Goal: Task Accomplishment & Management: Manage account settings

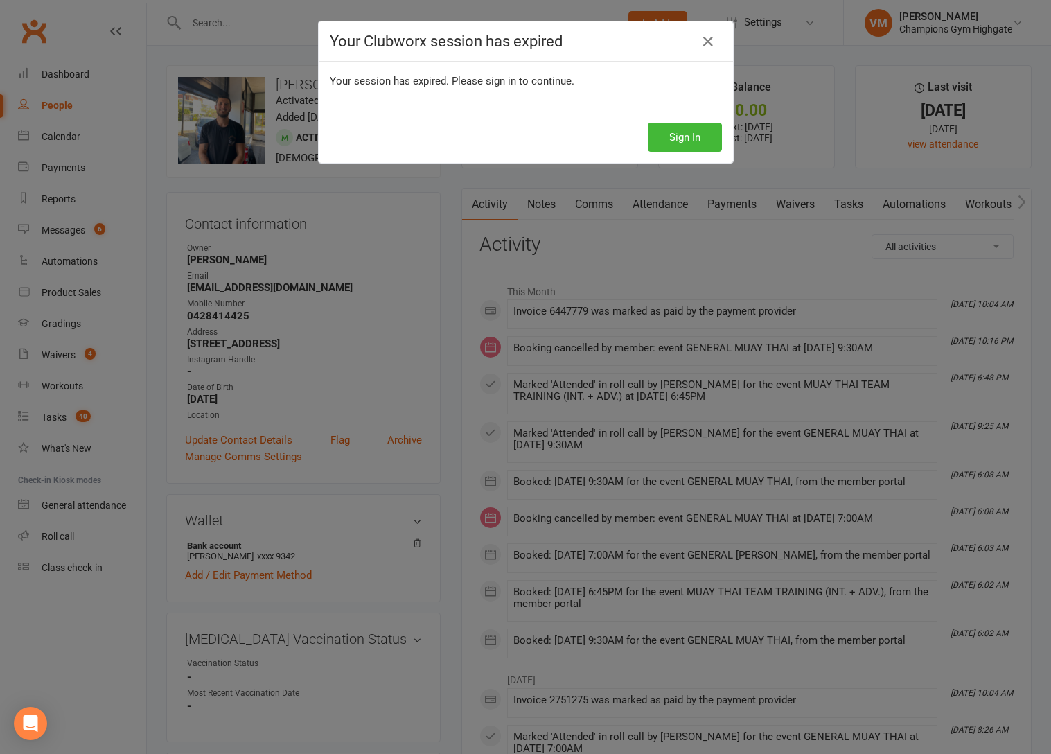
click at [83, 73] on div "Your Clubworx session has expired Your session has expired. Please sign in to c…" at bounding box center [525, 377] width 1051 height 754
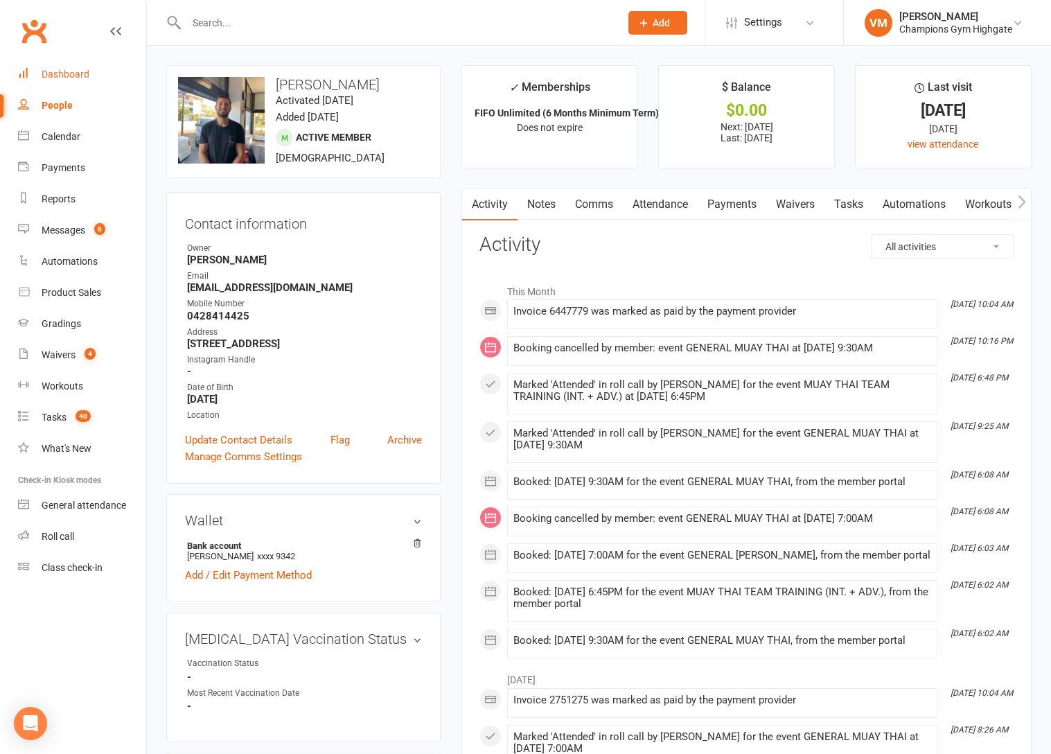
click at [75, 75] on div "Dashboard" at bounding box center [66, 74] width 48 height 11
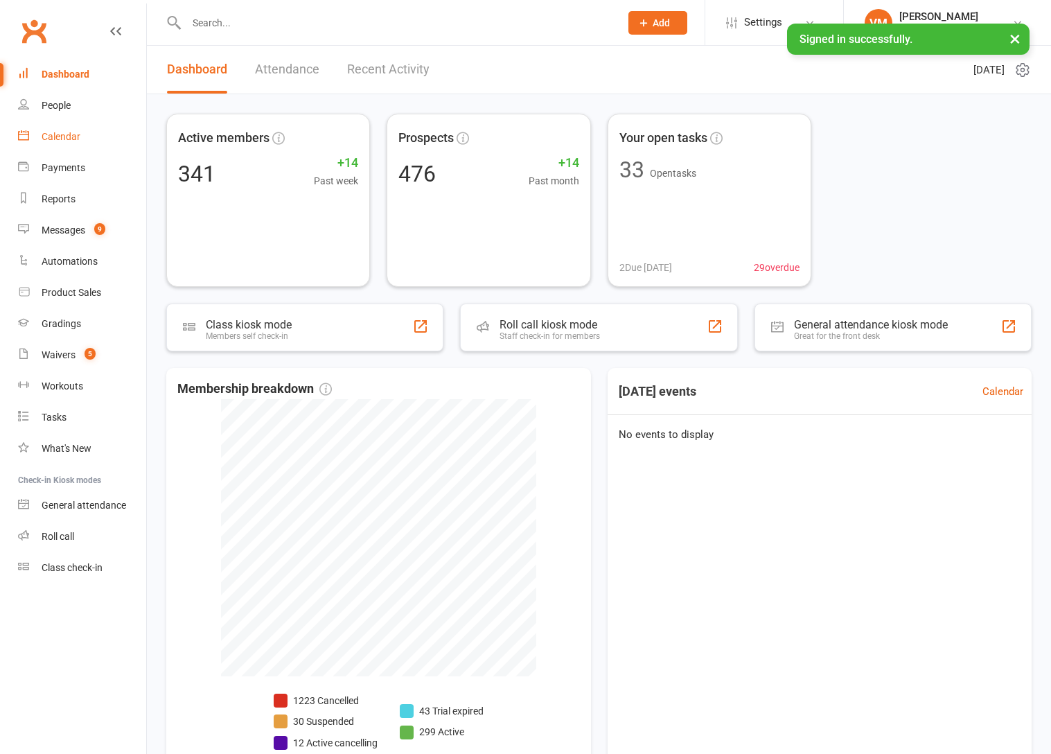
click at [56, 142] on div "Calendar" at bounding box center [61, 136] width 39 height 11
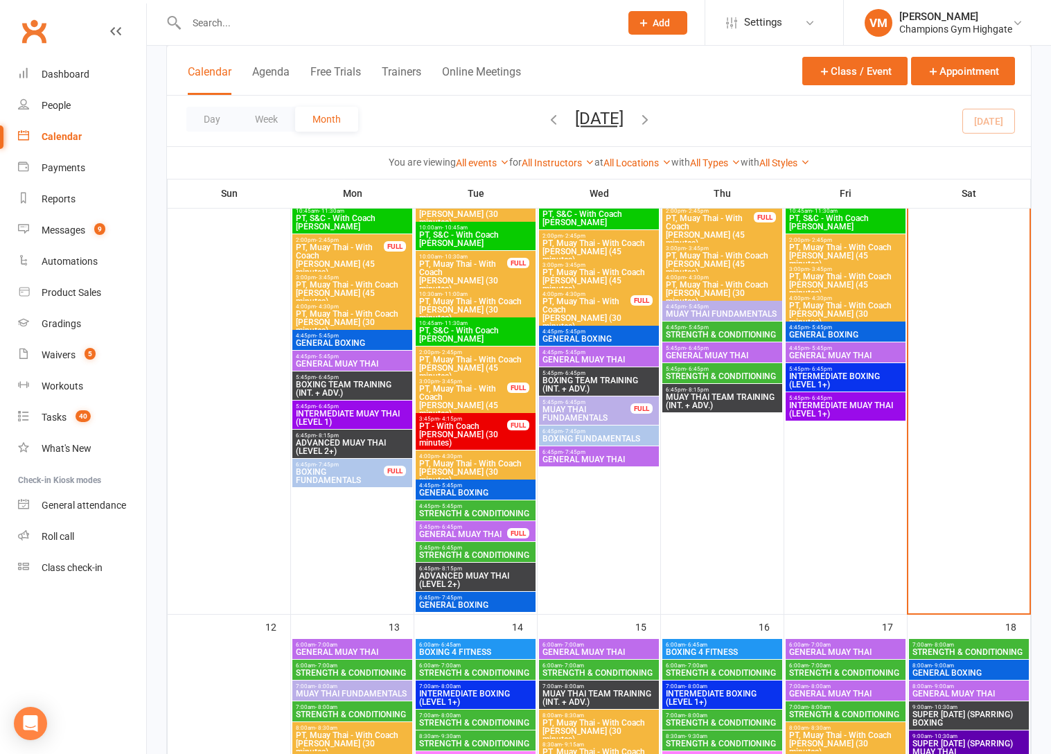
scroll to position [932, 0]
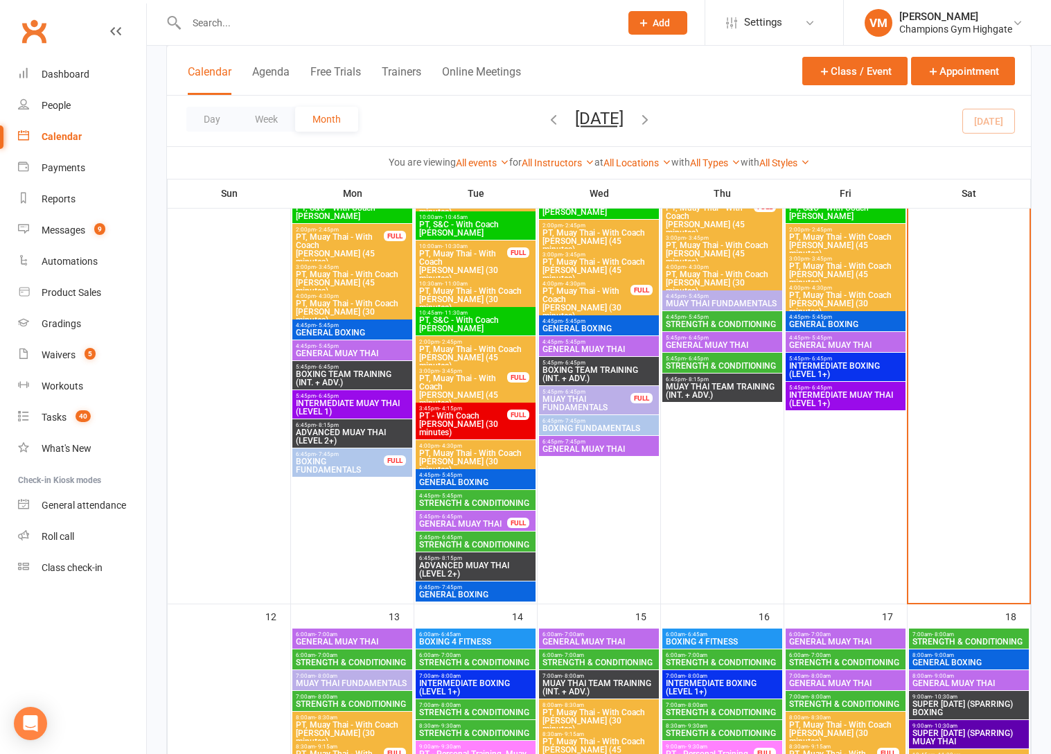
click at [345, 660] on span "STRENGTH & CONDITIONING" at bounding box center [352, 662] width 114 height 8
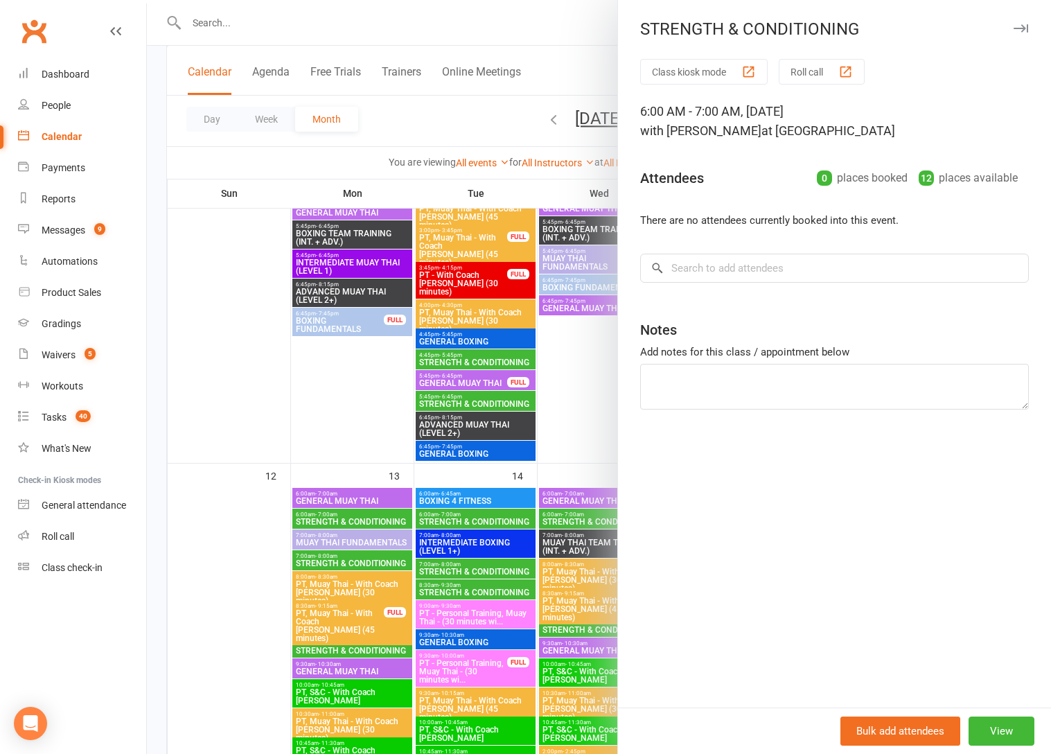
scroll to position [1170, 0]
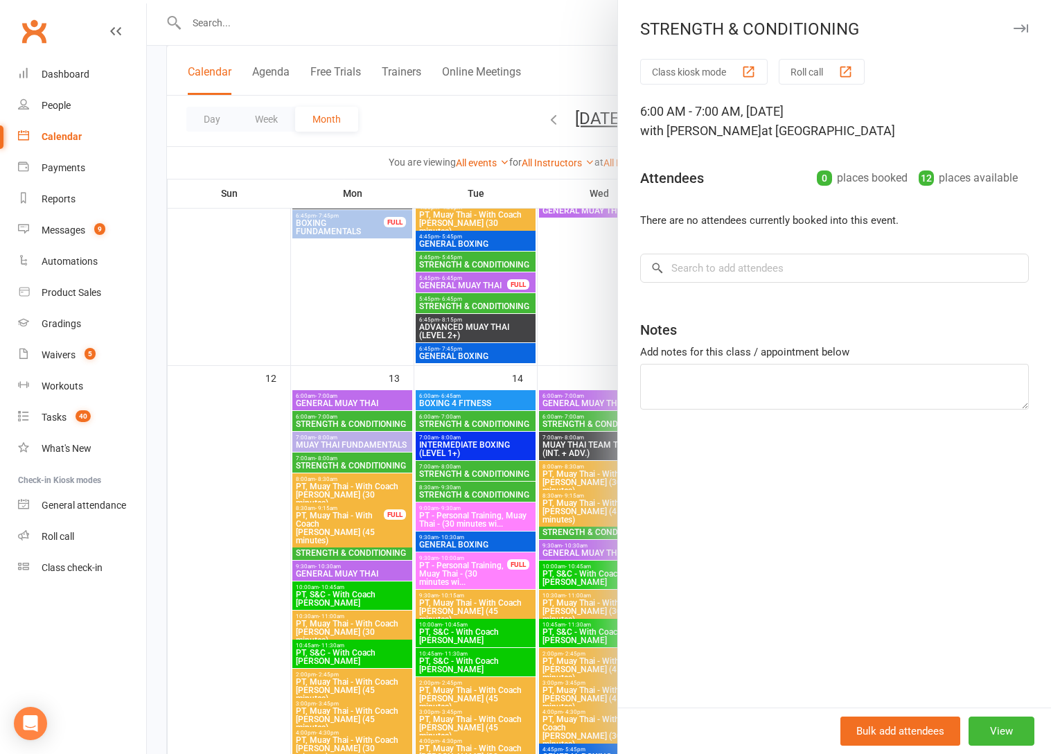
click at [373, 470] on div at bounding box center [599, 377] width 904 height 754
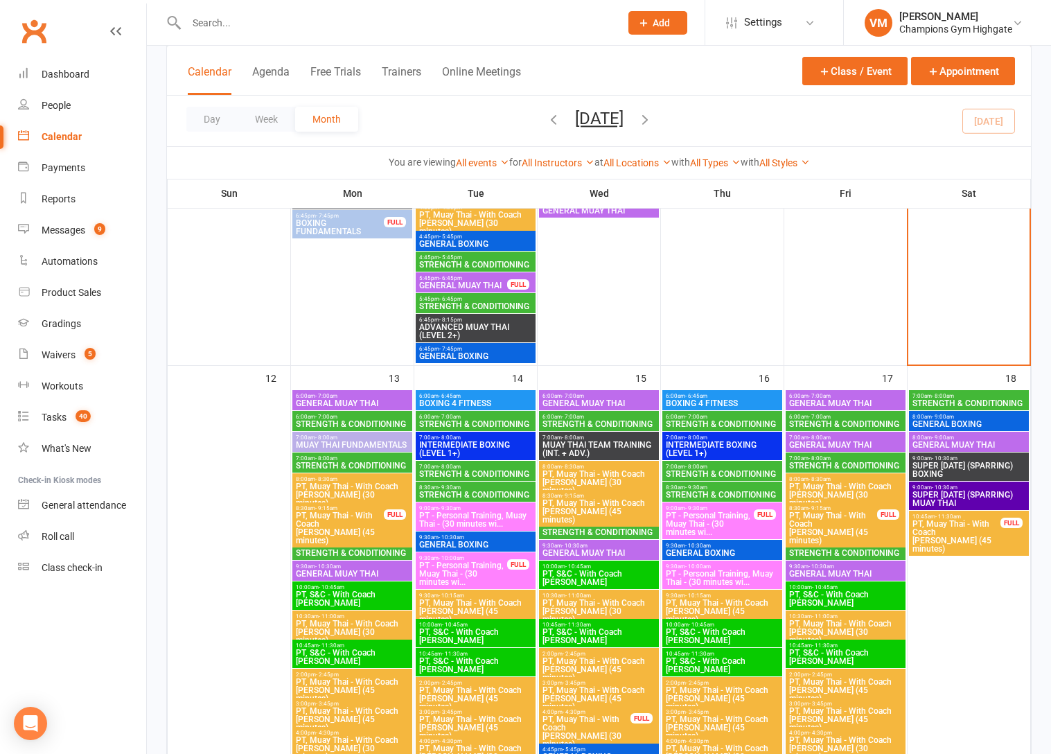
click at [375, 458] on span "7:00am - 8:00am" at bounding box center [352, 458] width 114 height 6
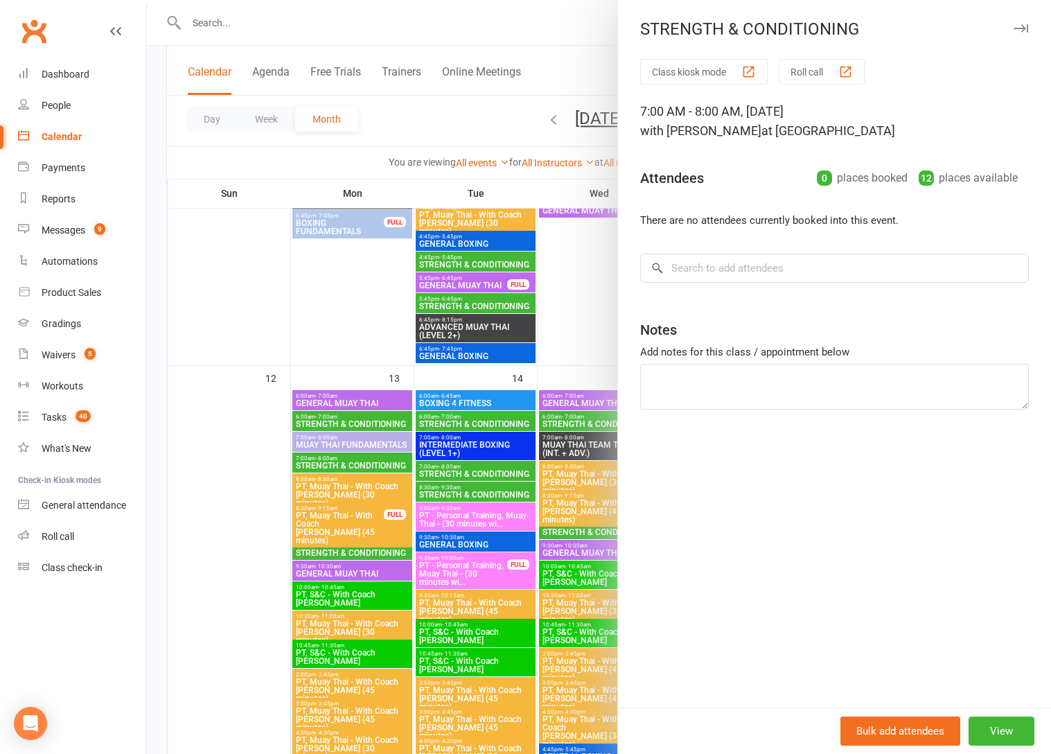
click at [344, 542] on div at bounding box center [599, 377] width 904 height 754
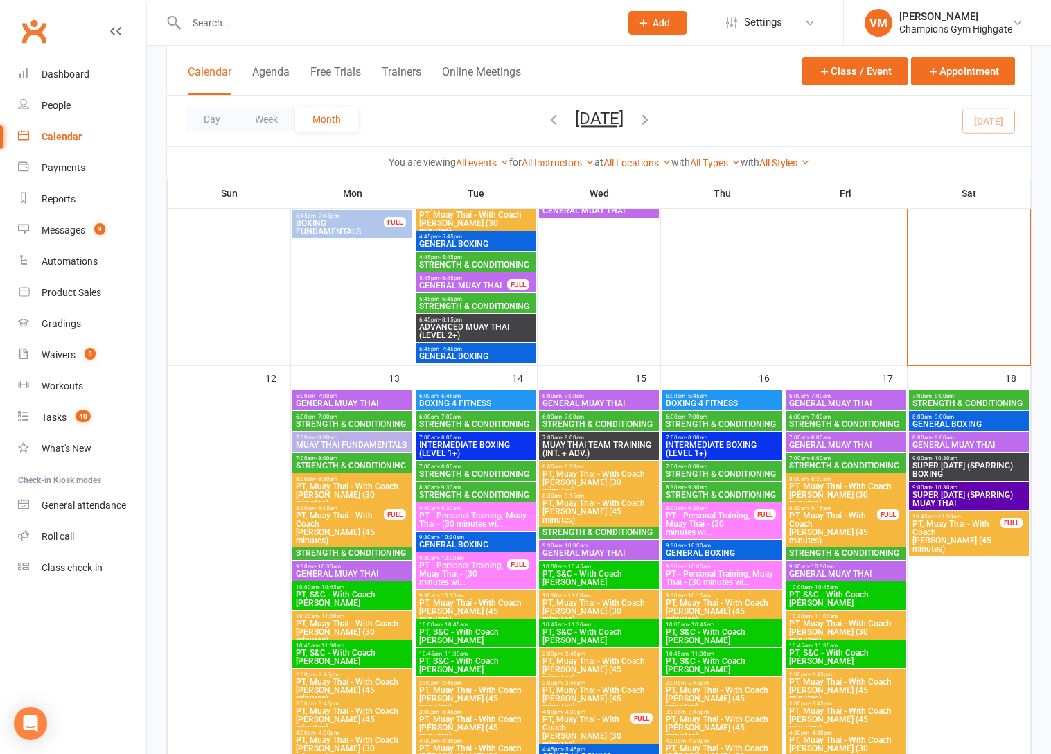
click at [343, 546] on span "8:30am - 9:30am" at bounding box center [352, 545] width 114 height 6
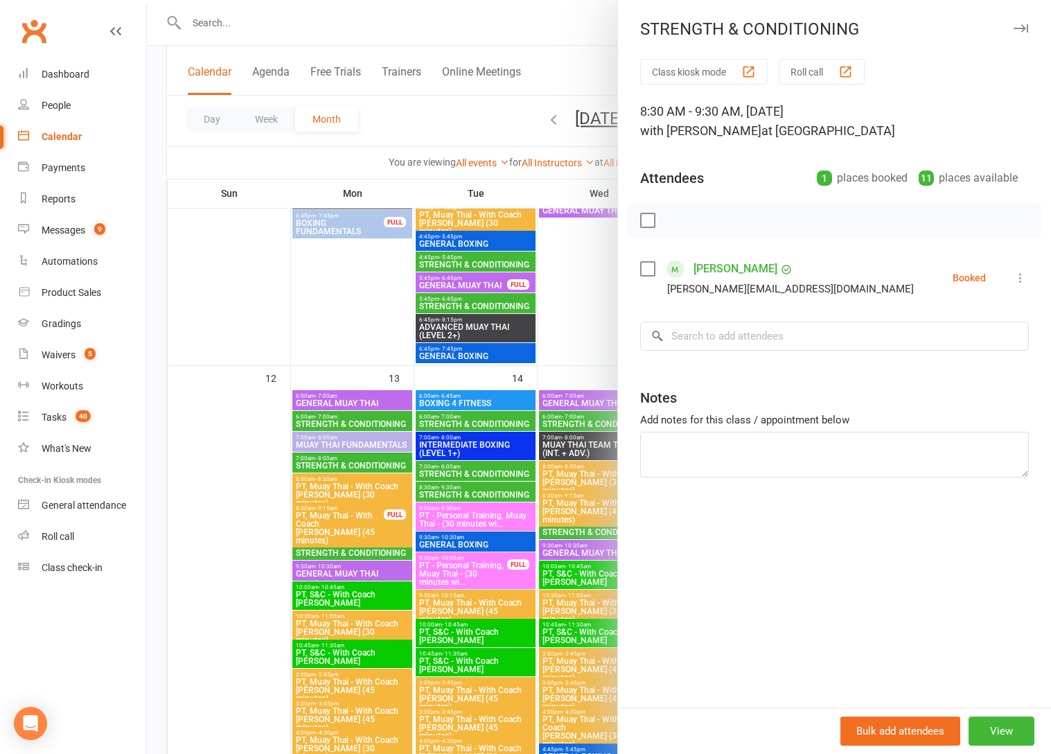
click at [343, 549] on div at bounding box center [599, 377] width 904 height 754
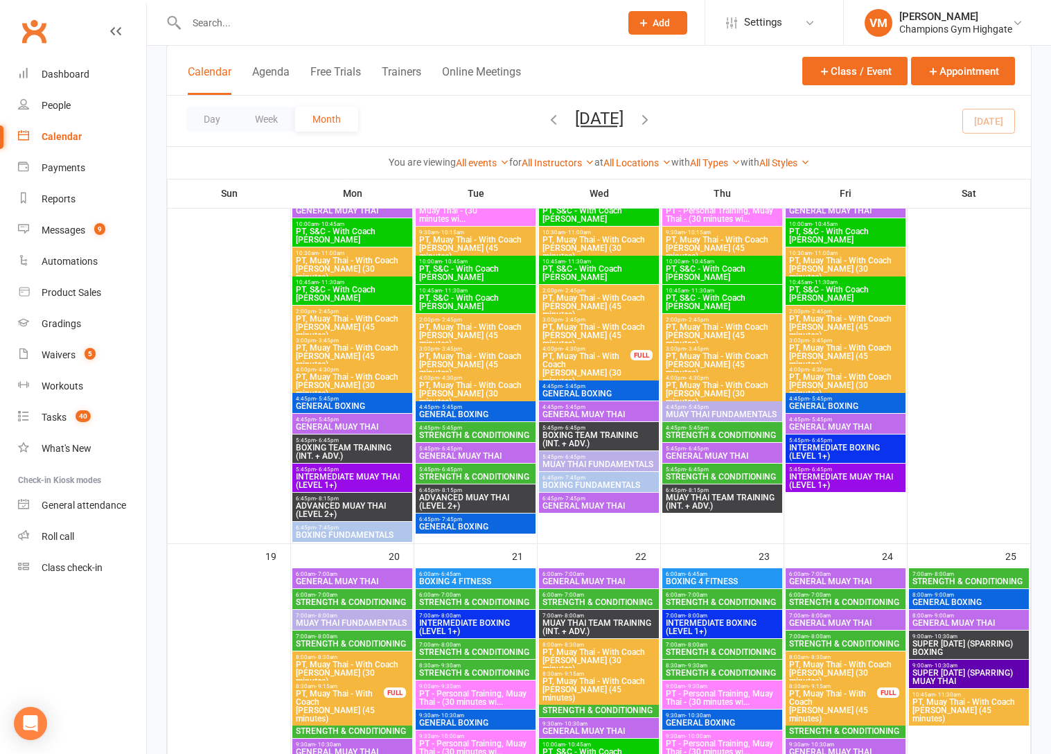
scroll to position [1655, 0]
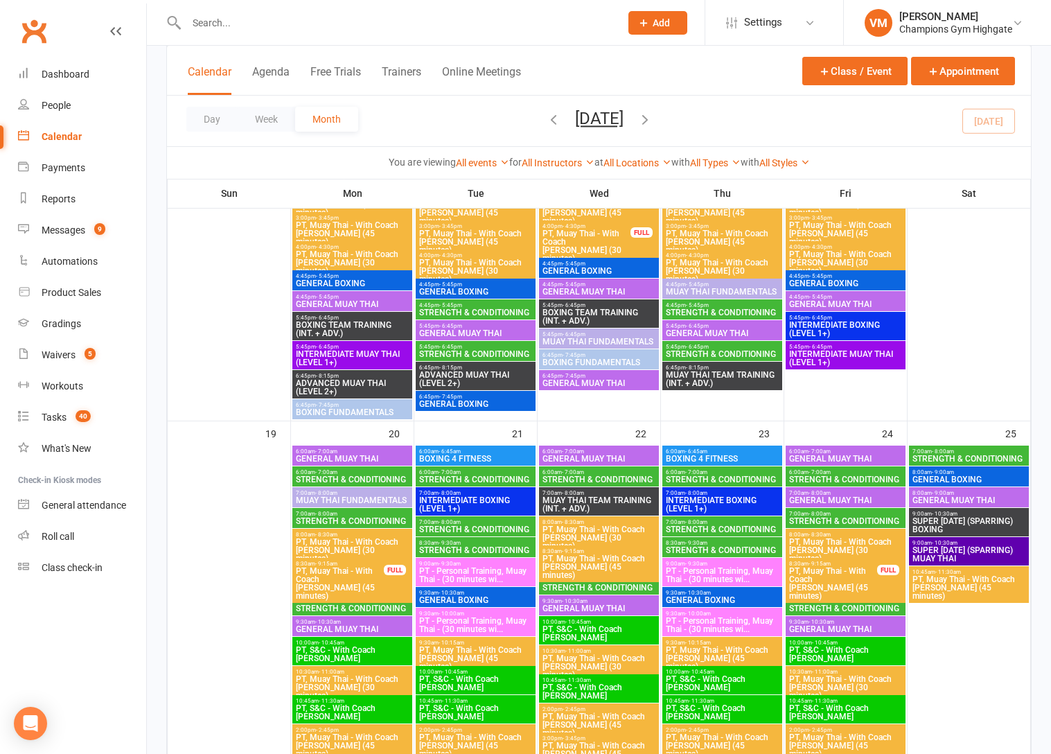
click at [477, 309] on span "STRENGTH & CONDITIONING" at bounding box center [475, 312] width 114 height 8
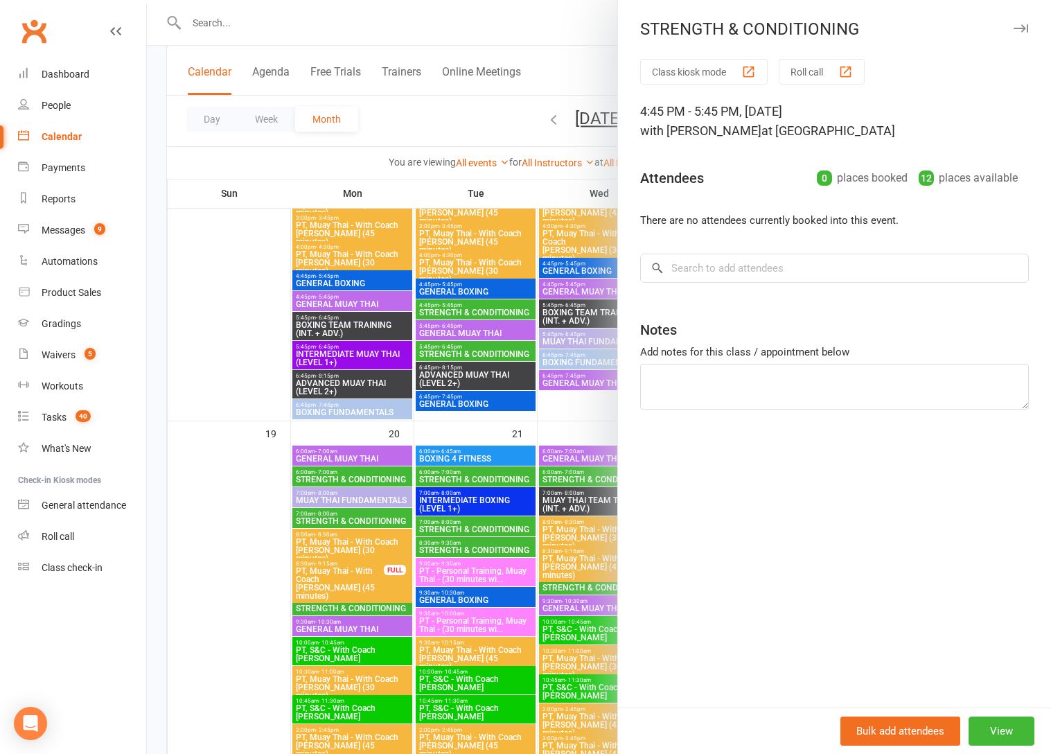
click at [451, 346] on div at bounding box center [599, 377] width 904 height 754
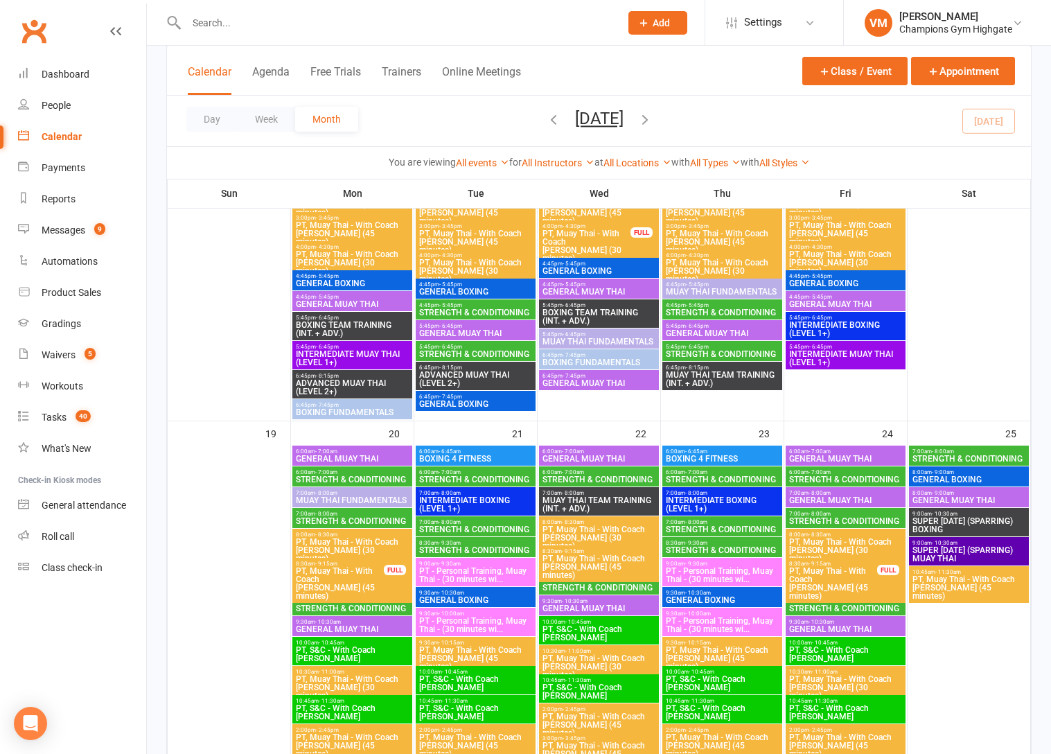
click at [451, 346] on span "- 6:45pm" at bounding box center [450, 347] width 23 height 6
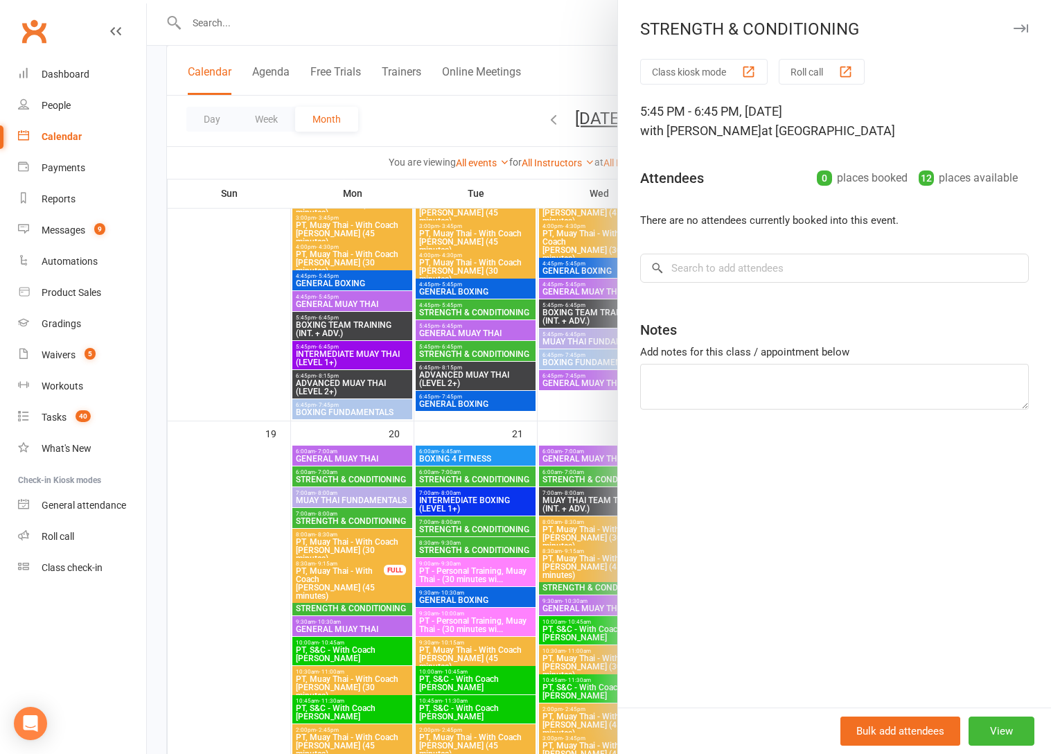
click at [451, 347] on div at bounding box center [599, 377] width 904 height 754
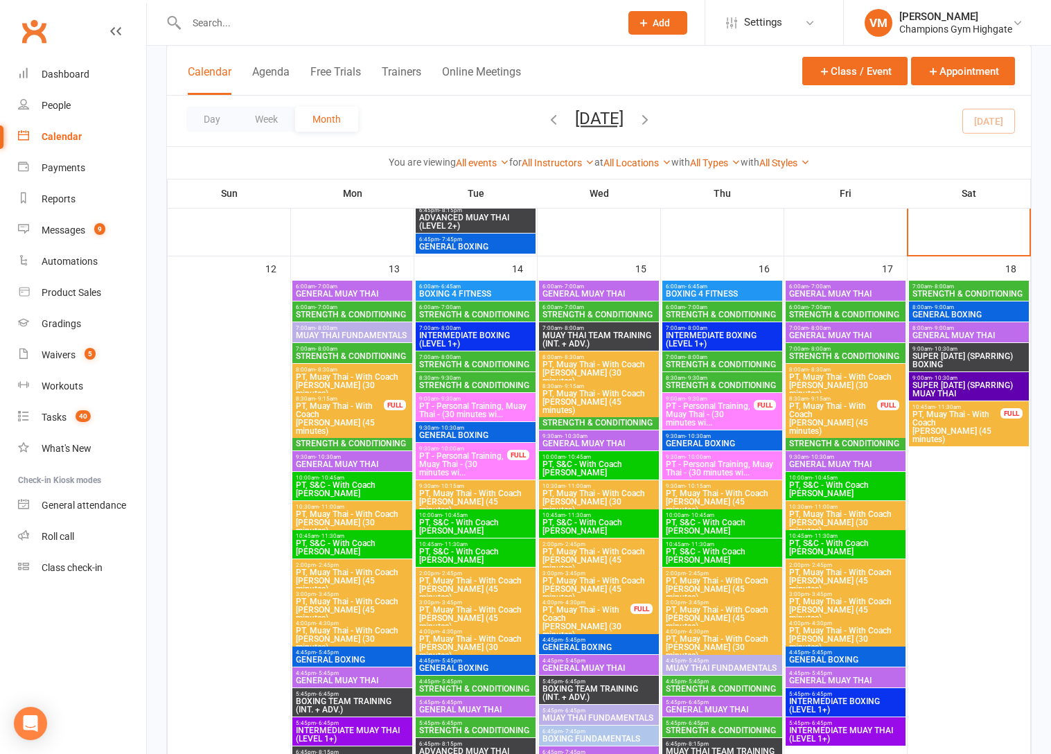
scroll to position [1179, 0]
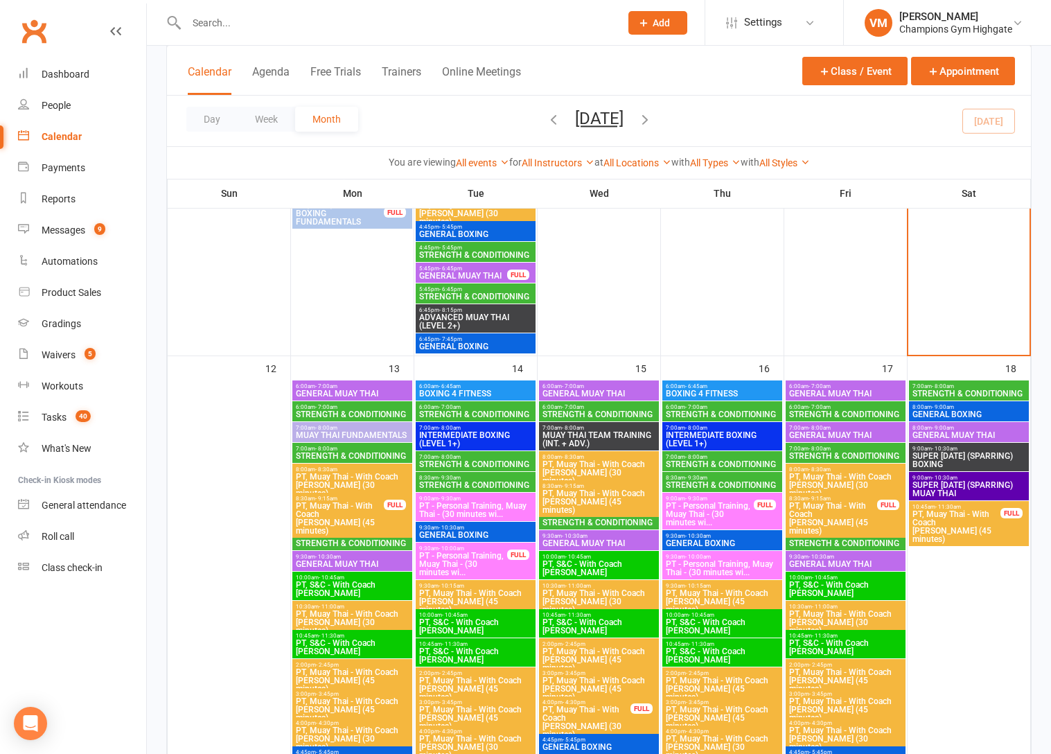
click at [576, 519] on span "STRENGTH & CONDITIONING" at bounding box center [599, 522] width 114 height 8
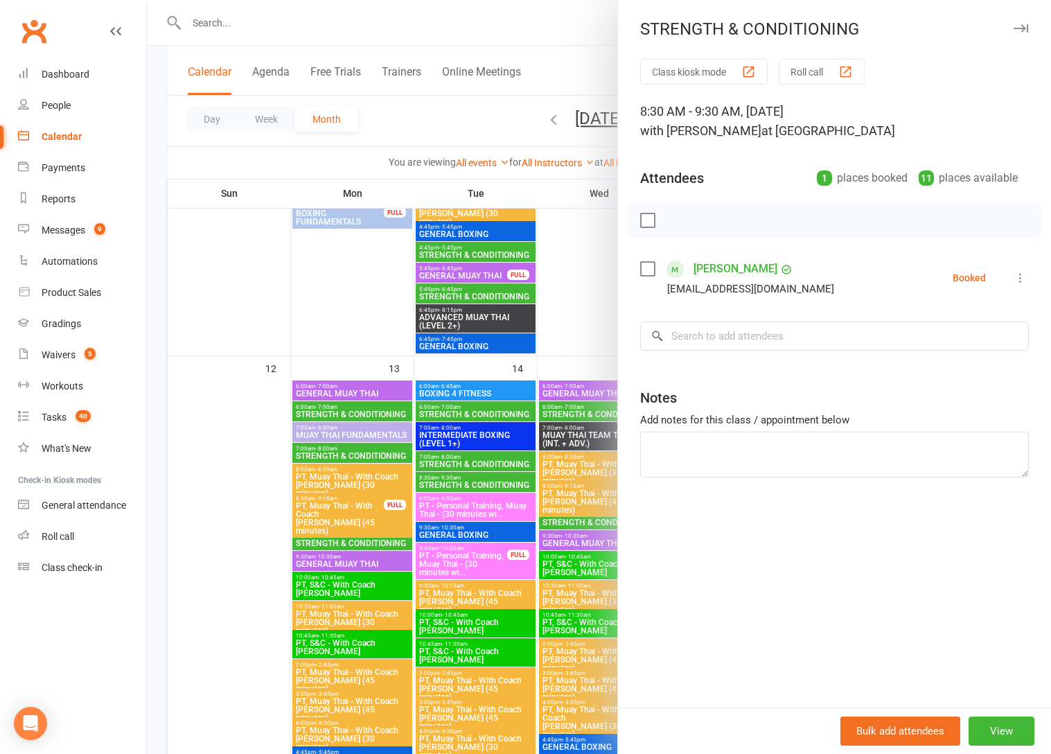
click at [570, 519] on div at bounding box center [599, 377] width 904 height 754
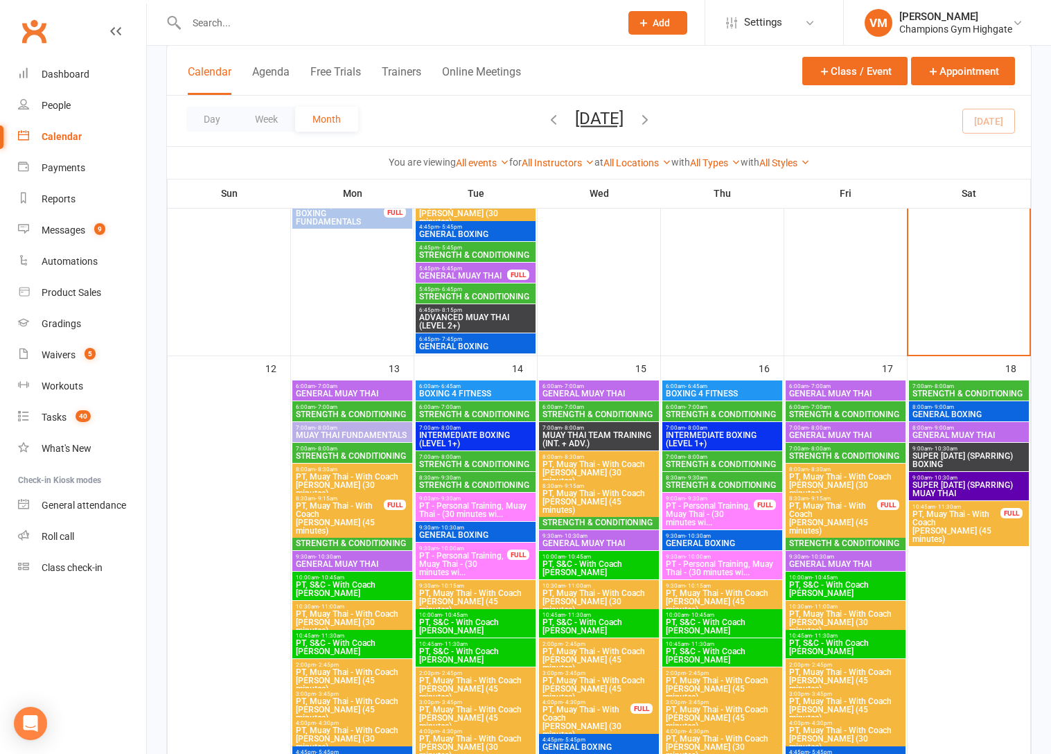
click at [598, 413] on span "STRENGTH & CONDITIONING" at bounding box center [599, 414] width 114 height 8
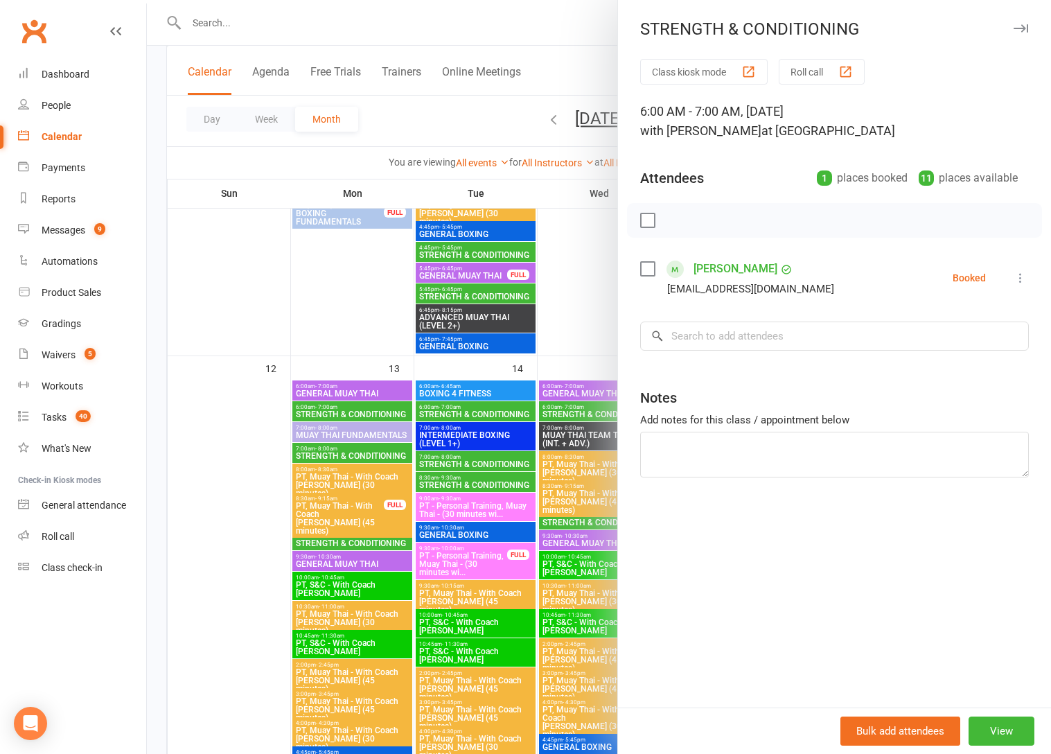
click at [597, 413] on div at bounding box center [599, 377] width 904 height 754
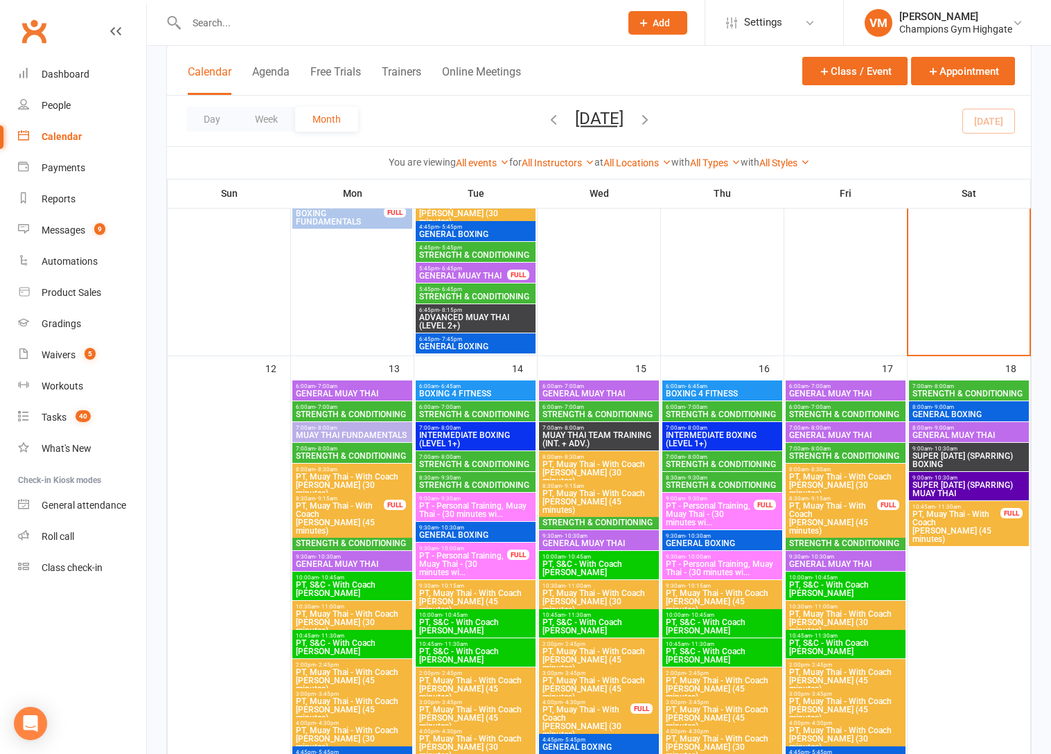
click at [489, 404] on span "6:00am - 7:00am" at bounding box center [475, 407] width 114 height 6
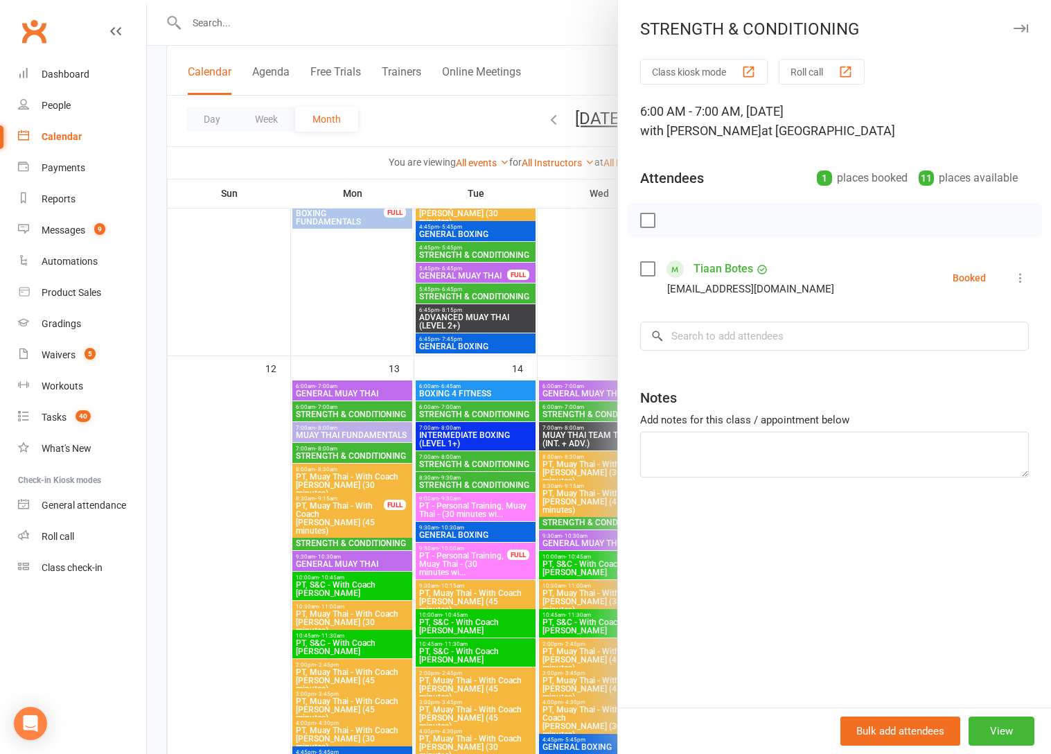
click at [489, 404] on div at bounding box center [599, 377] width 904 height 754
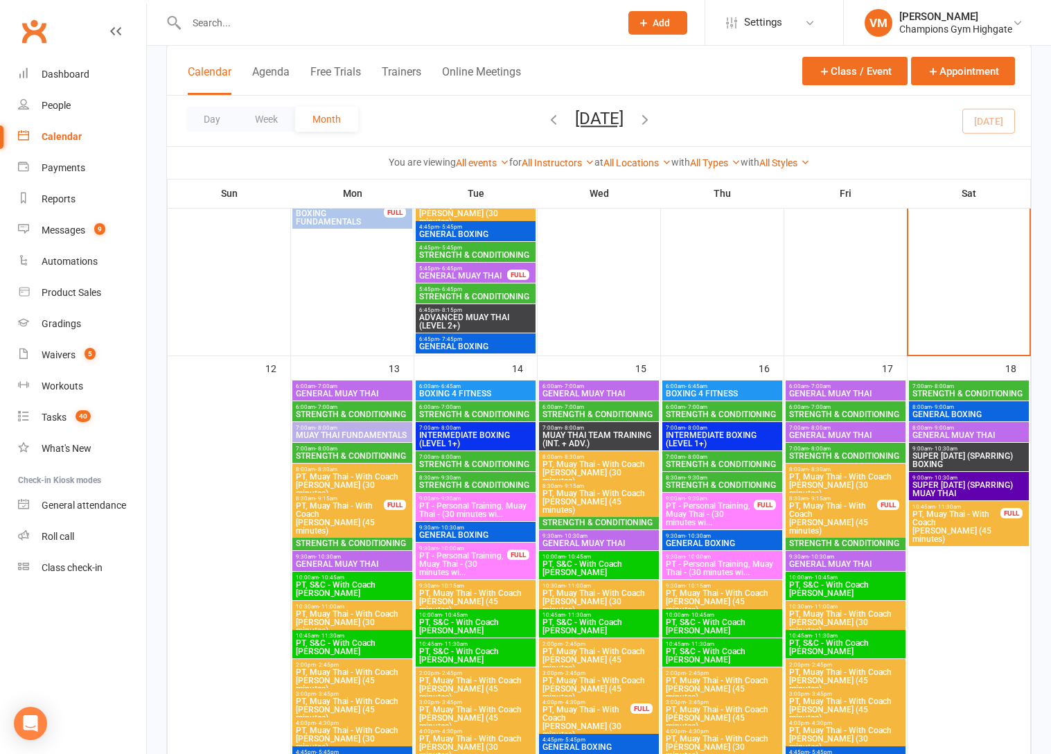
click at [464, 461] on span "STRENGTH & CONDITIONING" at bounding box center [475, 464] width 114 height 8
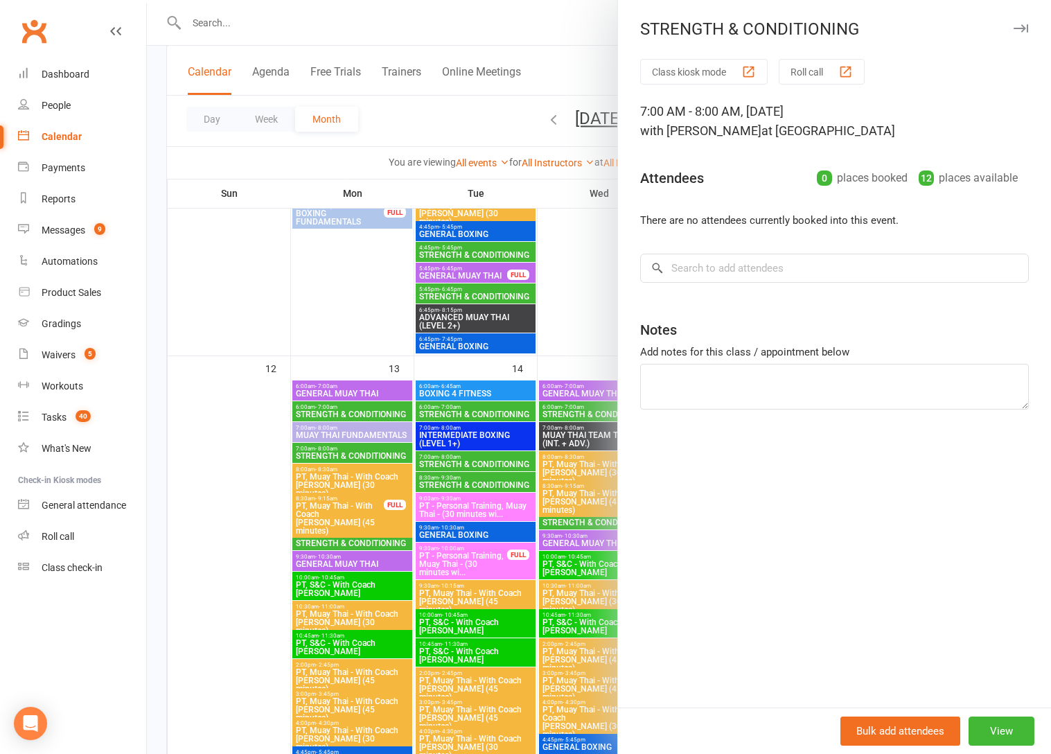
click at [456, 487] on div at bounding box center [599, 377] width 904 height 754
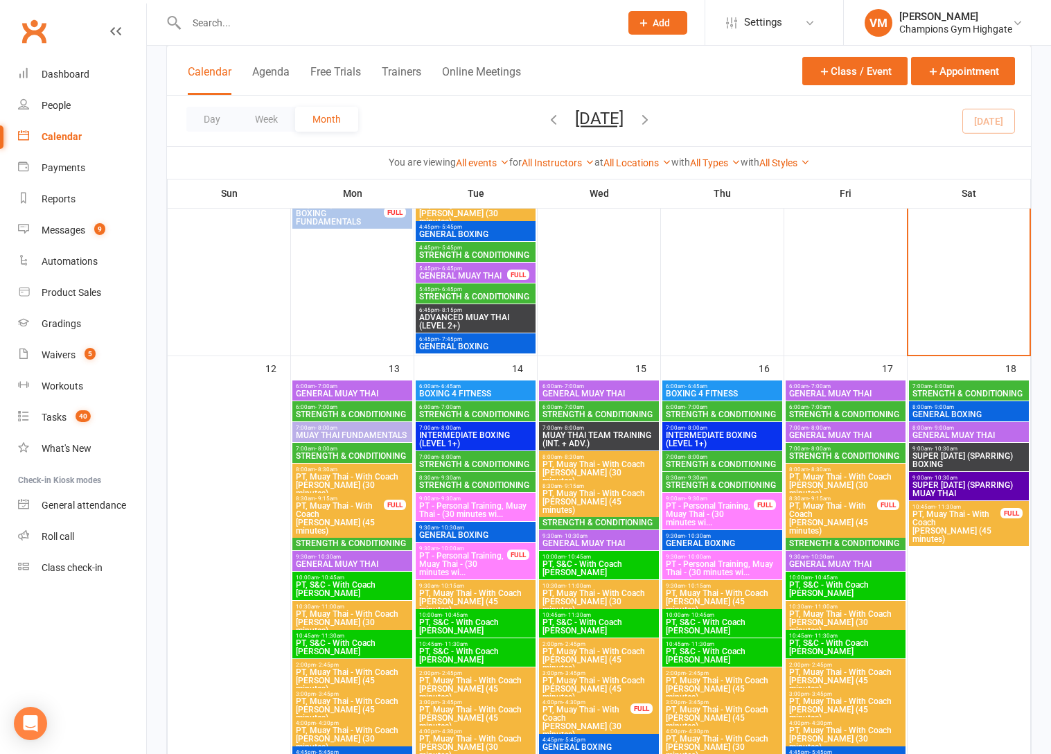
click at [456, 487] on span "STRENGTH & CONDITIONING" at bounding box center [475, 485] width 114 height 8
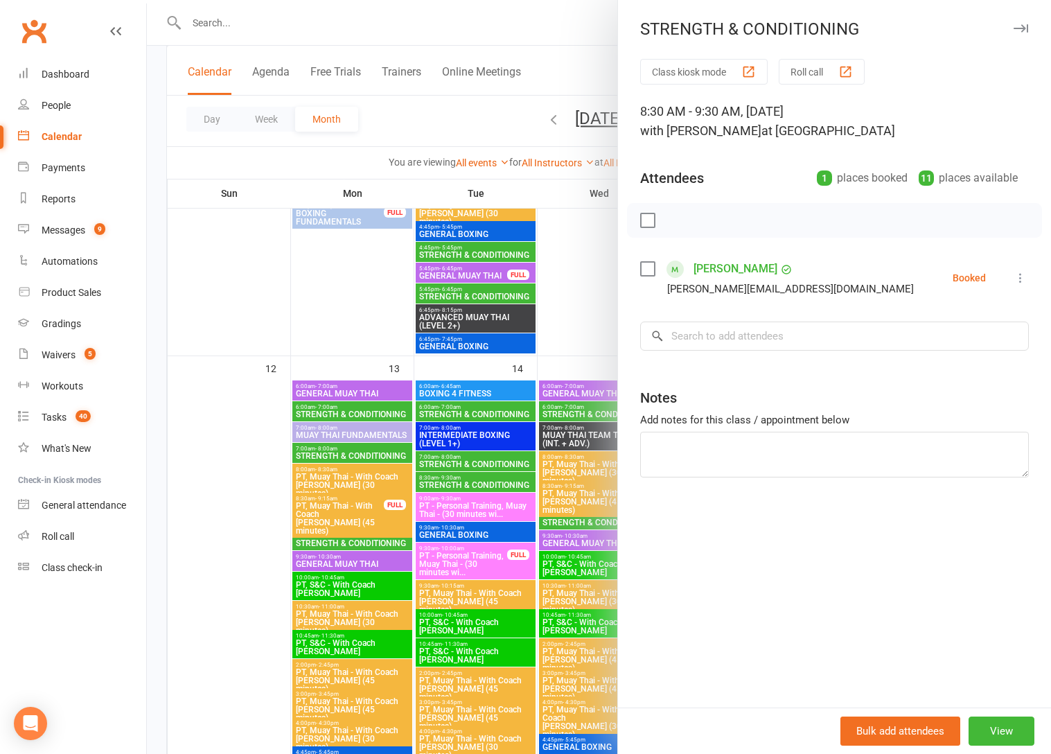
click at [456, 487] on div at bounding box center [599, 377] width 904 height 754
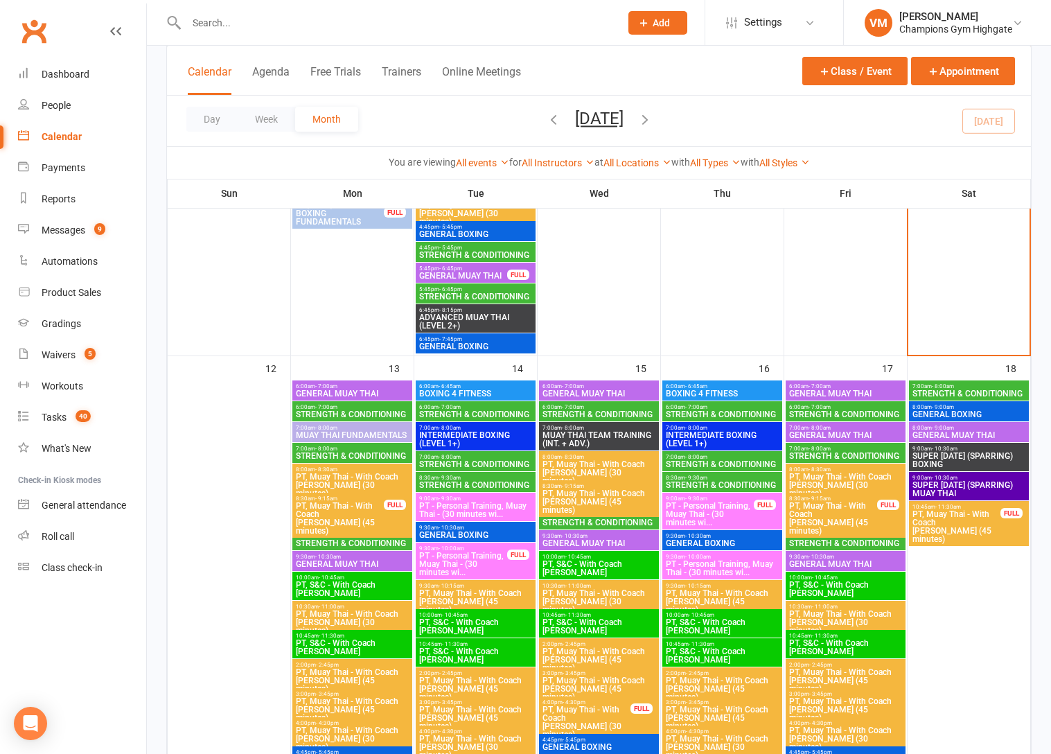
click at [694, 410] on span "STRENGTH & CONDITIONING" at bounding box center [722, 414] width 114 height 8
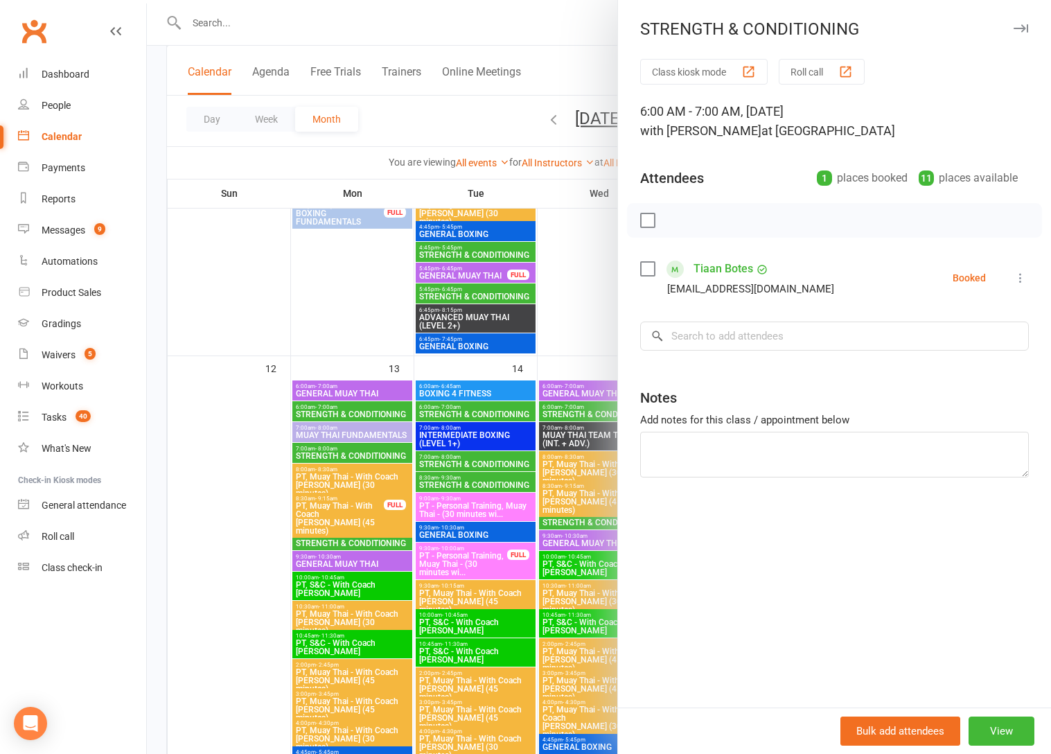
click at [545, 484] on div at bounding box center [599, 377] width 904 height 754
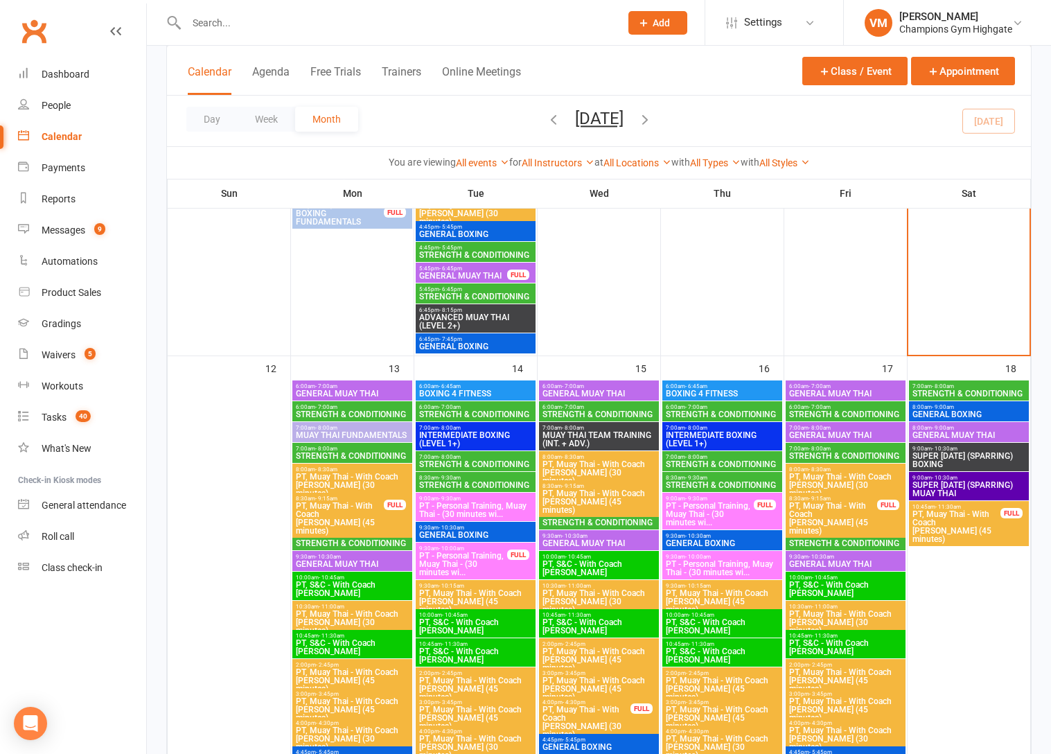
click at [715, 456] on span "7:00am - 8:00am" at bounding box center [722, 457] width 114 height 6
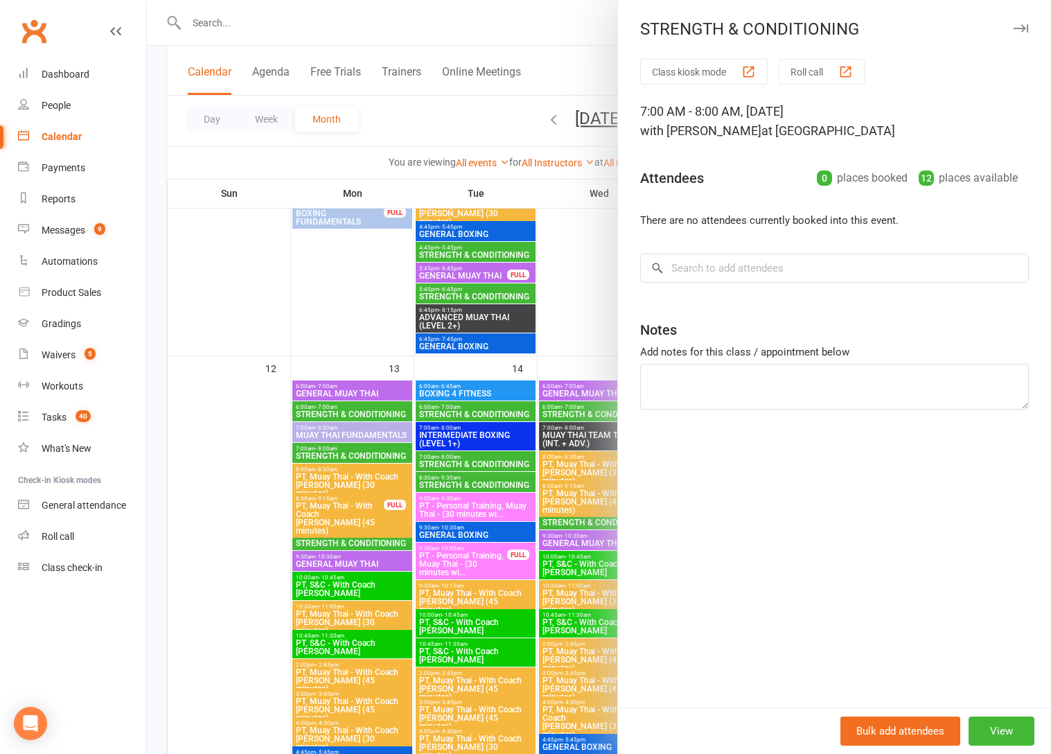
click at [469, 489] on div at bounding box center [599, 377] width 904 height 754
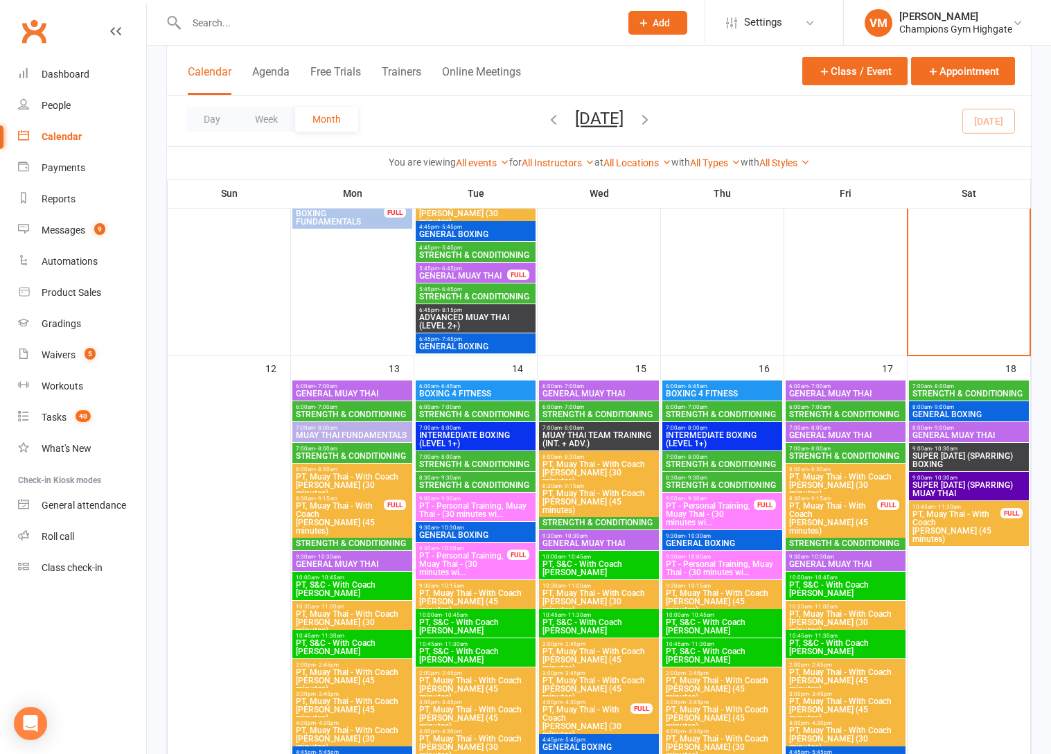
click at [675, 486] on span "STRENGTH & CONDITIONING" at bounding box center [722, 485] width 114 height 8
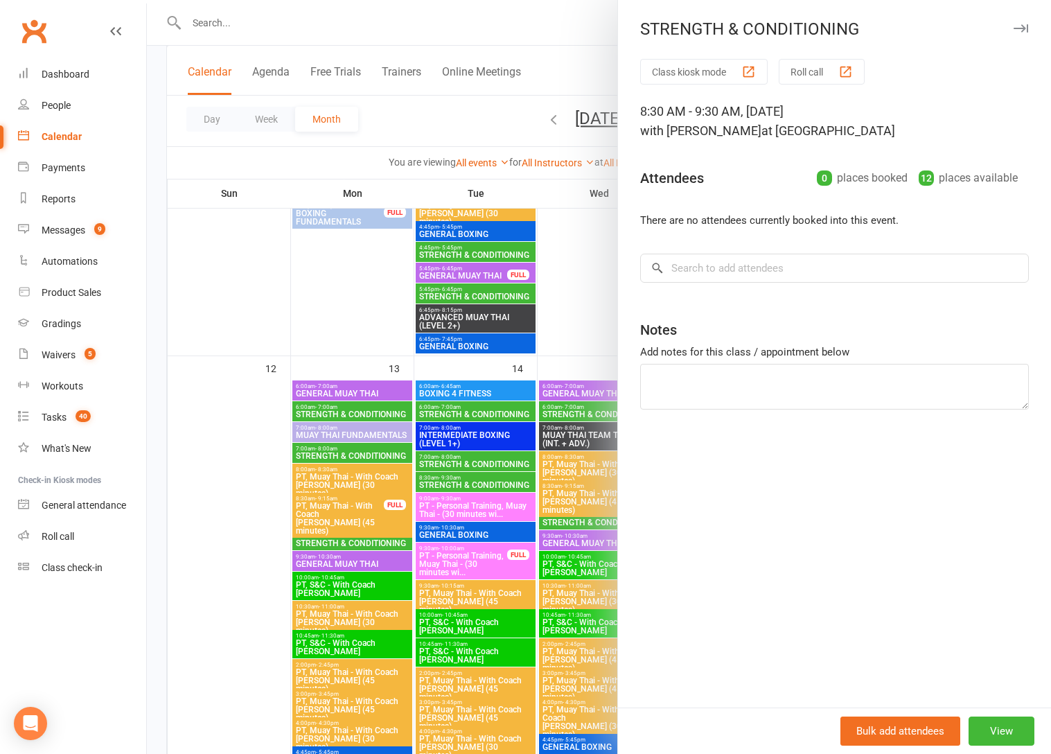
click at [486, 498] on div at bounding box center [599, 377] width 904 height 754
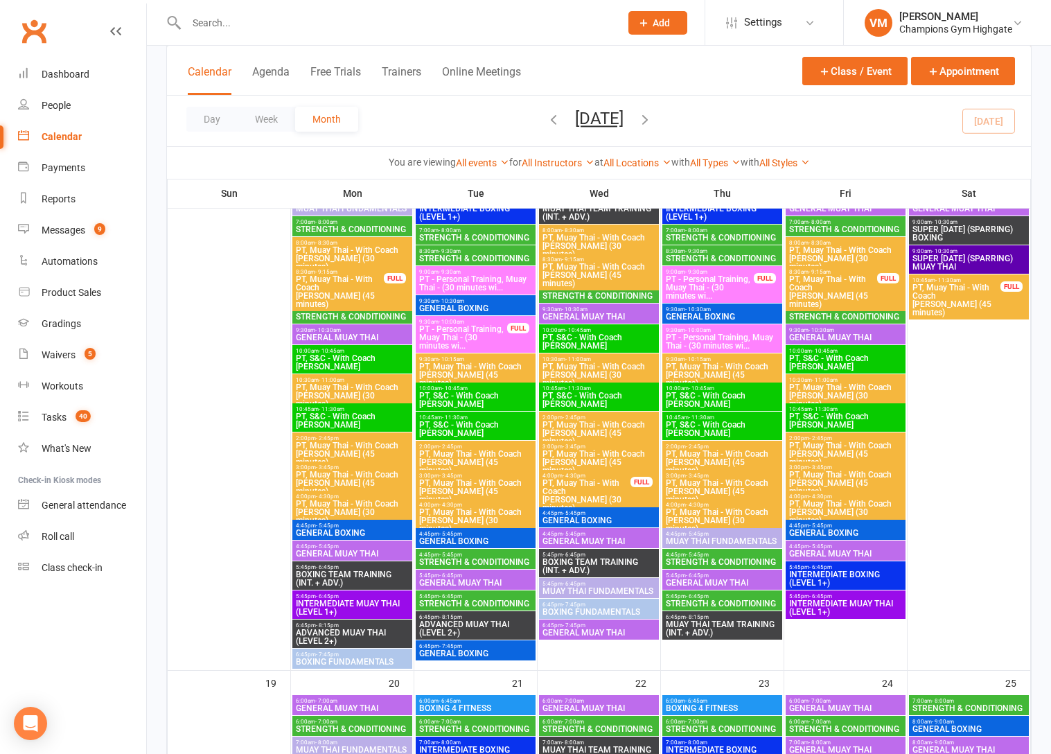
scroll to position [1574, 0]
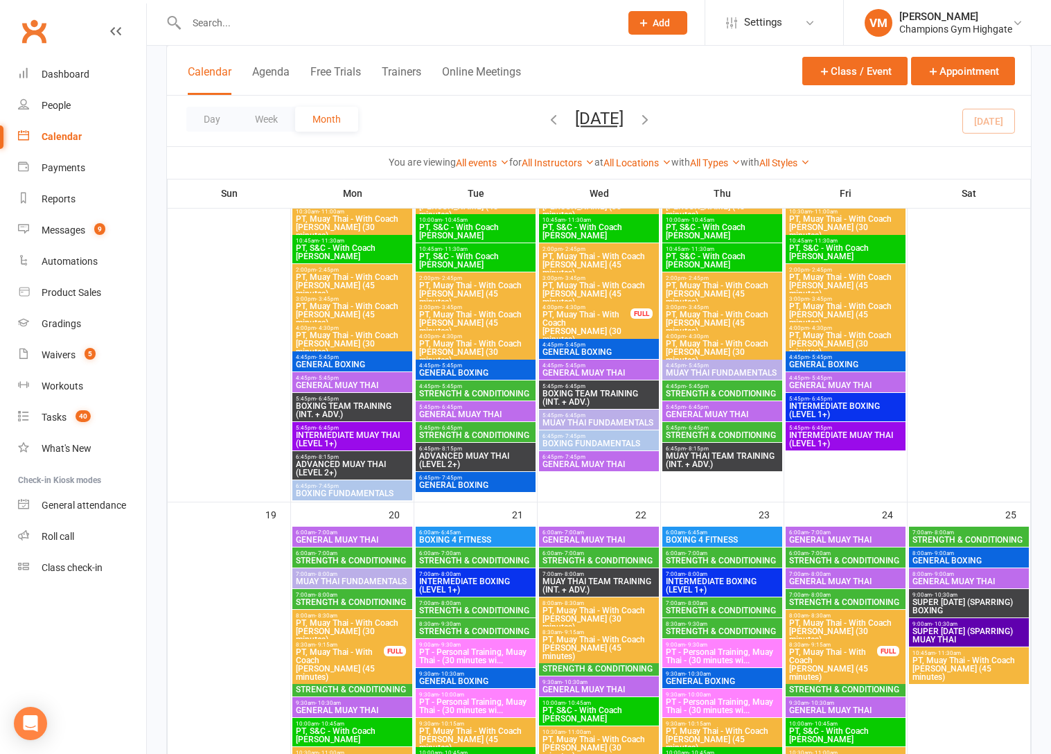
click at [682, 391] on span "STRENGTH & CONDITIONING" at bounding box center [722, 393] width 114 height 8
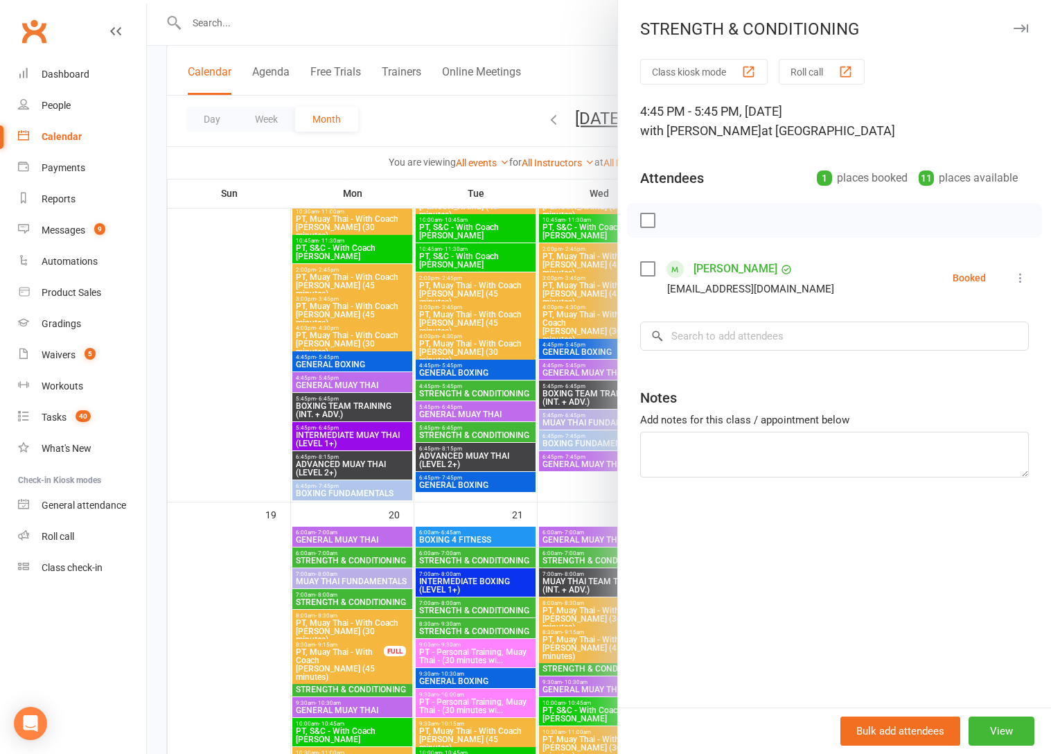
click at [515, 472] on div at bounding box center [599, 377] width 904 height 754
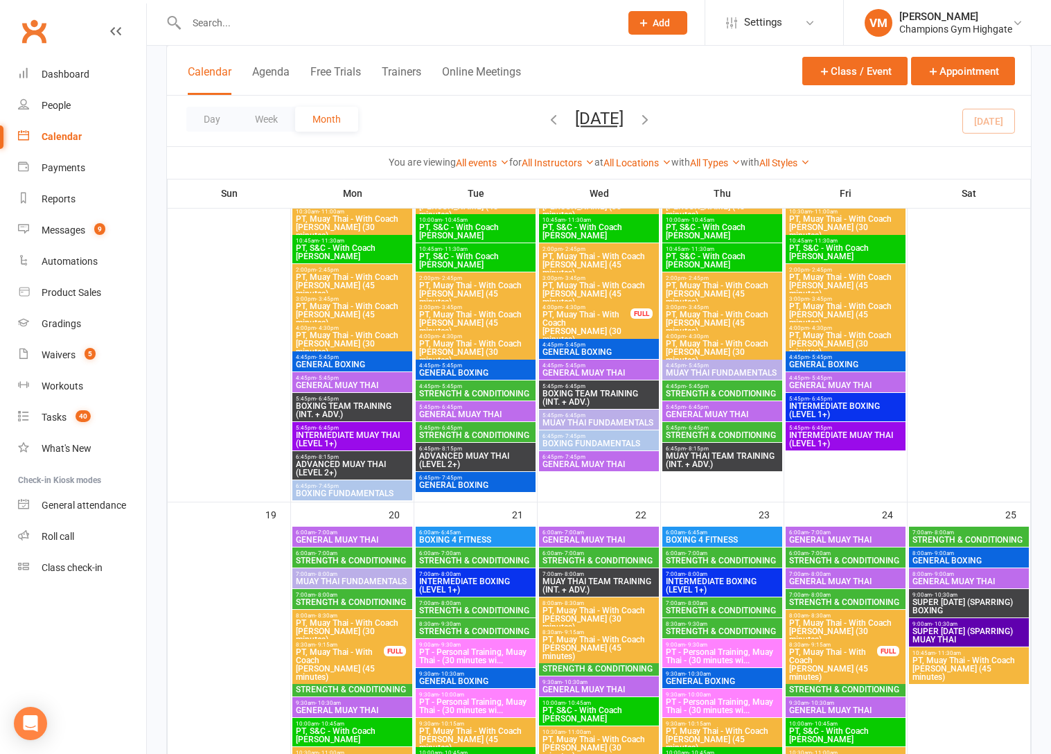
click at [688, 431] on span "STRENGTH & CONDITIONING" at bounding box center [722, 435] width 114 height 8
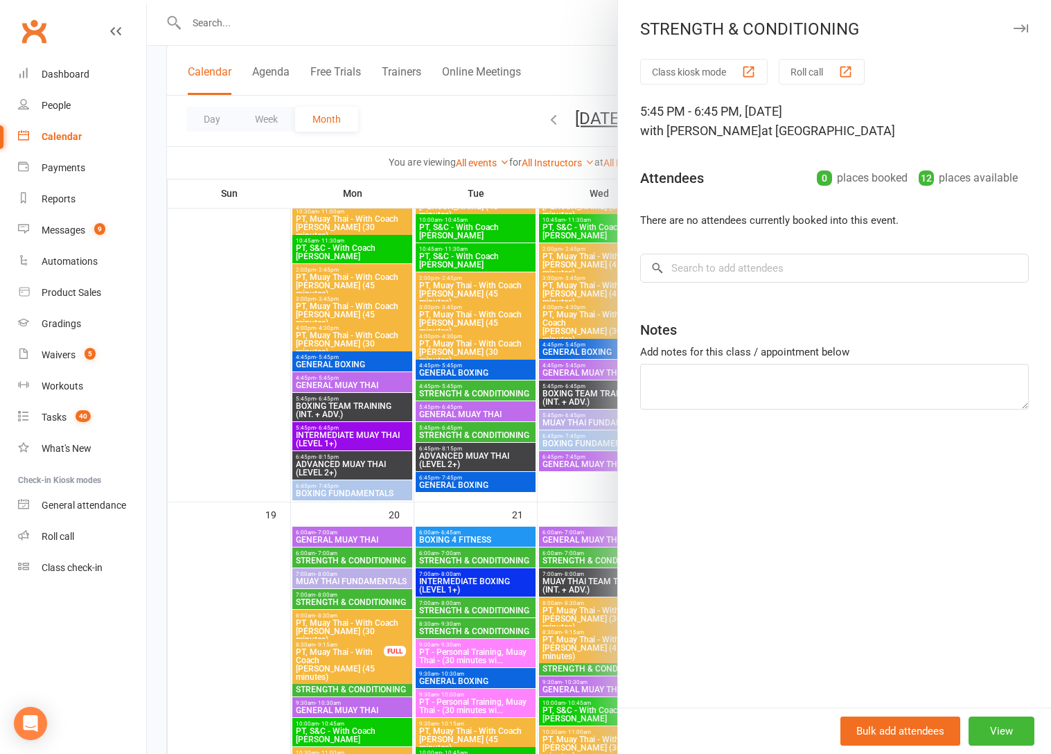
click at [545, 465] on div at bounding box center [599, 377] width 904 height 754
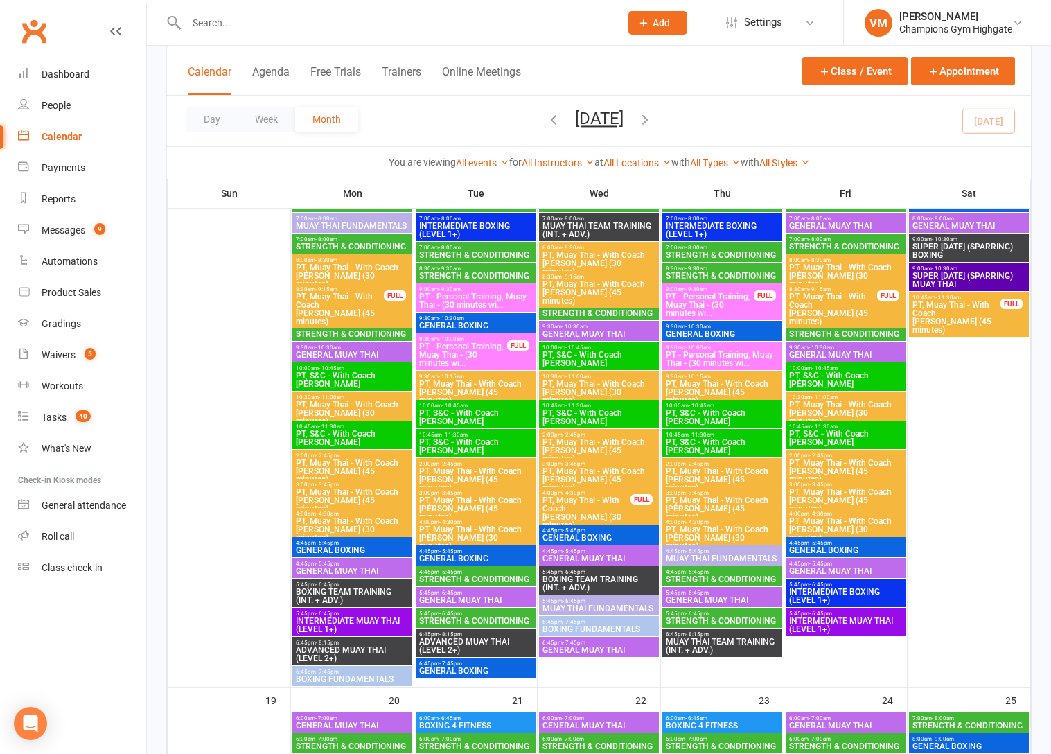
scroll to position [1248, 0]
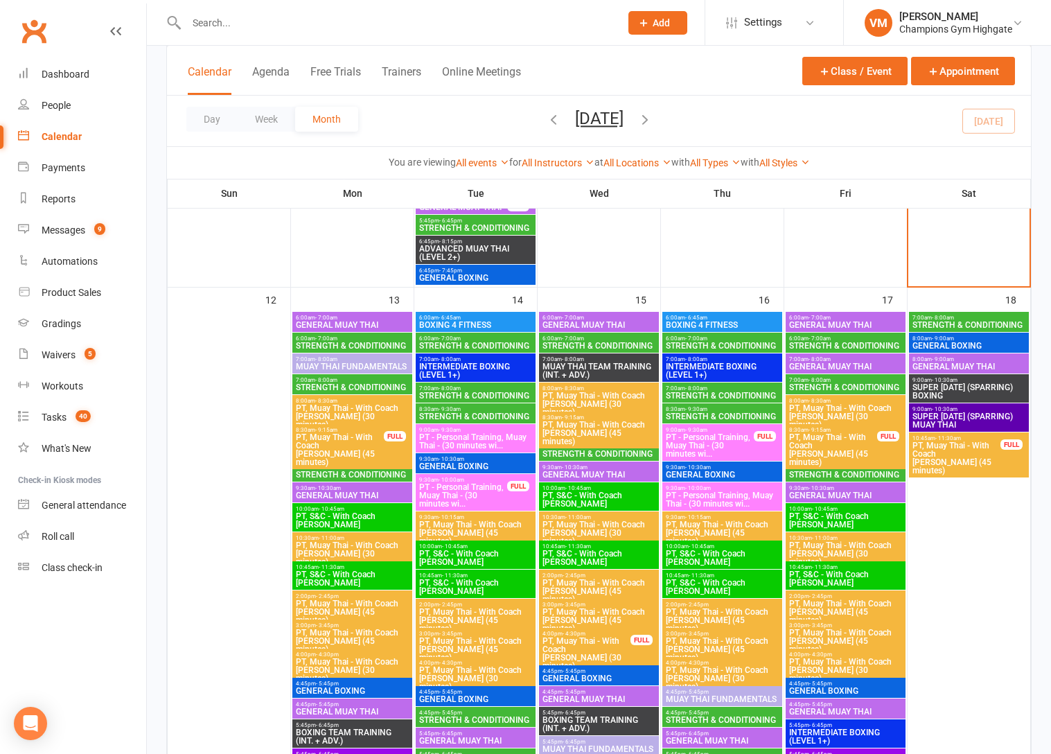
click at [820, 343] on span "STRENGTH & CONDITIONING" at bounding box center [845, 345] width 114 height 8
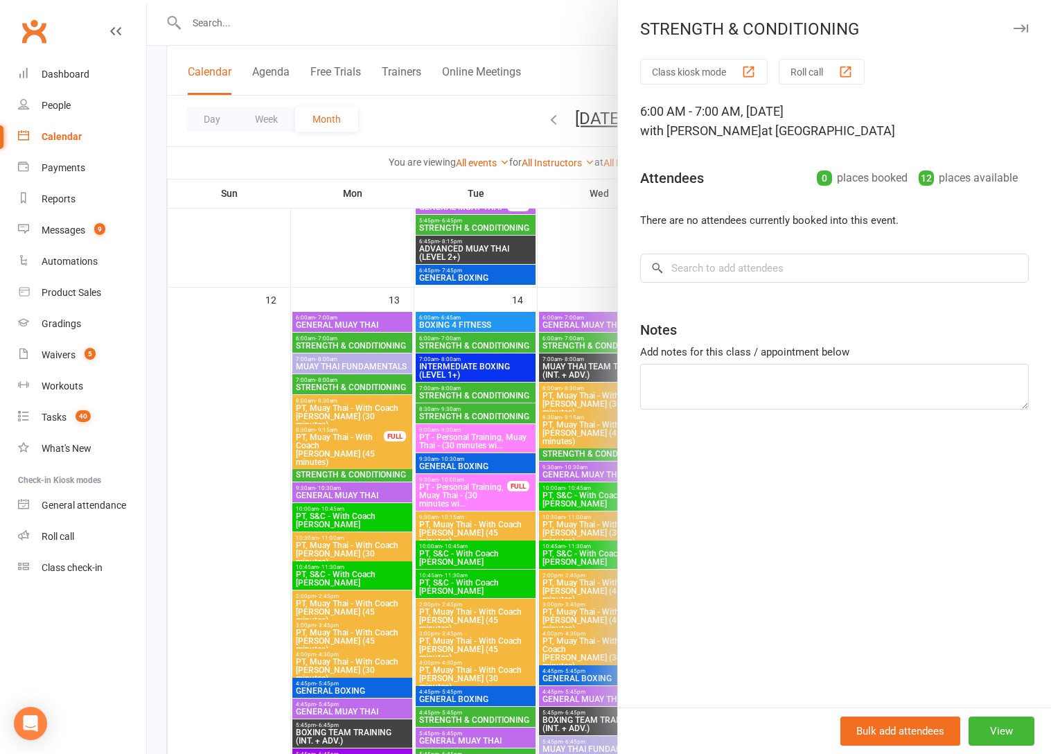
click at [513, 513] on div at bounding box center [599, 377] width 904 height 754
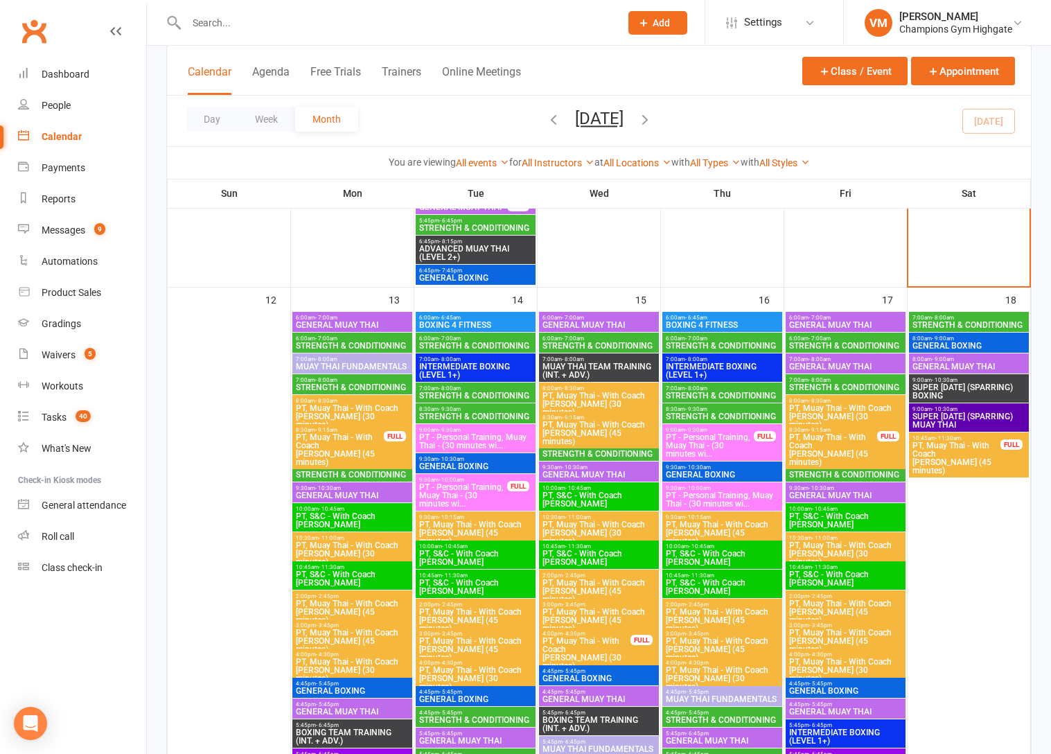
click at [866, 377] on span "7:00am - 8:00am" at bounding box center [845, 380] width 114 height 6
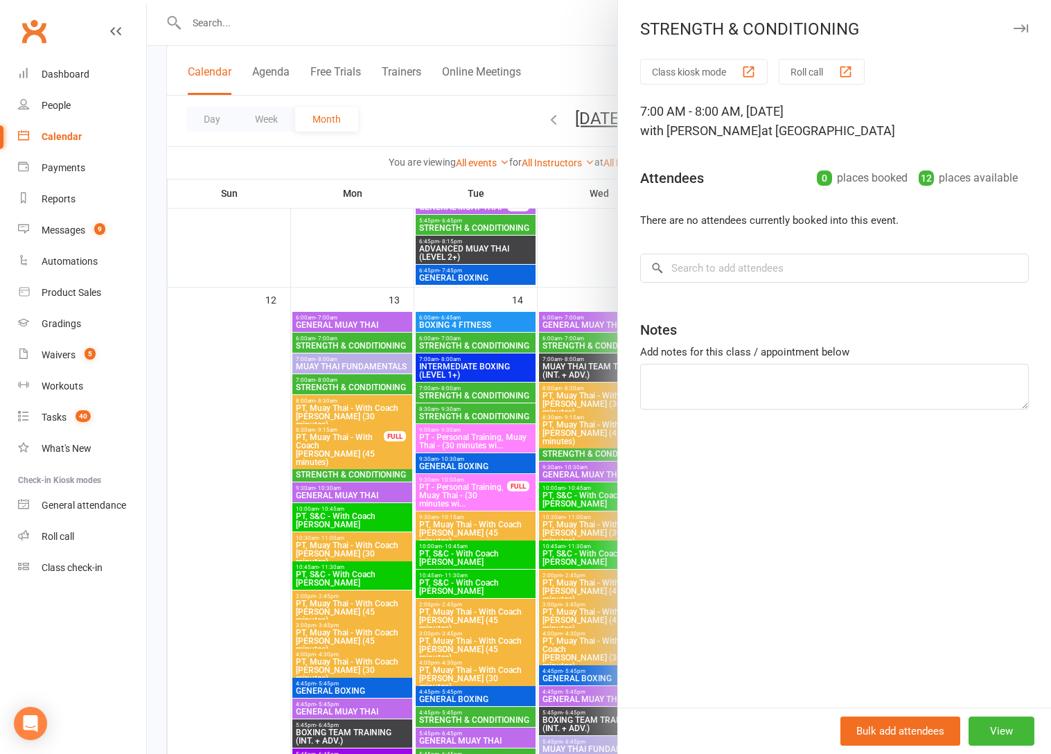
click at [457, 485] on div at bounding box center [599, 377] width 904 height 754
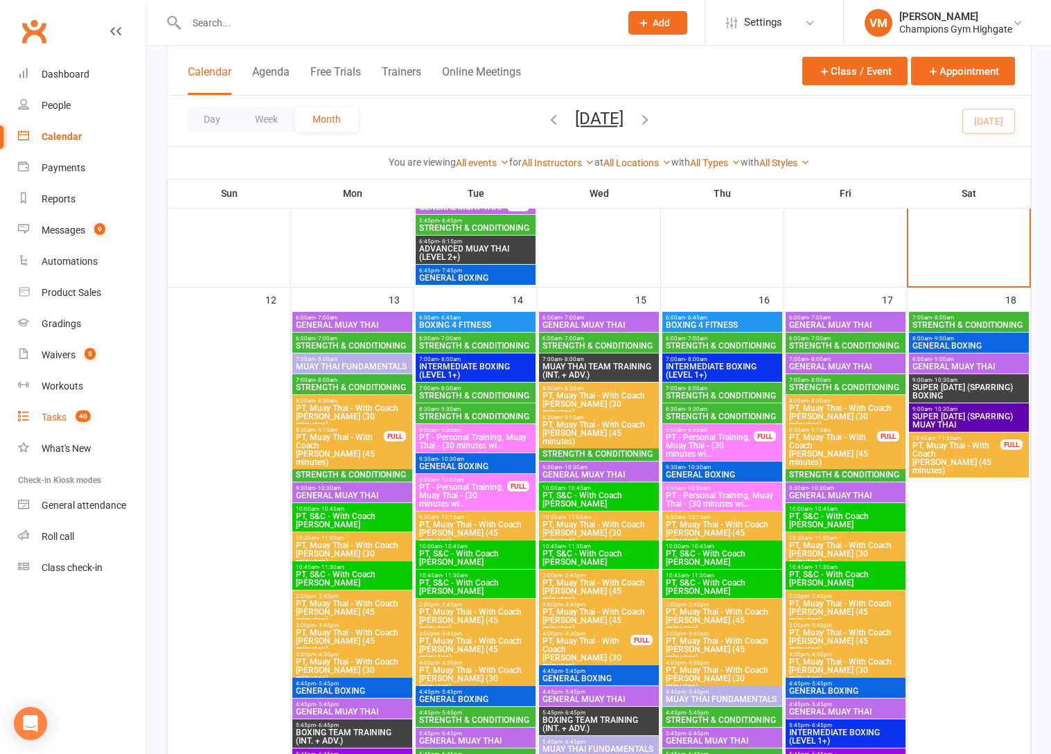
click at [58, 415] on div "Tasks" at bounding box center [54, 416] width 25 height 11
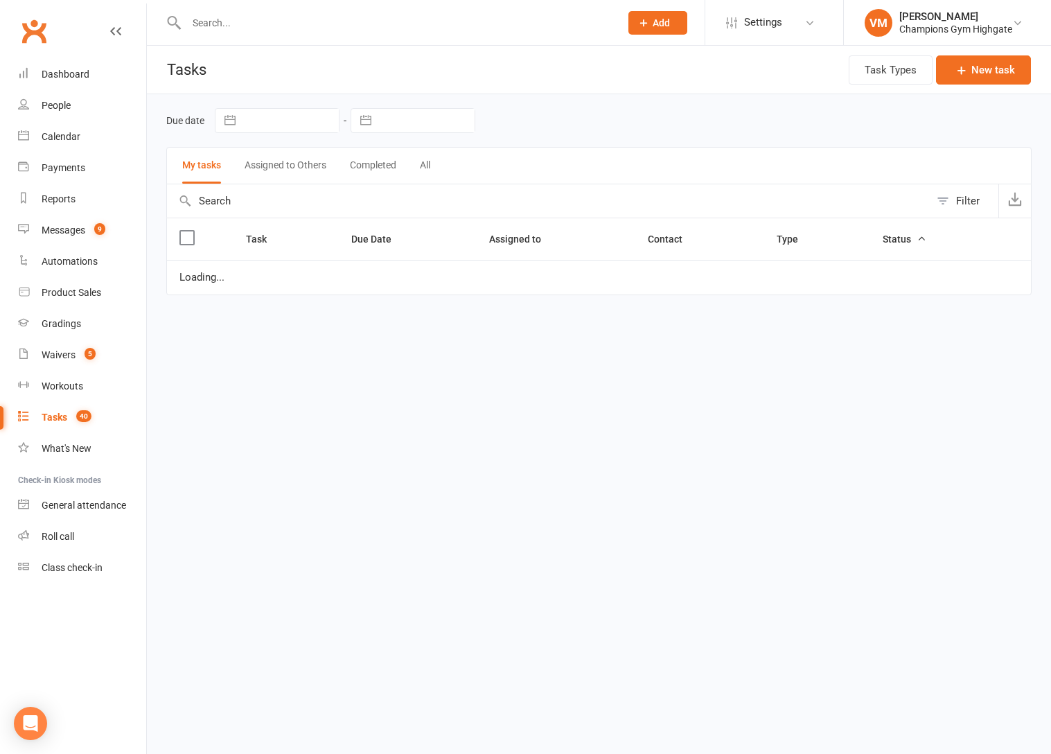
select select "started"
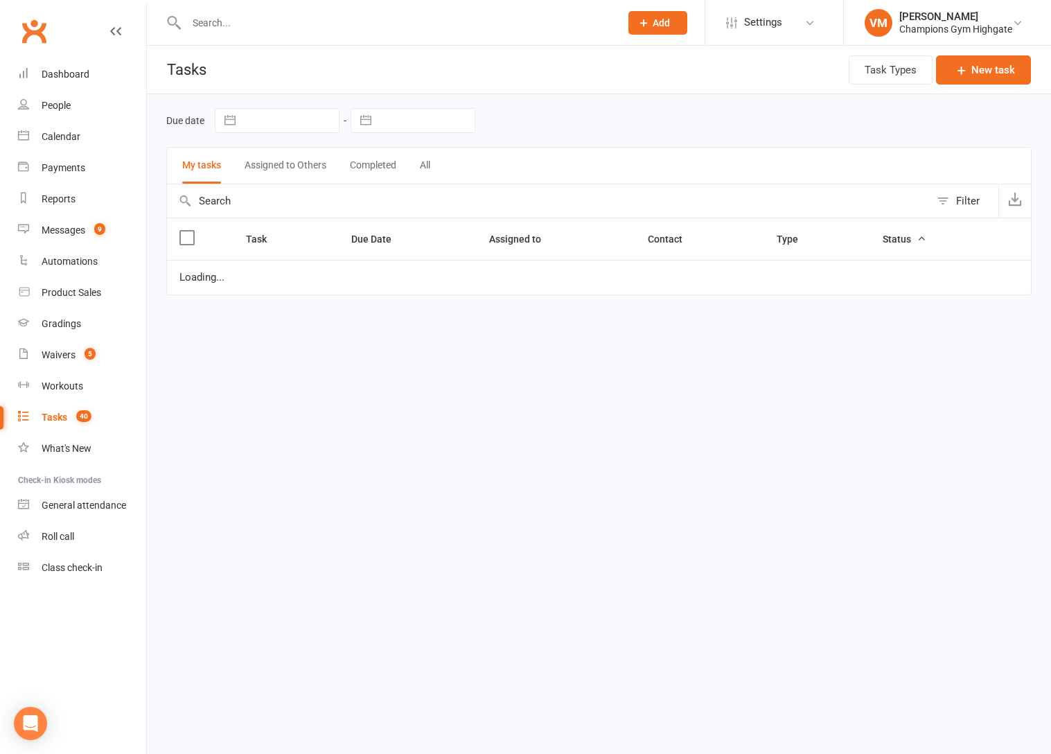
select select "started"
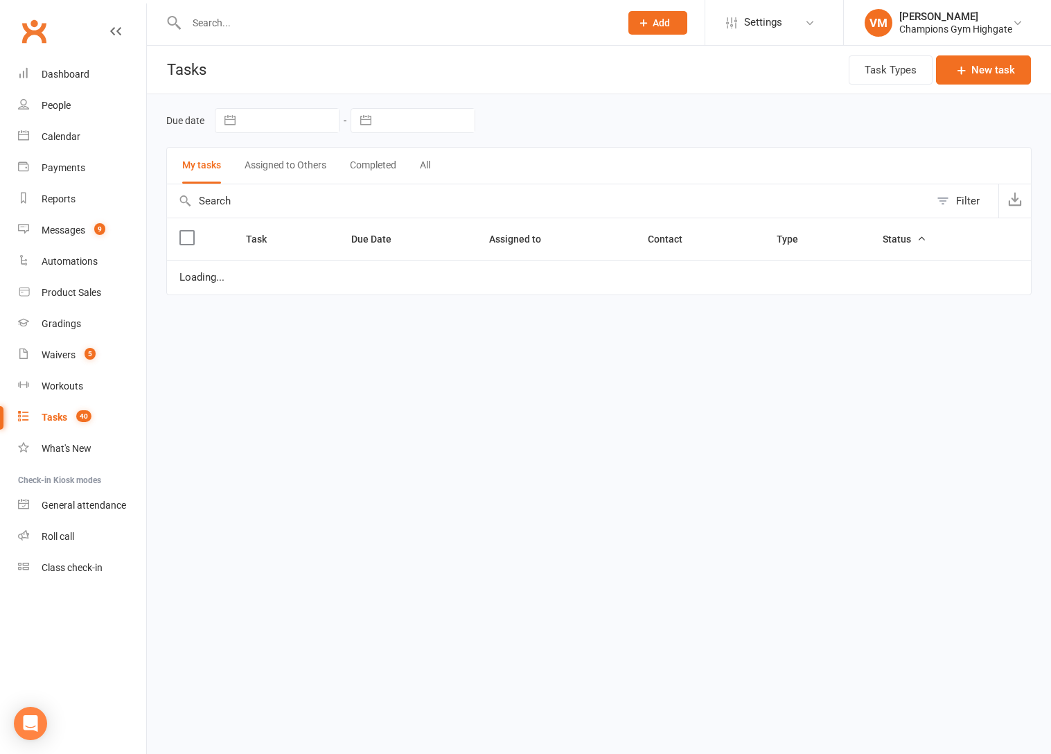
select select "started"
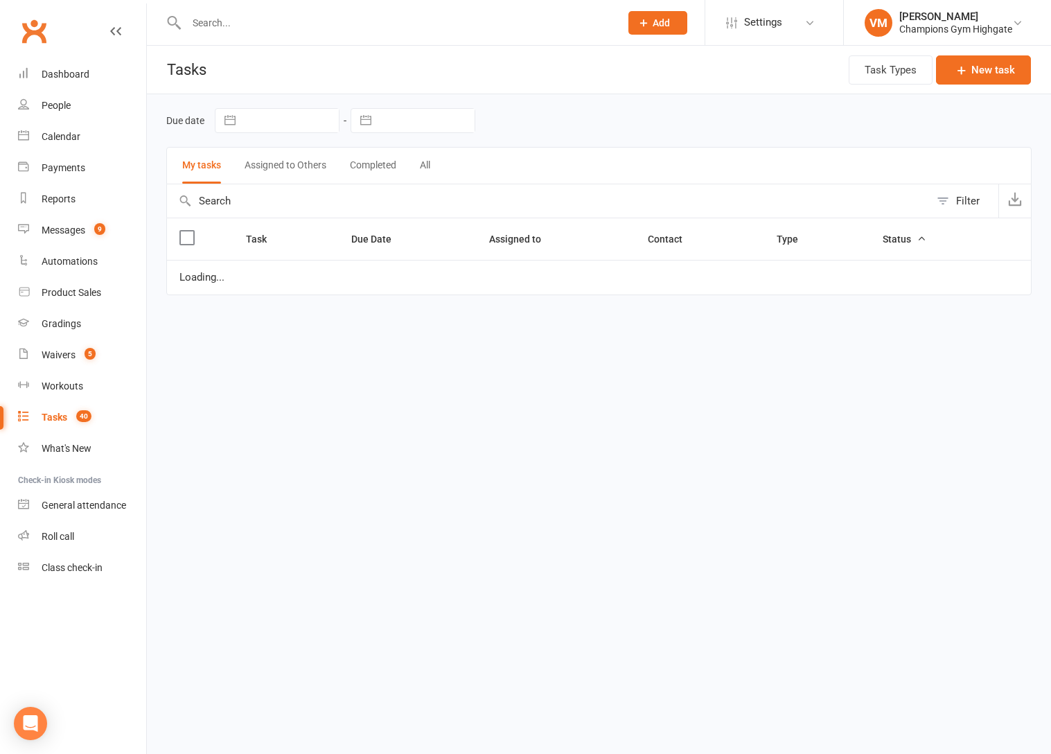
select select "started"
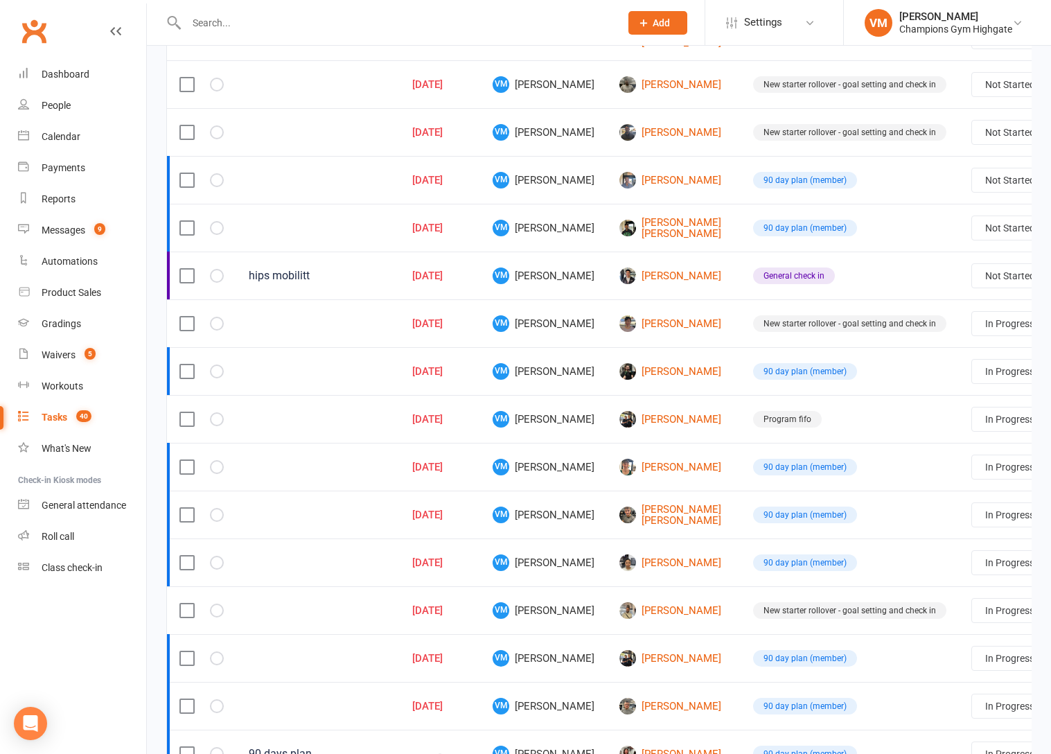
scroll to position [389, 0]
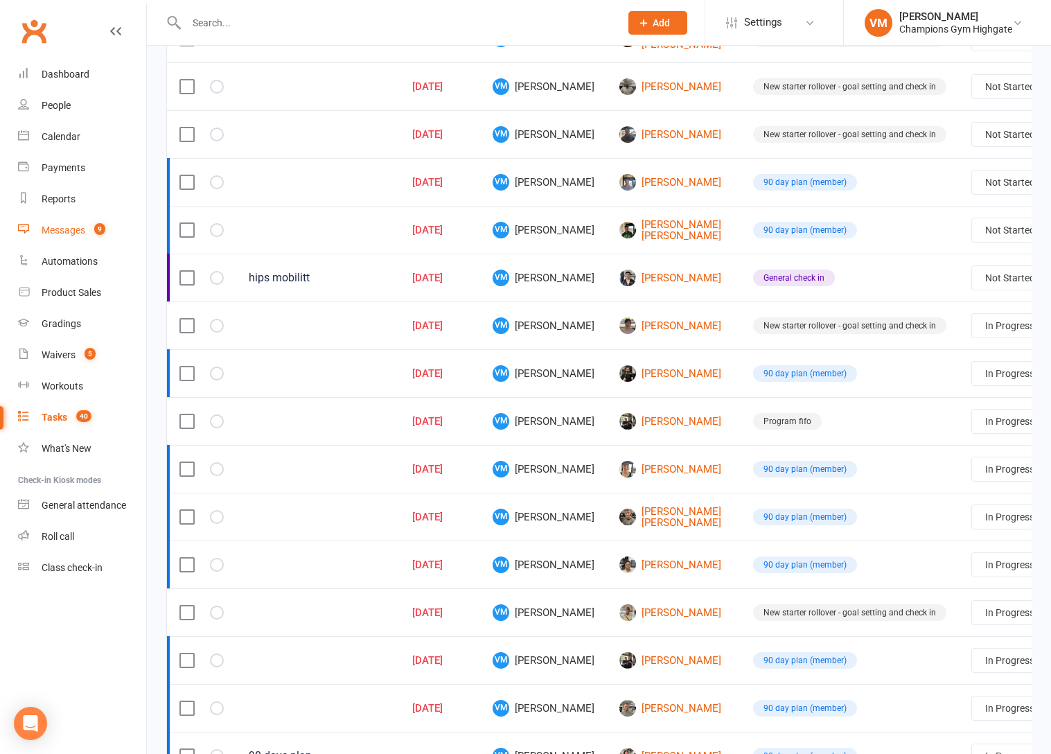
click at [70, 231] on div "Messages" at bounding box center [64, 229] width 44 height 11
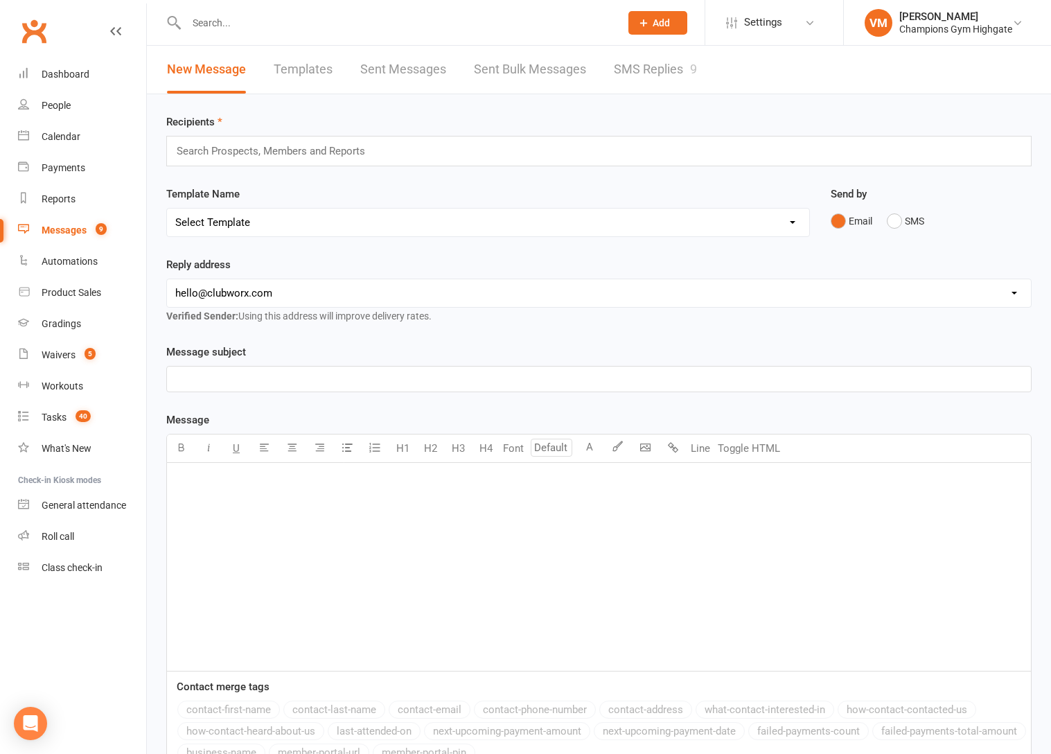
click at [669, 80] on link "SMS Replies 9" at bounding box center [655, 70] width 83 height 48
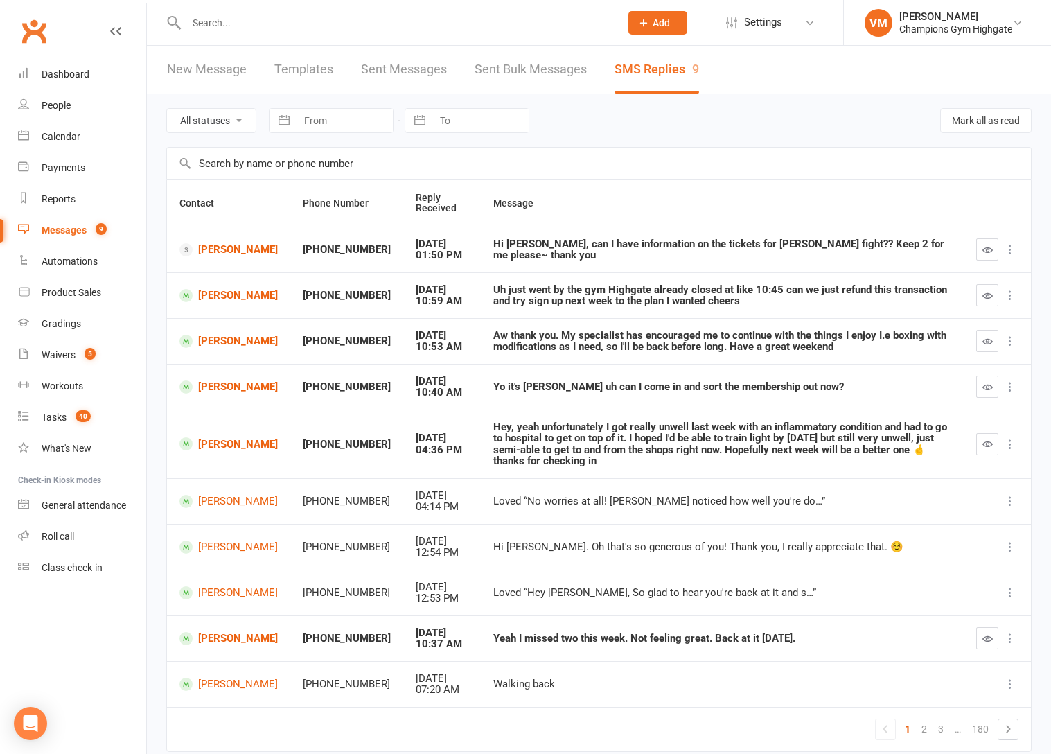
click at [69, 233] on div "Messages" at bounding box center [64, 229] width 45 height 11
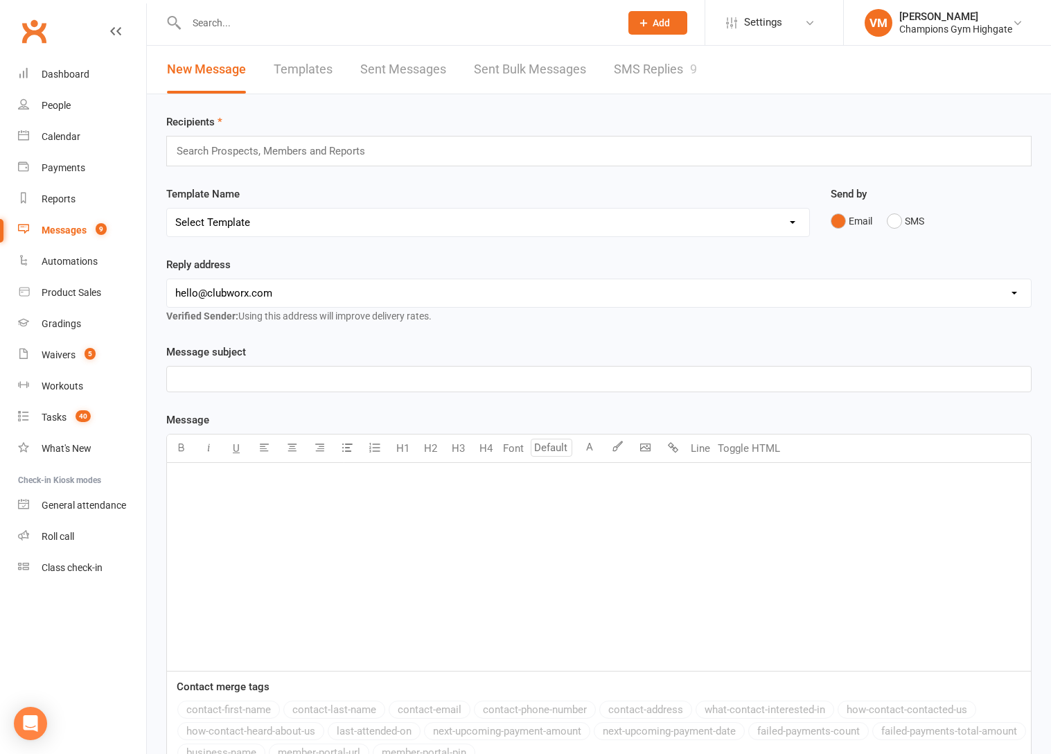
click at [273, 19] on input "text" at bounding box center [396, 22] width 428 height 19
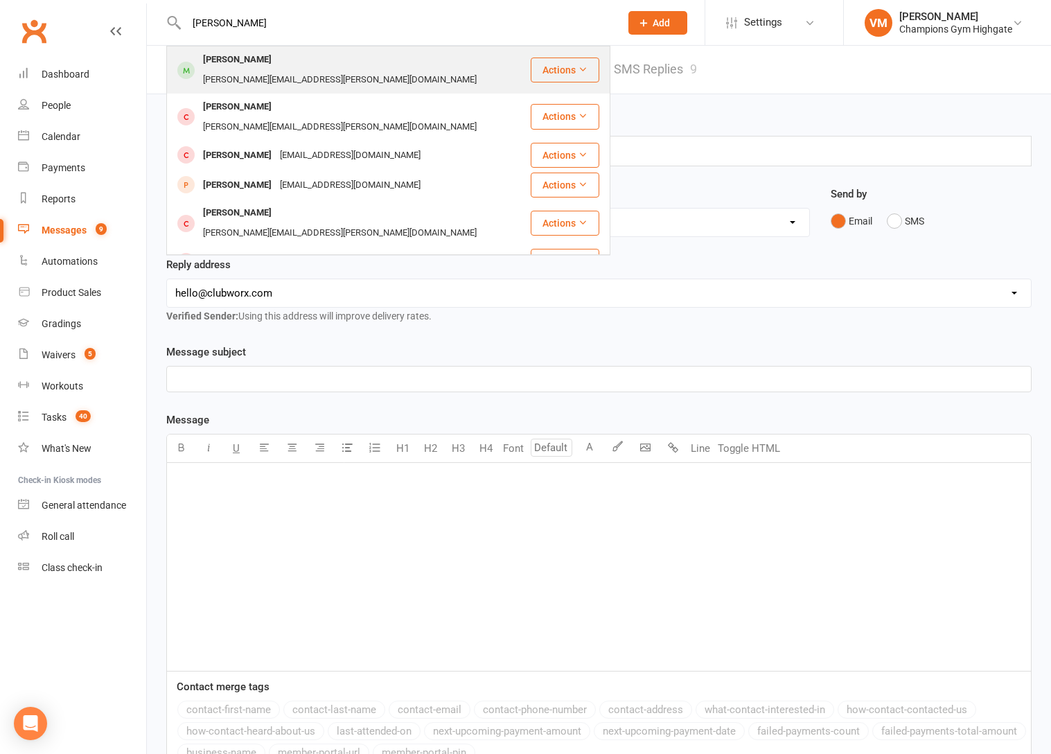
type input "[PERSON_NAME]"
click at [274, 70] on div "[PERSON_NAME][EMAIL_ADDRESS][PERSON_NAME][DOMAIN_NAME]" at bounding box center [340, 80] width 282 height 20
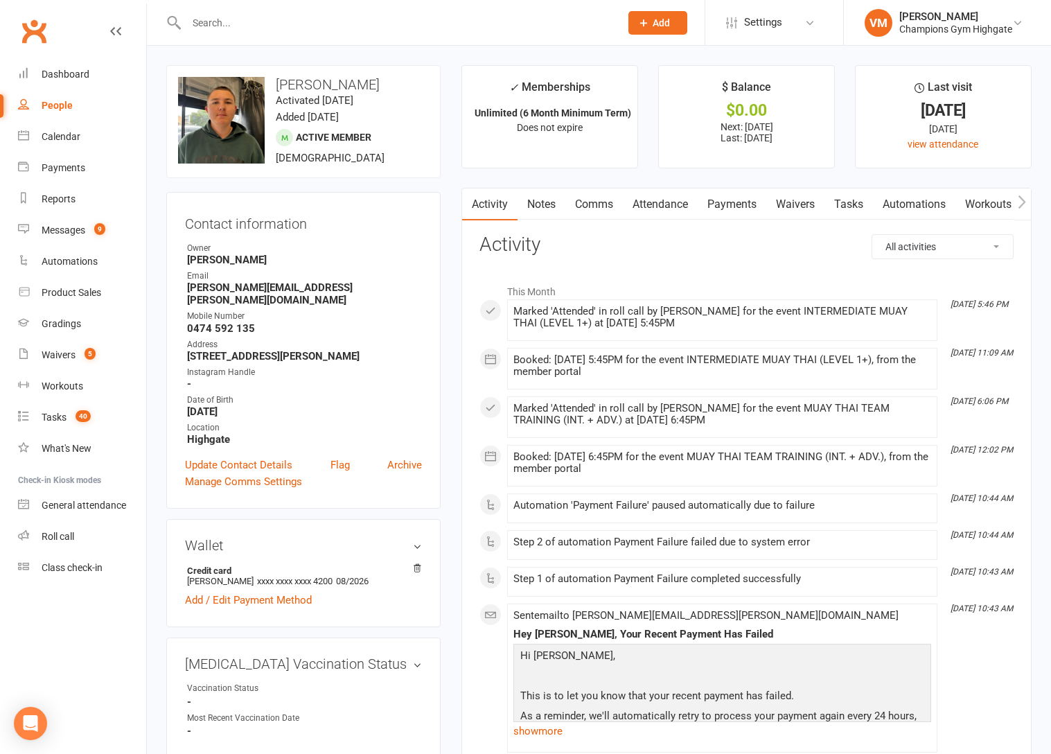
scroll to position [0, 1]
click at [798, 205] on link "Waivers" at bounding box center [794, 204] width 58 height 32
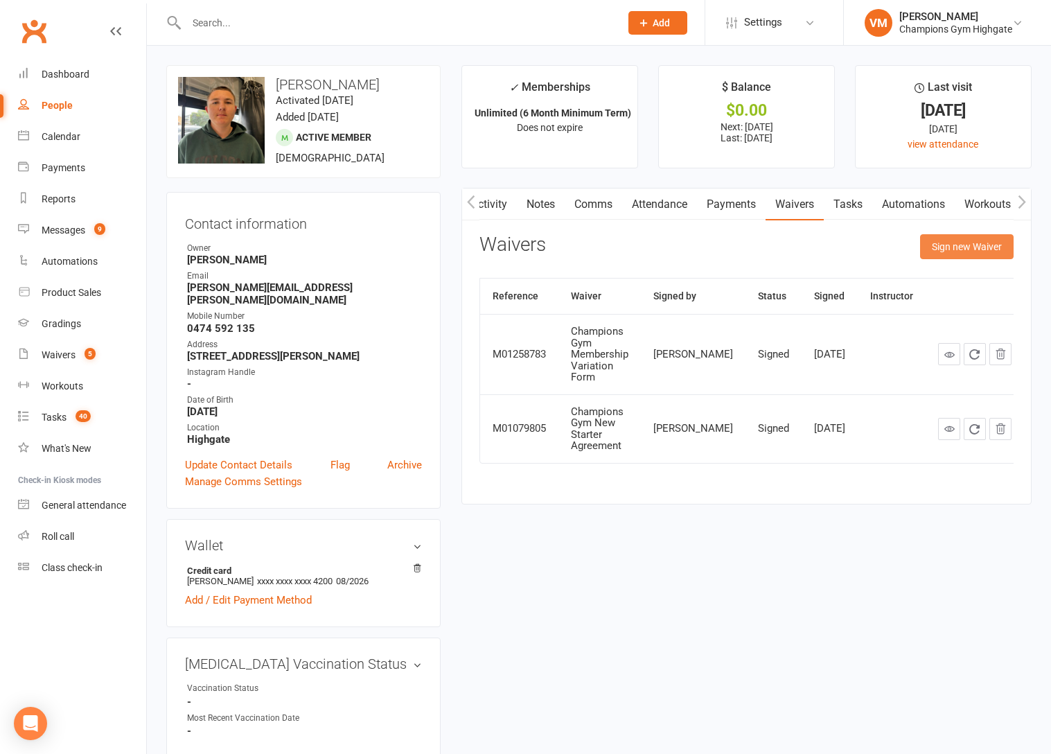
click at [938, 244] on button "Sign new Waiver" at bounding box center [966, 246] width 93 height 25
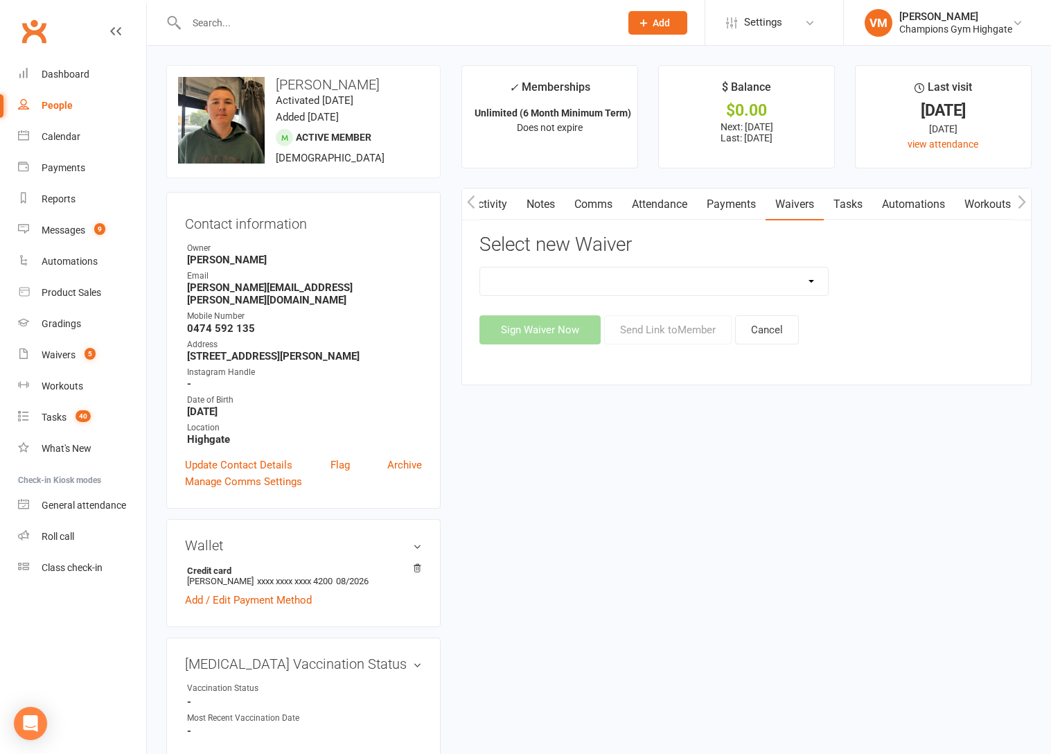
click at [649, 273] on select "90 Day Plan Casual Waiver - First Timers Casual Waiver (STAFF ONLY) Champions G…" at bounding box center [654, 281] width 348 height 28
select select "12215"
click at [480, 267] on select "90 Day Plan Casual Waiver - First Timers Casual Waiver (STAFF ONLY) Champions G…" at bounding box center [654, 281] width 348 height 28
click at [556, 319] on button "Sign Waiver Now" at bounding box center [539, 329] width 121 height 29
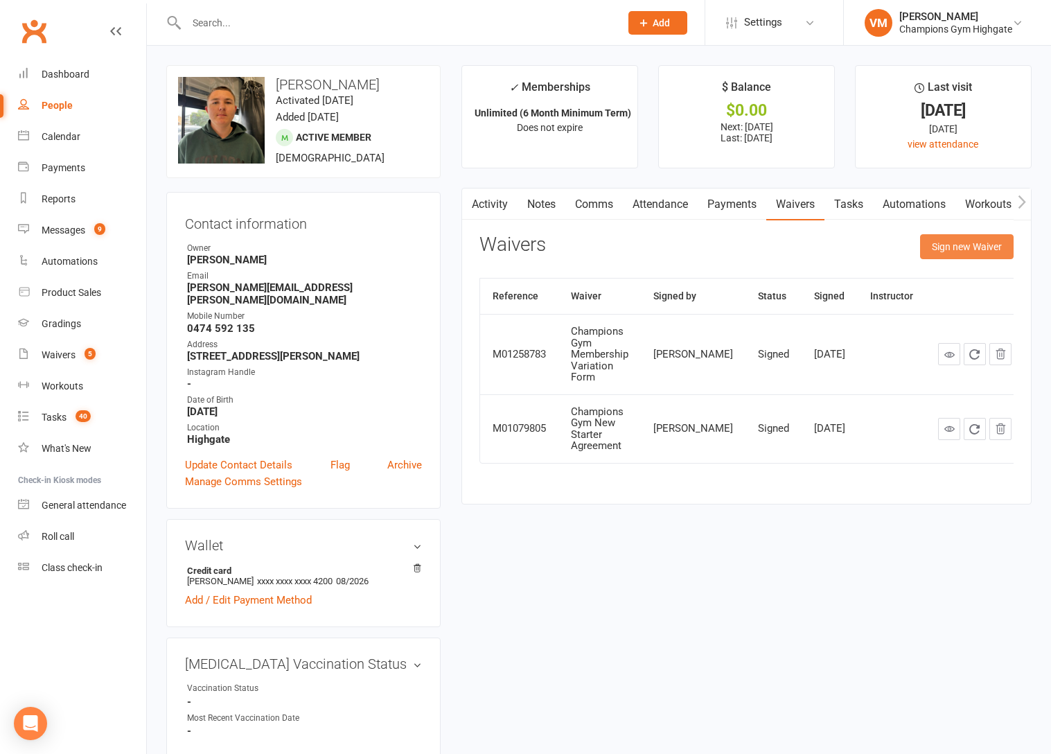
click at [958, 242] on button "Sign new Waiver" at bounding box center [966, 246] width 93 height 25
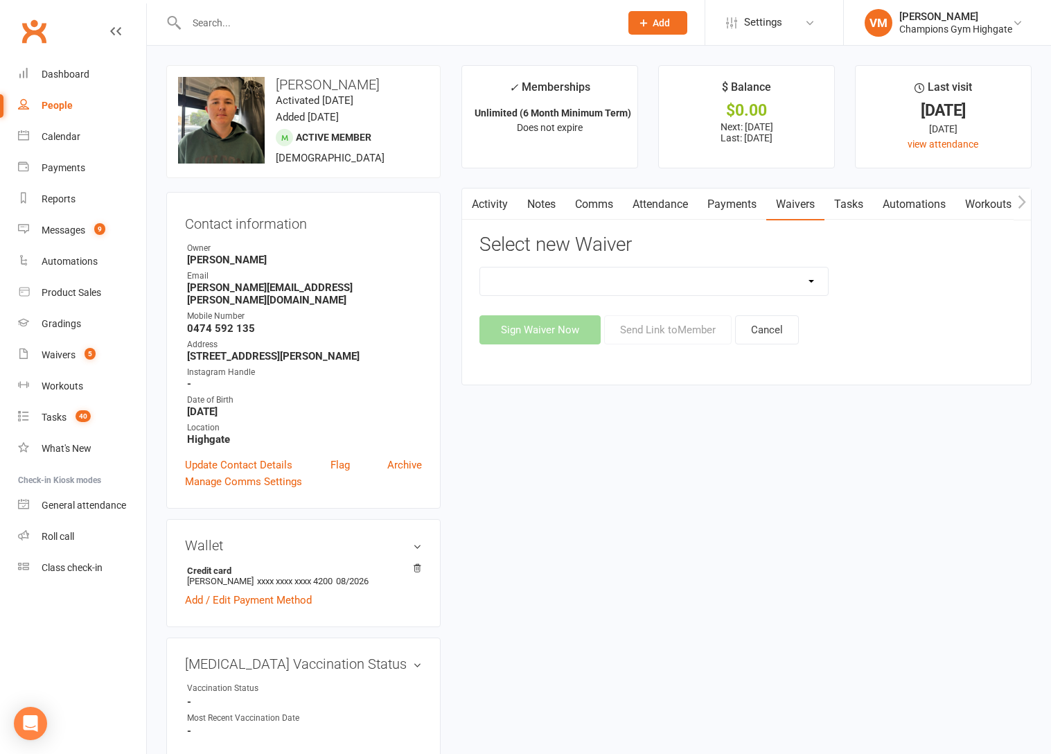
click at [787, 207] on link "Waivers" at bounding box center [795, 204] width 58 height 32
click at [722, 268] on select "90 Day Plan Casual Waiver - First Timers Casual Waiver (STAFF ONLY) Champions G…" at bounding box center [654, 281] width 348 height 28
select select "12215"
click at [480, 267] on select "90 Day Plan Casual Waiver - First Timers Casual Waiver (STAFF ONLY) Champions G…" at bounding box center [654, 281] width 348 height 28
click at [665, 328] on button "Send Link to Member" at bounding box center [667, 329] width 127 height 29
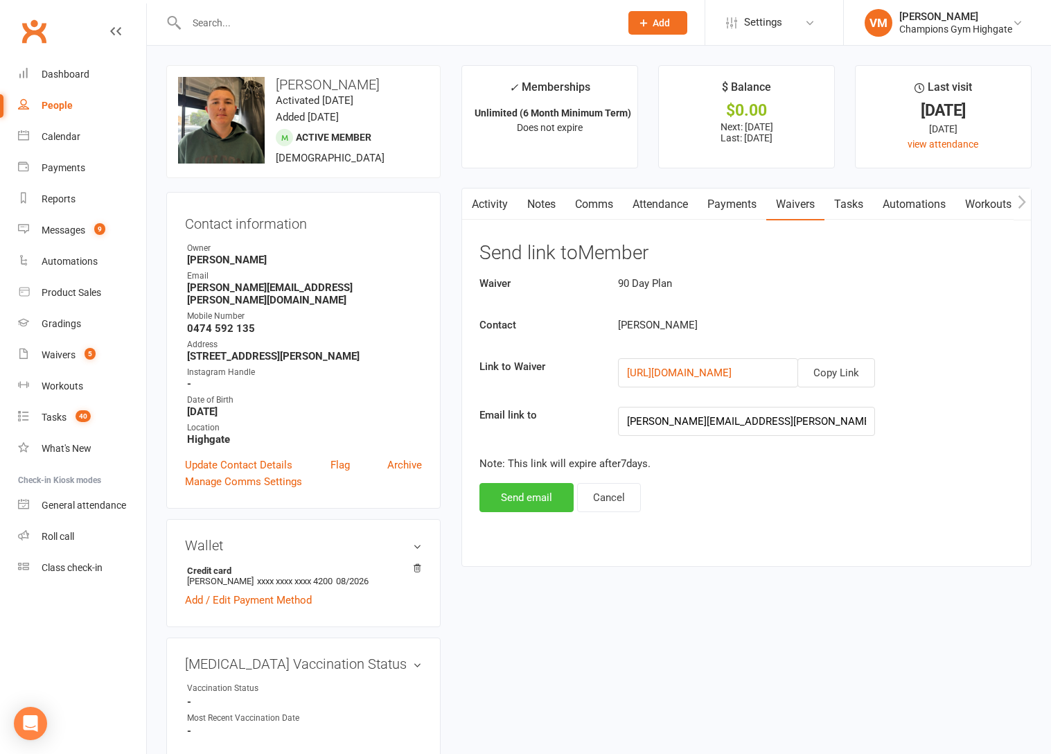
click at [508, 499] on button "Send email" at bounding box center [526, 497] width 94 height 29
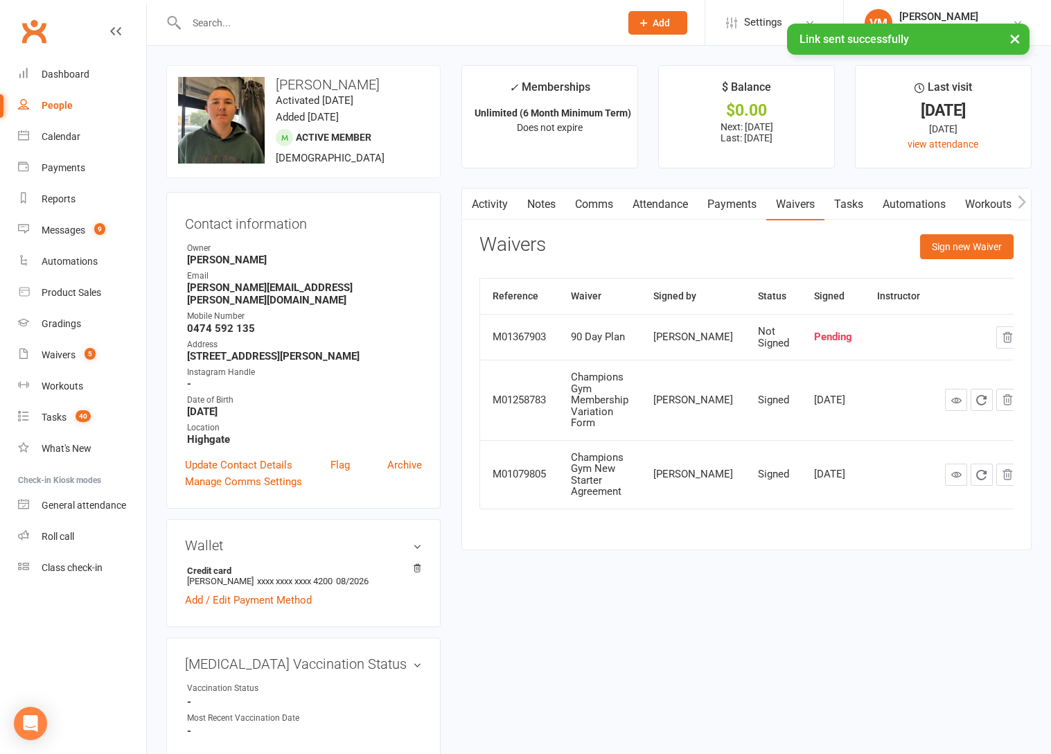
click at [590, 211] on link "Comms" at bounding box center [593, 204] width 57 height 32
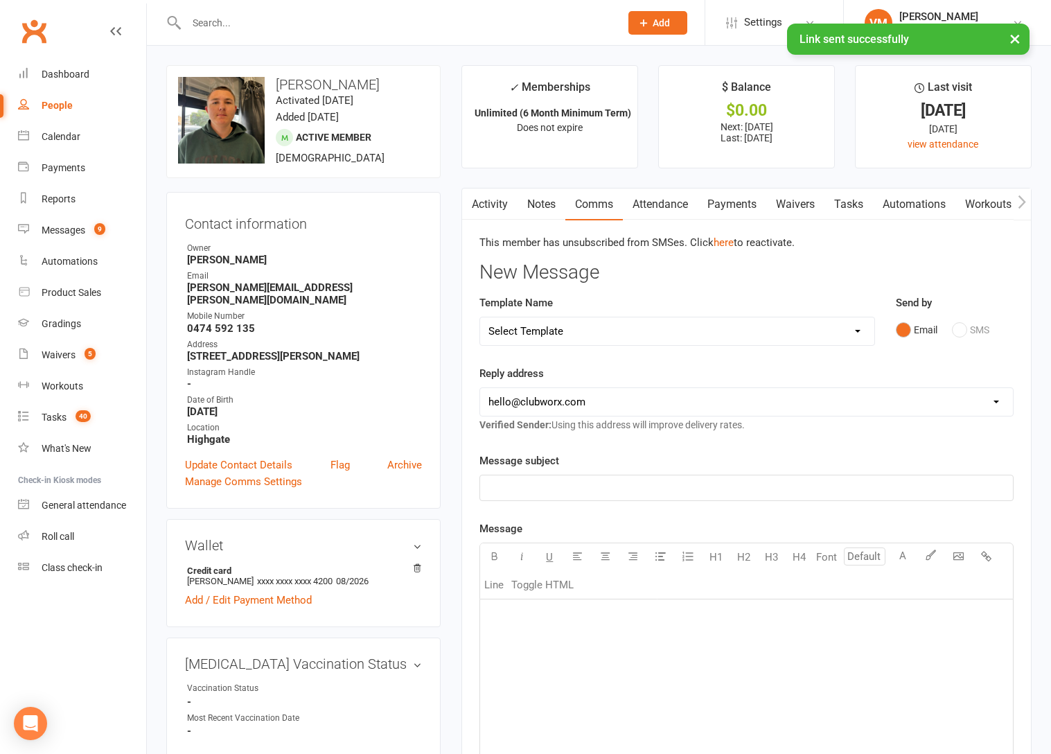
click at [545, 490] on p "﻿" at bounding box center [746, 487] width 516 height 17
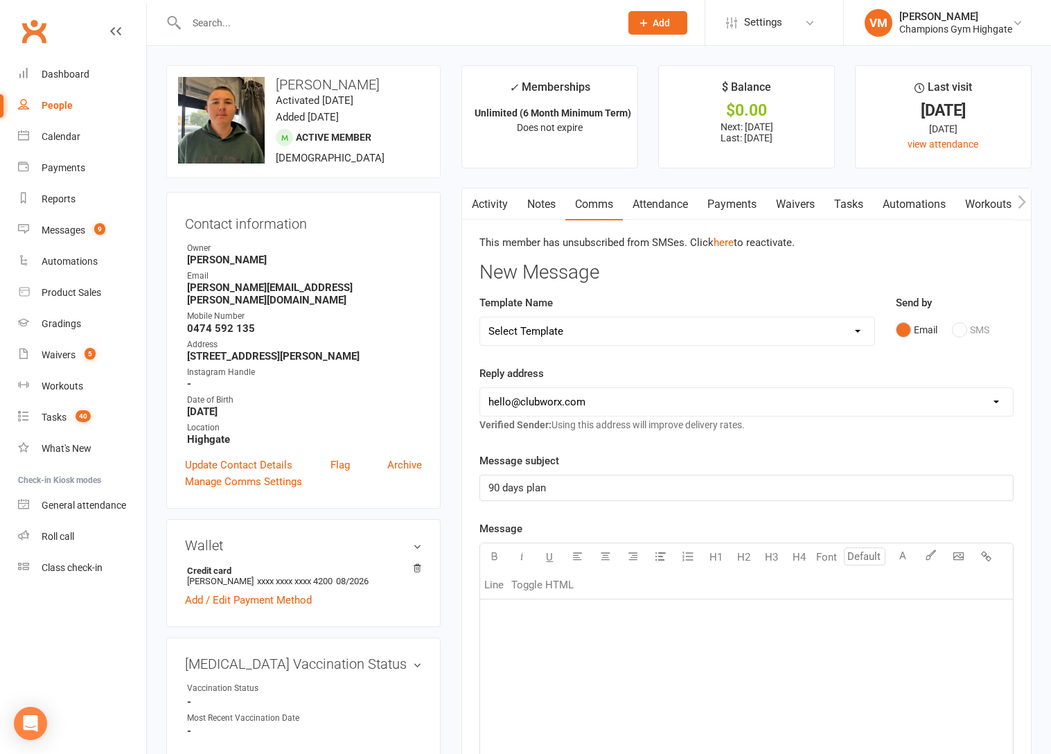
click at [480, 543] on button "button" at bounding box center [494, 557] width 28 height 28
click at [587, 643] on div "﻿" at bounding box center [746, 703] width 533 height 208
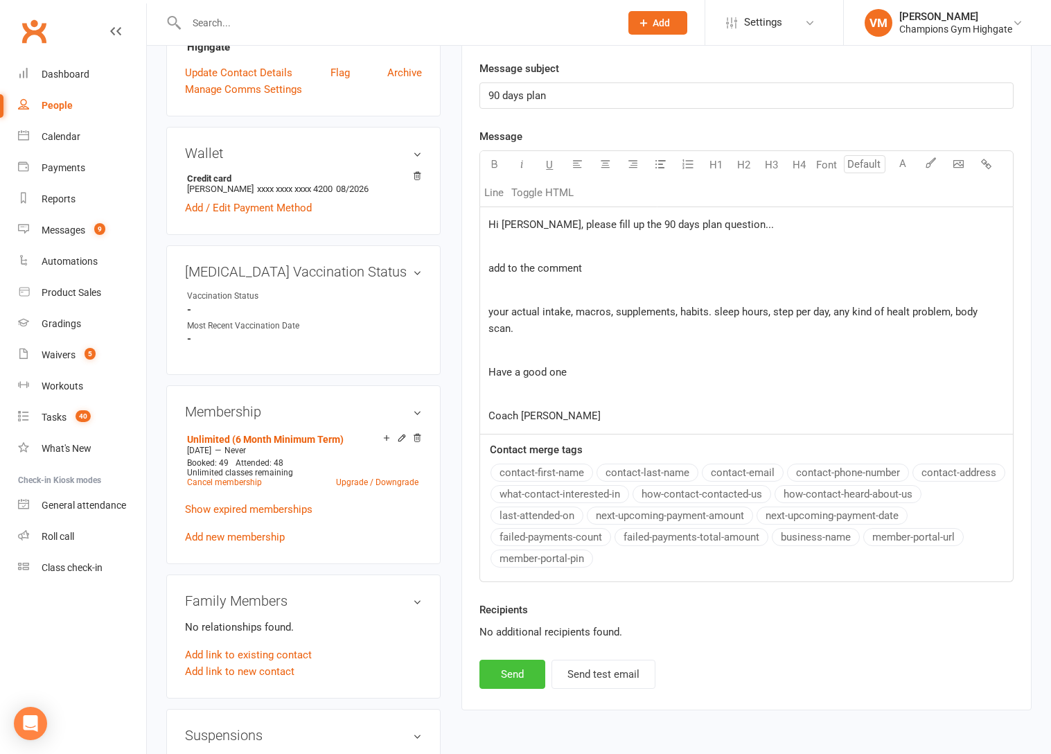
click at [510, 661] on button "Send" at bounding box center [512, 673] width 66 height 29
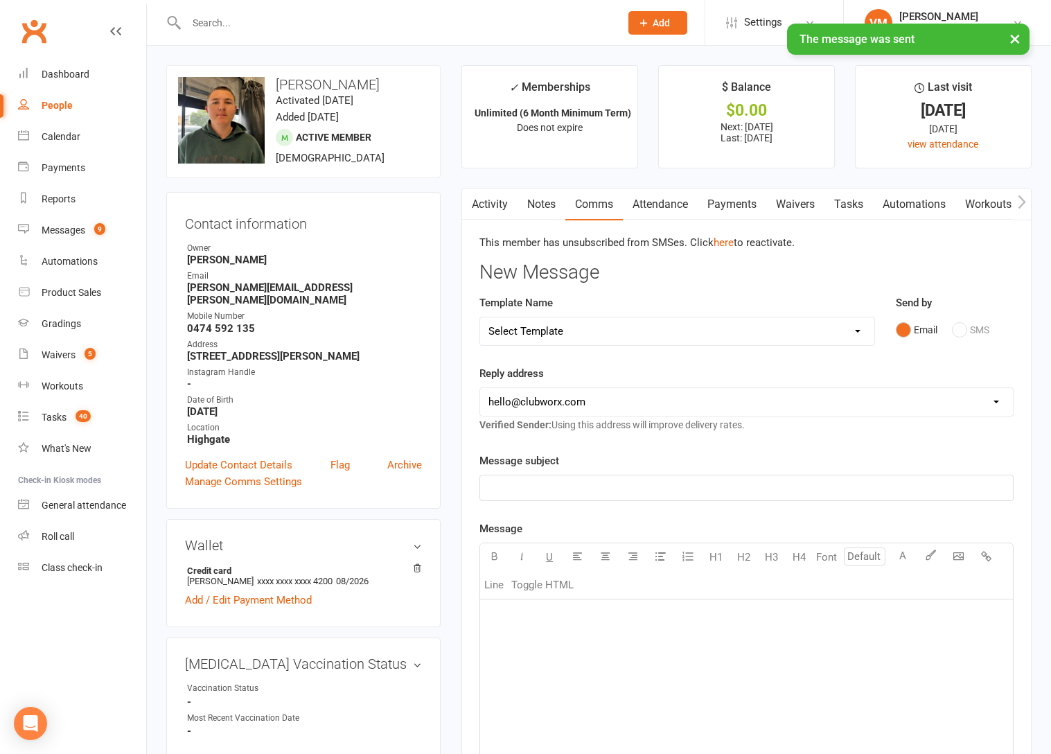
click at [853, 202] on link "Tasks" at bounding box center [848, 204] width 48 height 32
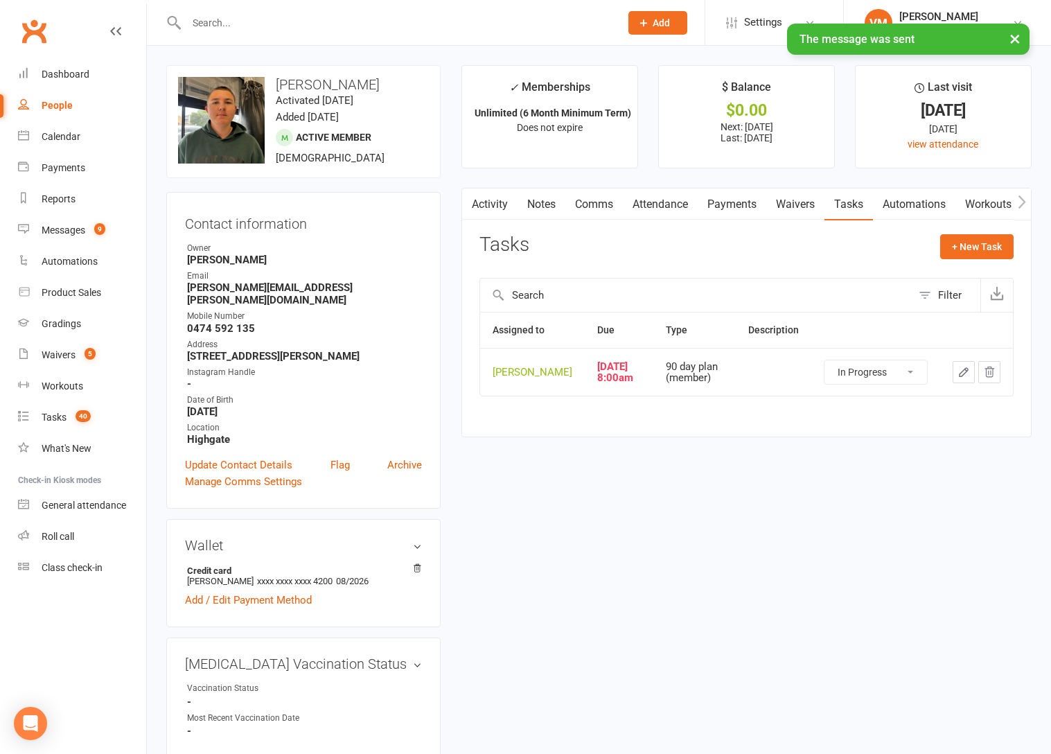
click at [881, 380] on select "Not Started In Progress Waiting Complete" at bounding box center [875, 372] width 103 height 24
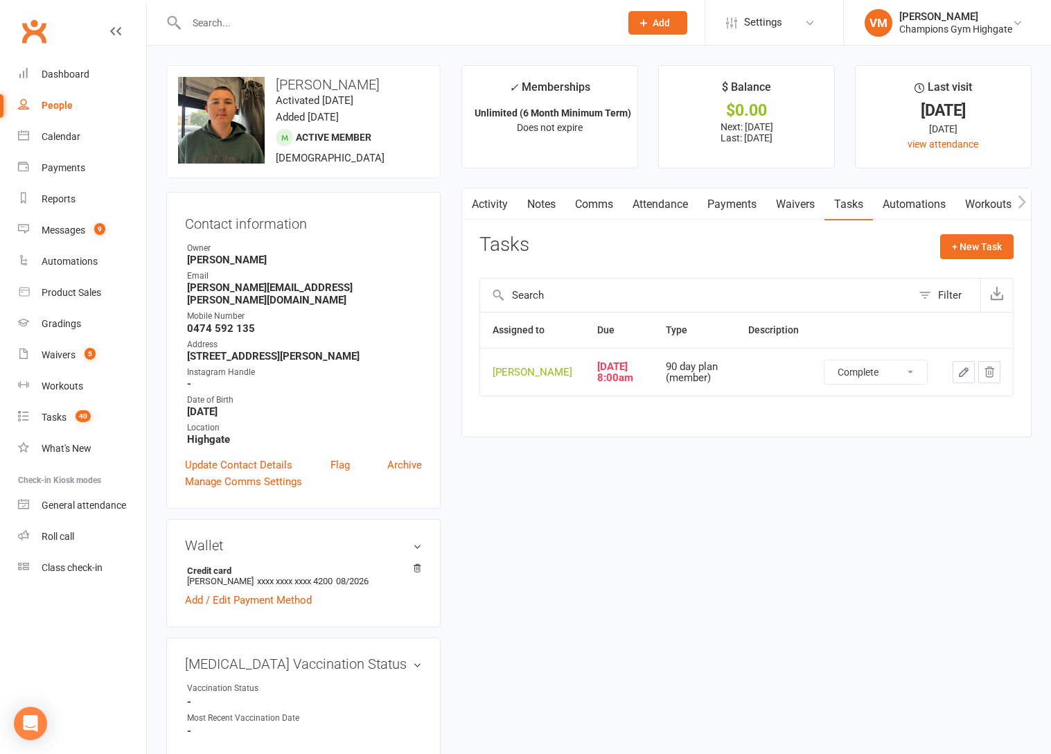
click at [824, 364] on select "Not Started In Progress Waiting Complete" at bounding box center [875, 372] width 103 height 24
select select "started"
click at [55, 225] on div "Messages" at bounding box center [64, 229] width 44 height 11
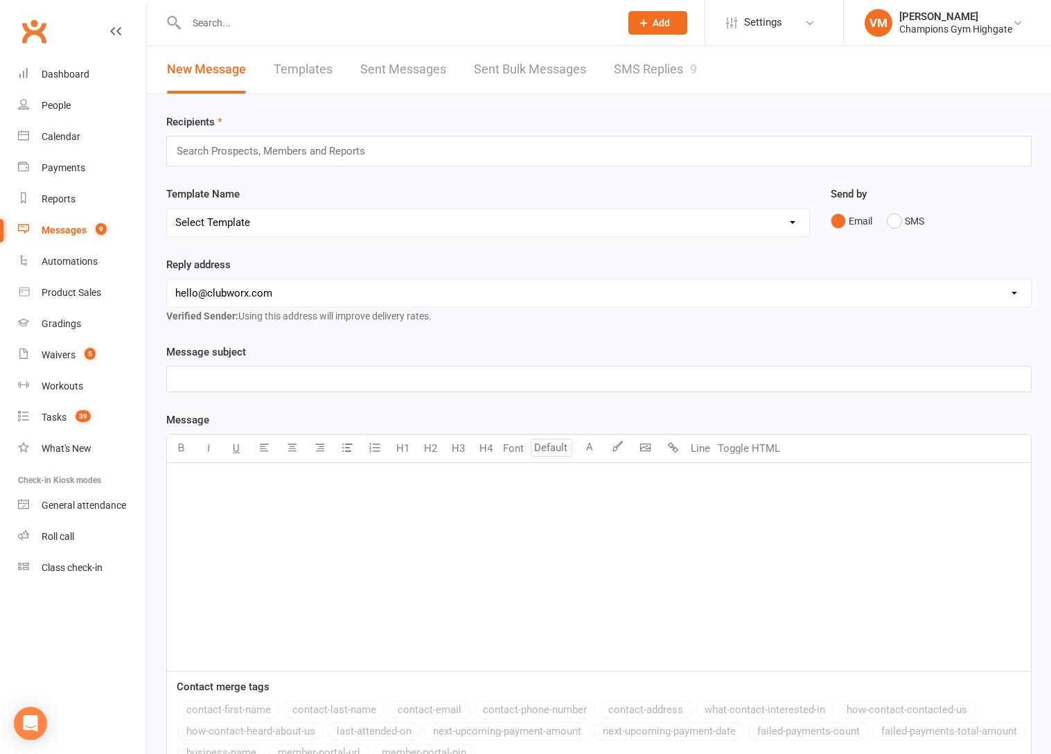
click at [303, 23] on input "text" at bounding box center [396, 22] width 428 height 19
type input "o"
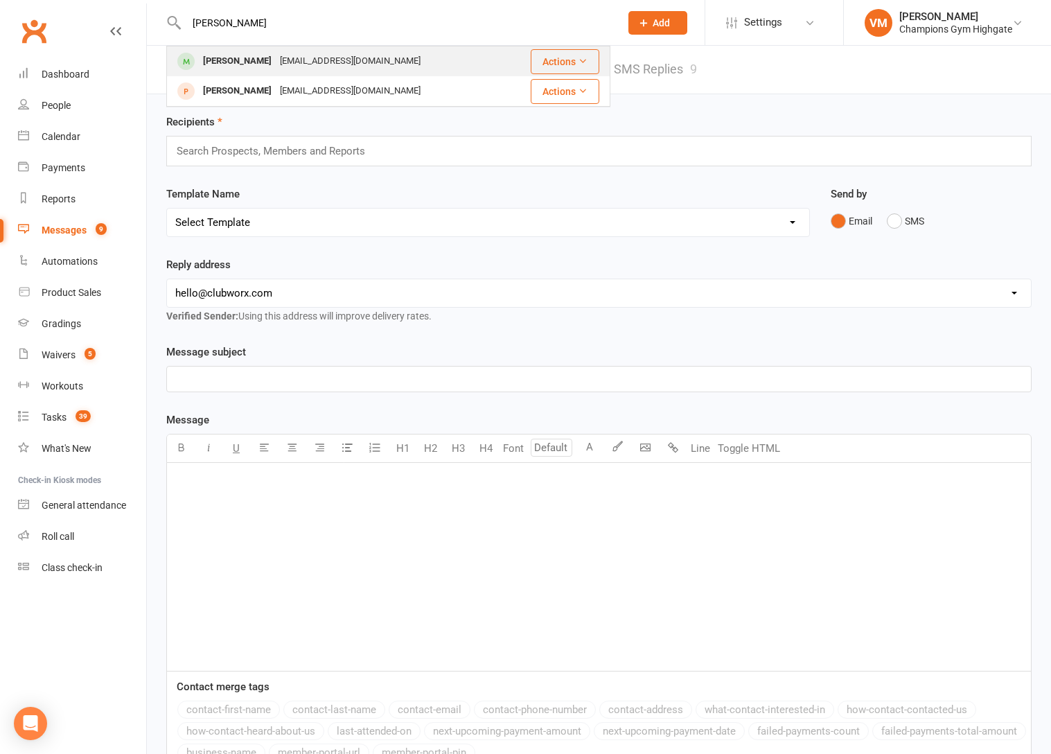
type input "[PERSON_NAME]"
click at [305, 60] on div "[EMAIL_ADDRESS][DOMAIN_NAME]" at bounding box center [350, 61] width 149 height 20
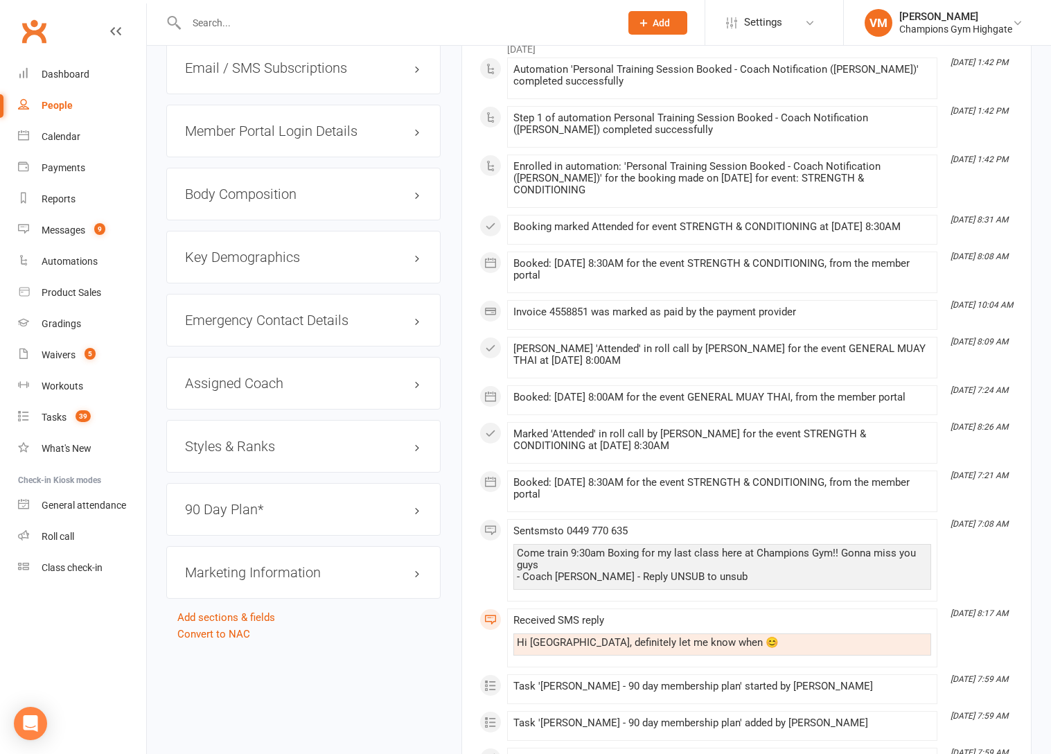
scroll to position [1231, 0]
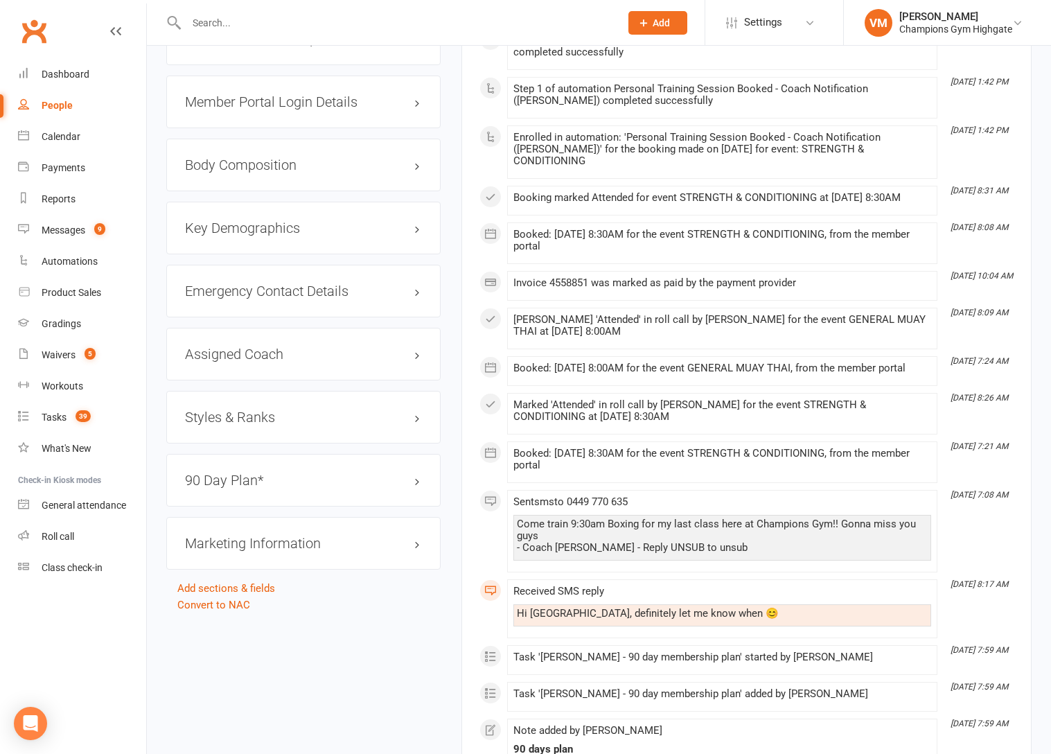
click at [273, 465] on div "90 Day Plan* edit" at bounding box center [303, 480] width 274 height 53
click at [270, 472] on h3 "90 Day Plan* edit" at bounding box center [303, 479] width 237 height 15
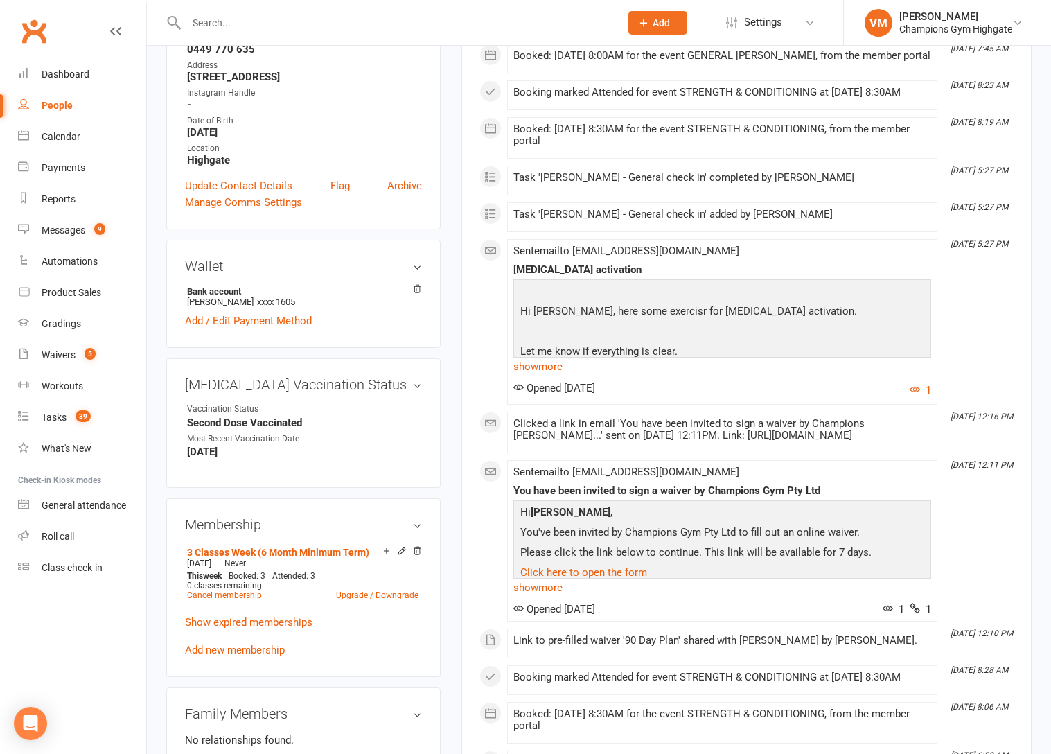
scroll to position [0, 0]
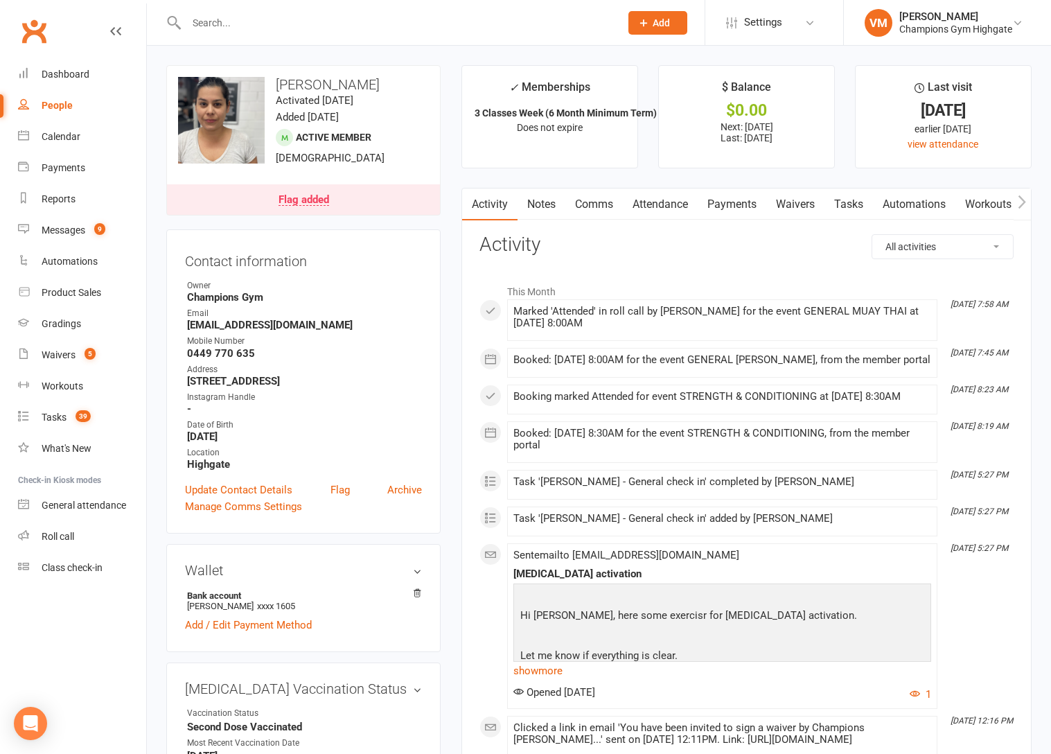
click at [808, 209] on link "Waivers" at bounding box center [795, 204] width 58 height 32
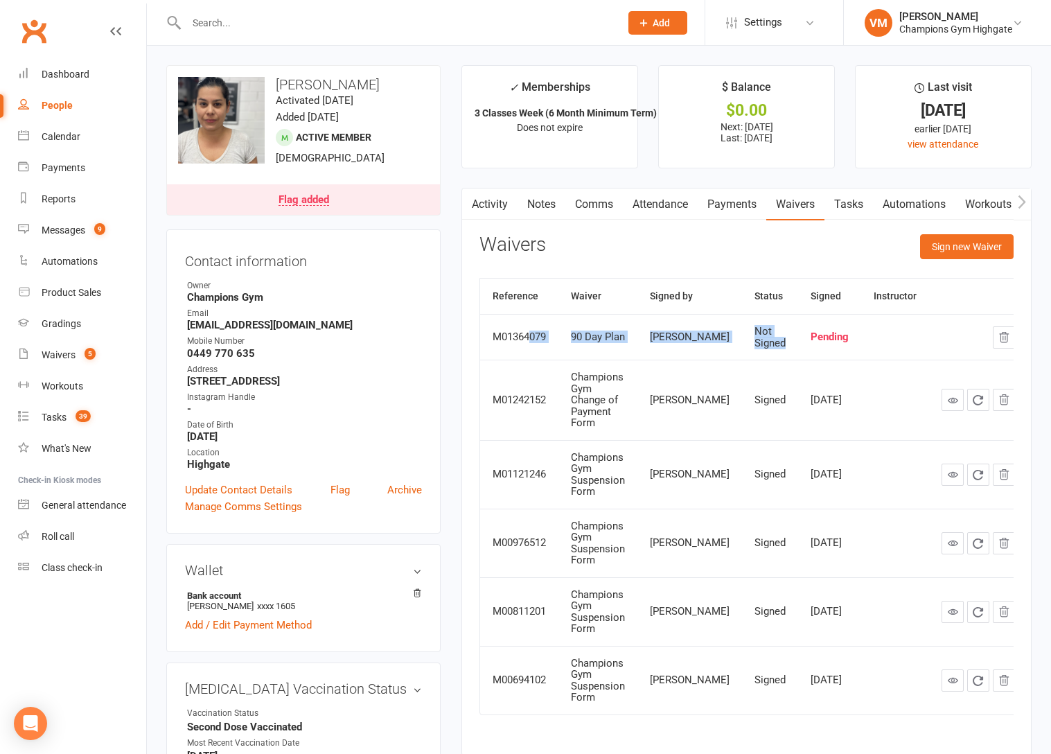
drag, startPoint x: 767, startPoint y: 346, endPoint x: 519, endPoint y: 341, distance: 248.0
click at [530, 342] on tr "M01364079 90 Day Plan [PERSON_NAME] Not Signed Pending" at bounding box center [753, 337] width 547 height 46
click at [570, 342] on td "90 Day Plan" at bounding box center [597, 337] width 79 height 46
click at [598, 202] on link "Comms" at bounding box center [593, 204] width 57 height 32
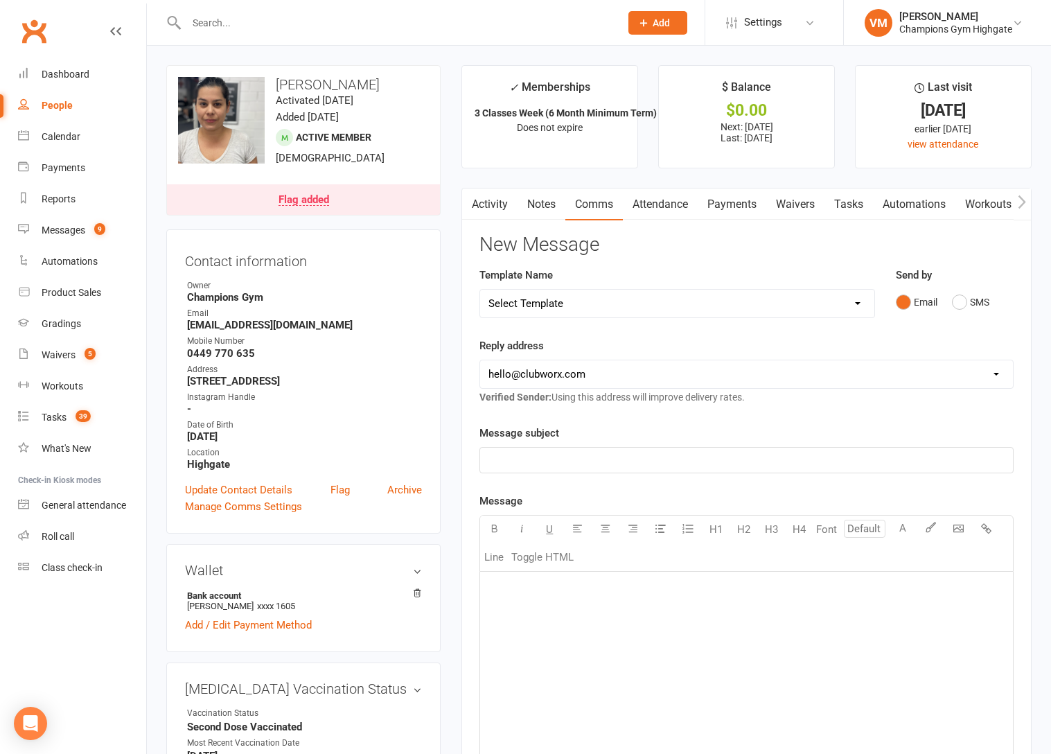
click at [425, 15] on input "text" at bounding box center [396, 22] width 428 height 19
click at [255, 15] on input "text" at bounding box center [396, 22] width 428 height 19
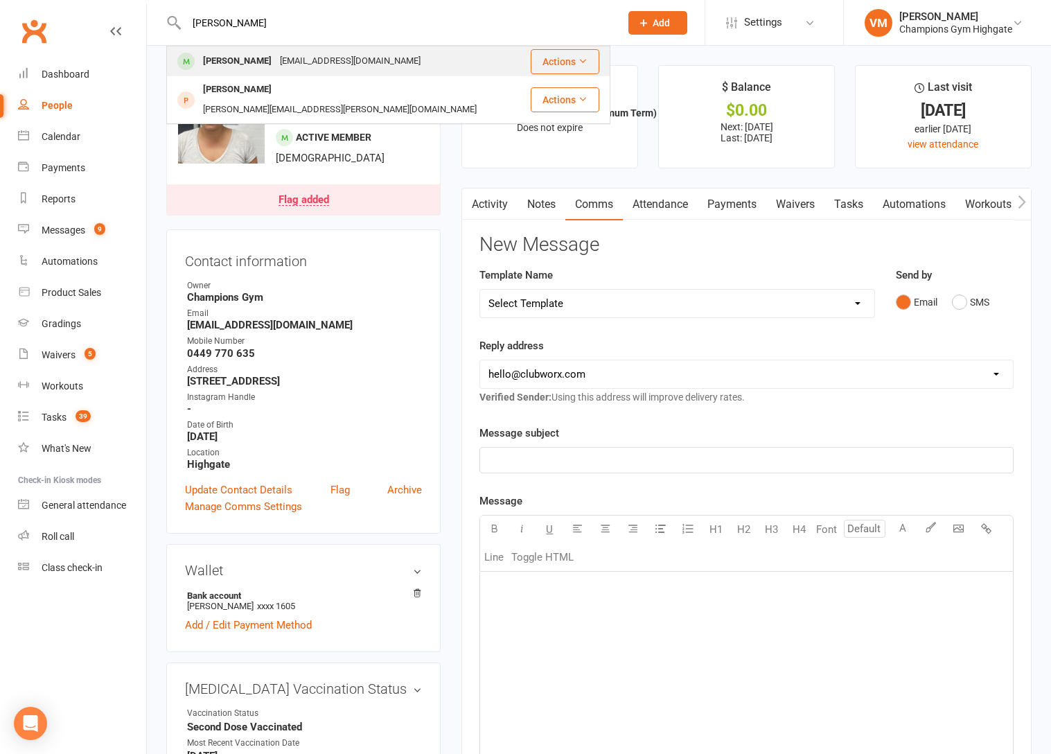
type input "[PERSON_NAME]"
click at [276, 62] on div "[EMAIL_ADDRESS][DOMAIN_NAME]" at bounding box center [350, 61] width 149 height 20
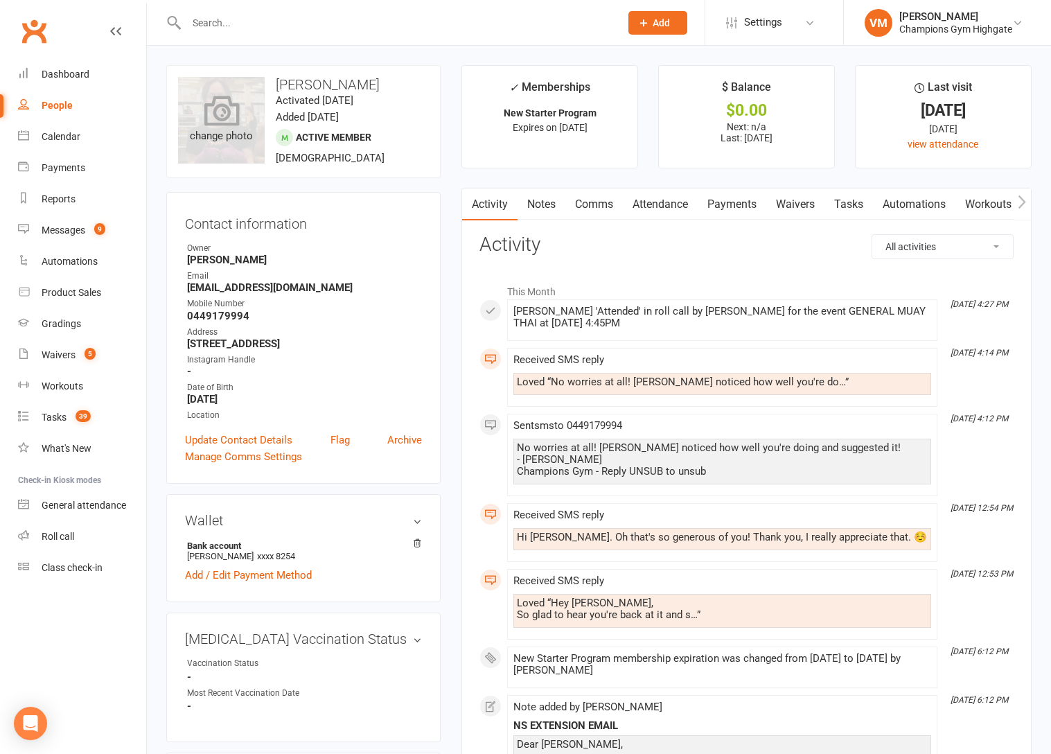
click at [238, 112] on div "change photo" at bounding box center [221, 120] width 87 height 87
click at [83, 66] on link "Dashboard" at bounding box center [82, 74] width 128 height 31
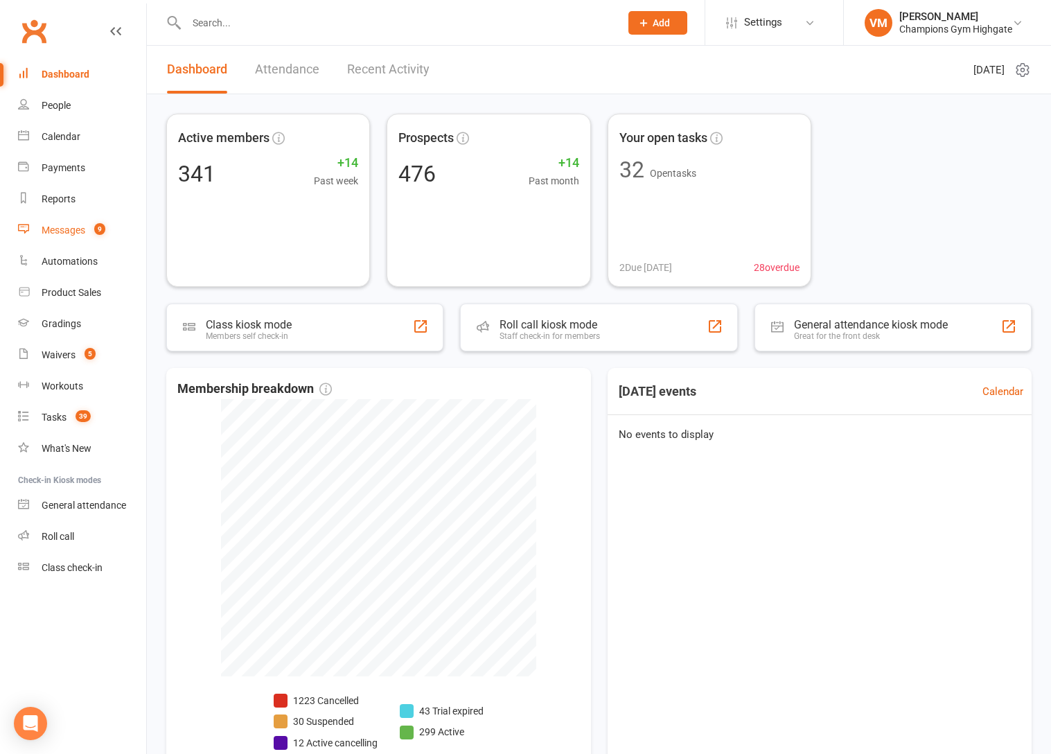
click at [72, 233] on div "Messages" at bounding box center [64, 229] width 44 height 11
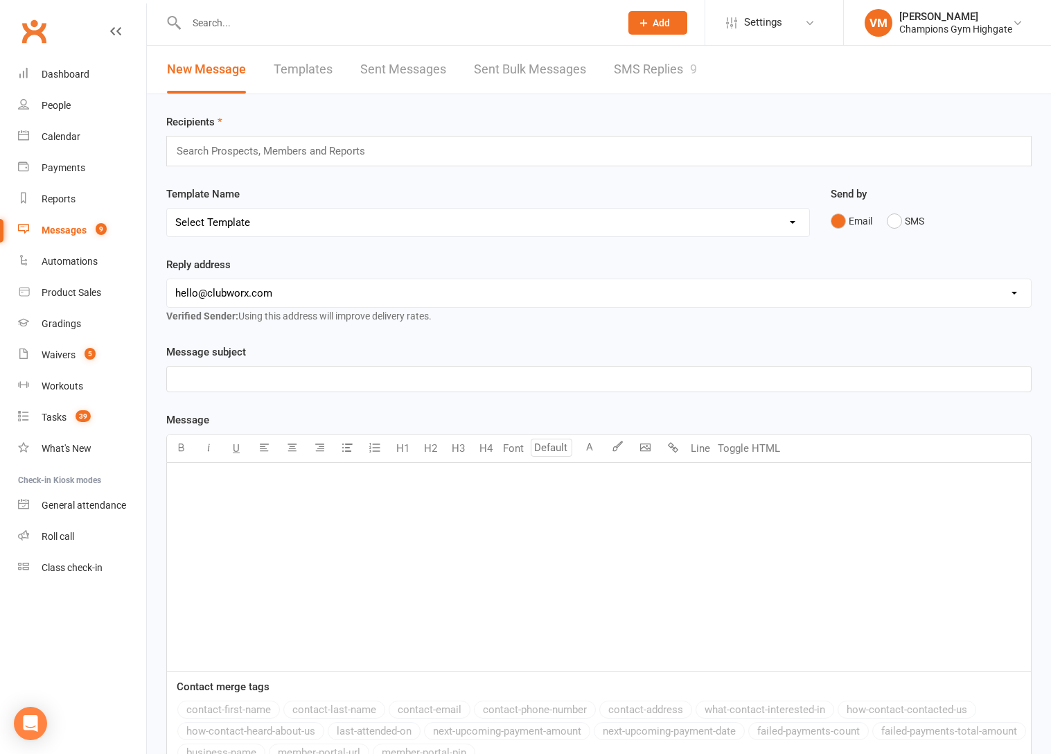
click at [618, 69] on link "SMS Replies 9" at bounding box center [655, 70] width 83 height 48
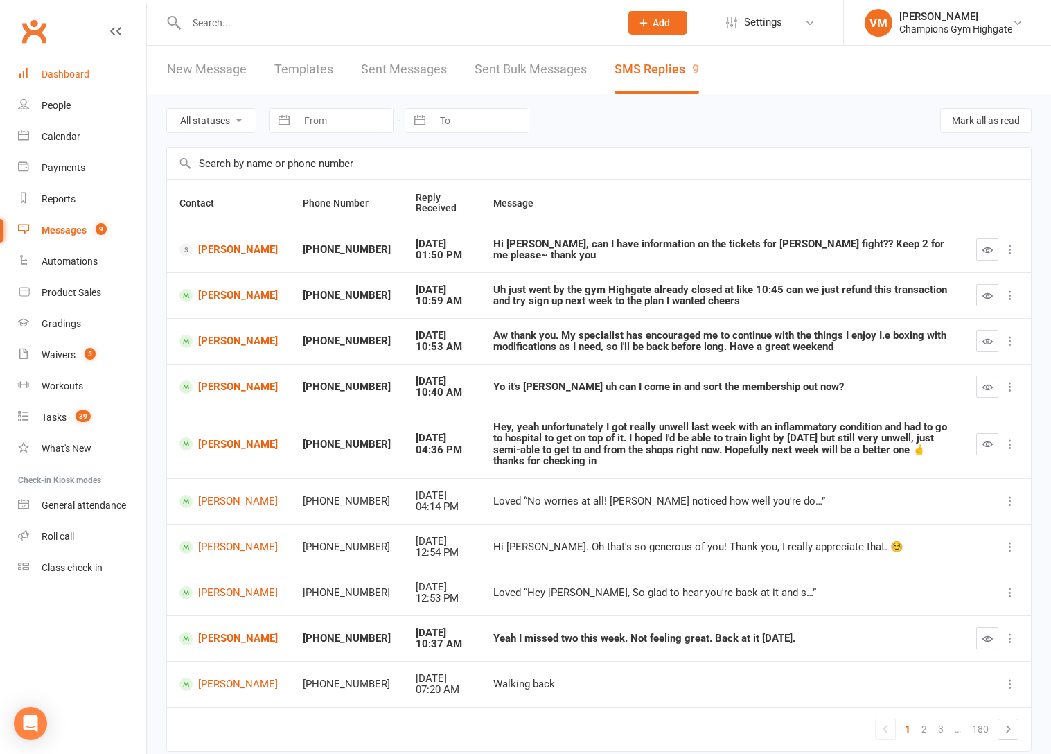
click at [73, 75] on div "Dashboard" at bounding box center [66, 74] width 48 height 11
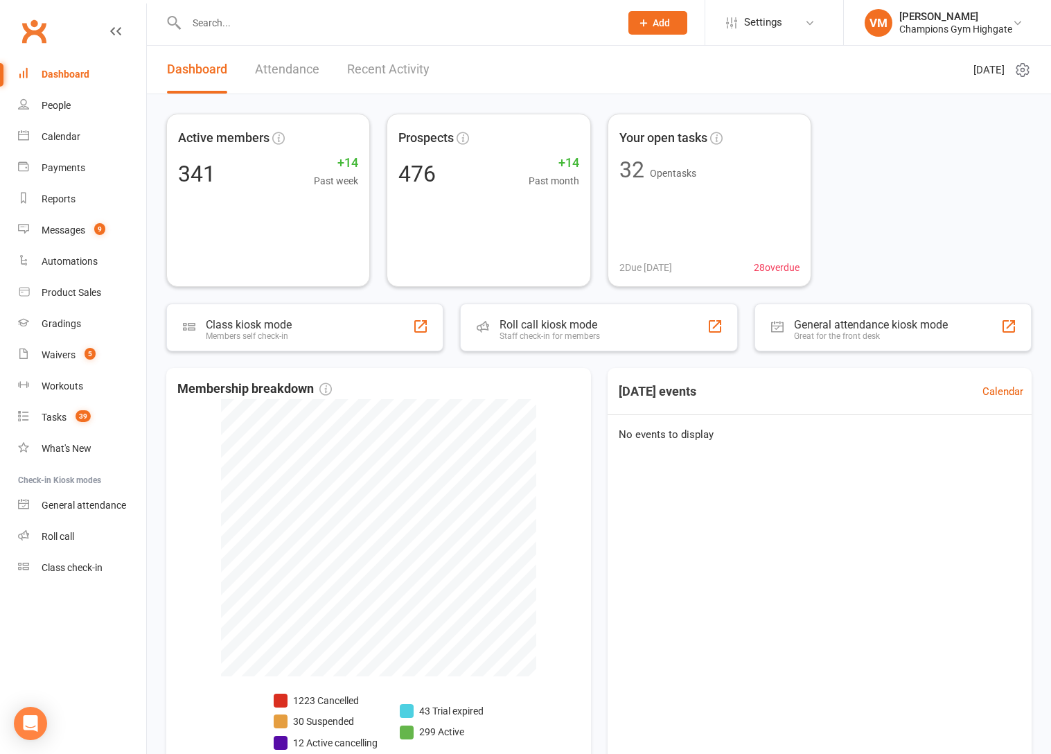
click at [312, 22] on input "text" at bounding box center [396, 22] width 428 height 19
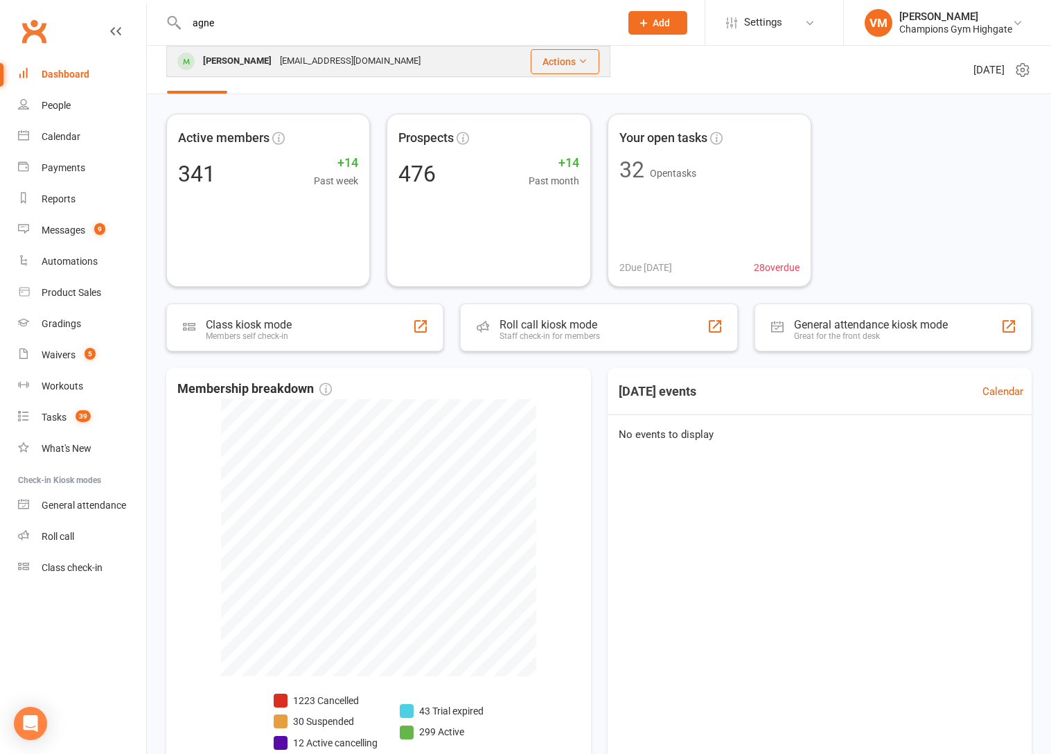
type input "agne"
click at [280, 60] on div "[EMAIL_ADDRESS][DOMAIN_NAME]" at bounding box center [350, 61] width 149 height 20
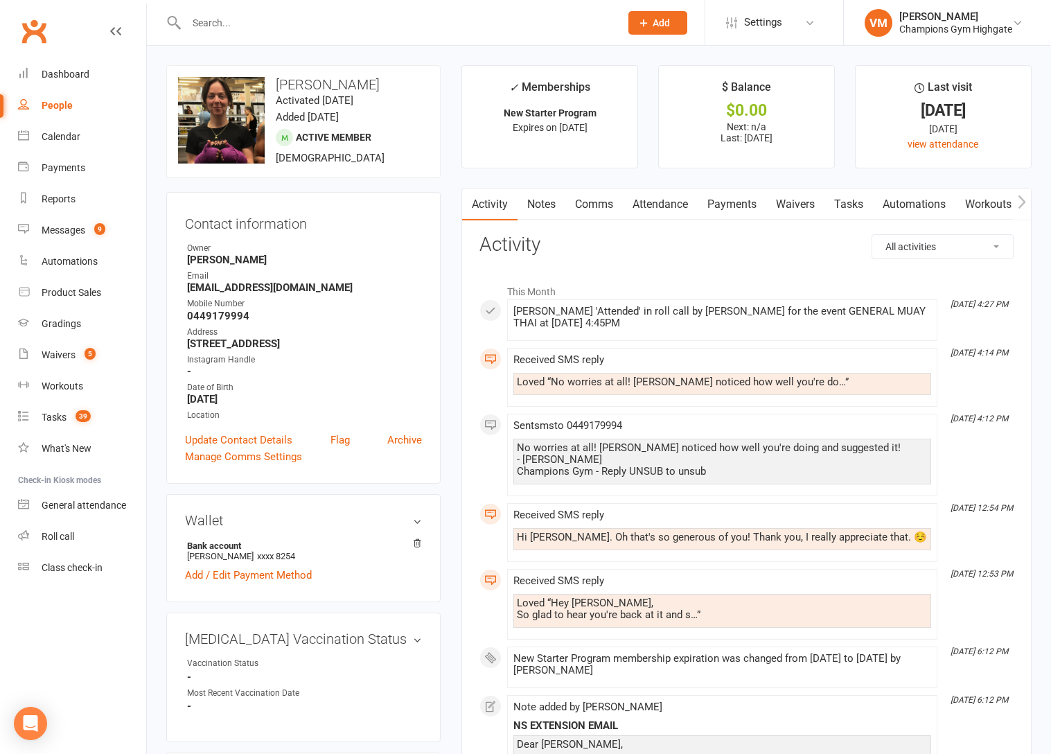
click at [843, 199] on link "Tasks" at bounding box center [848, 204] width 48 height 32
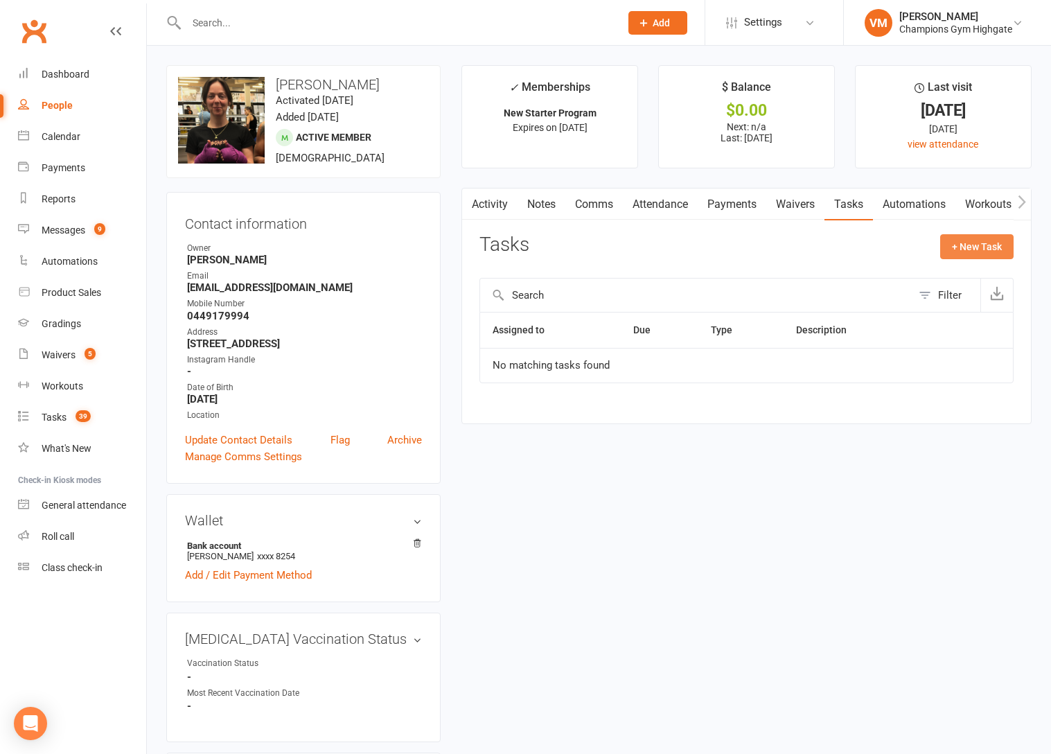
click at [971, 256] on button "+ New Task" at bounding box center [976, 246] width 73 height 25
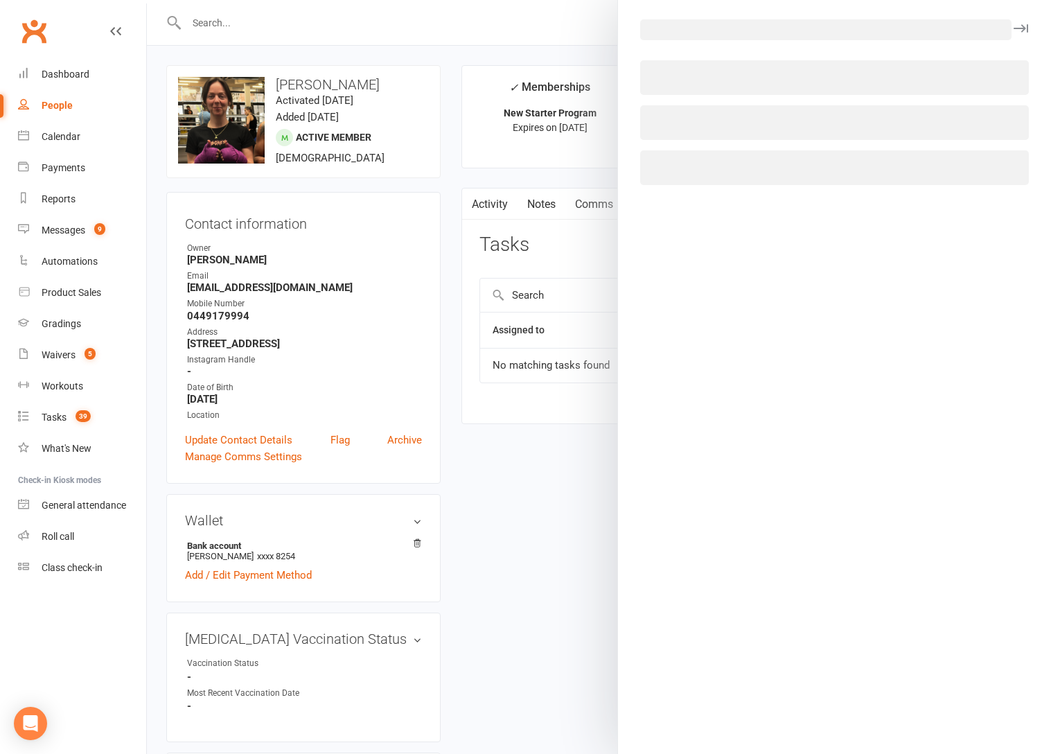
select select "53004"
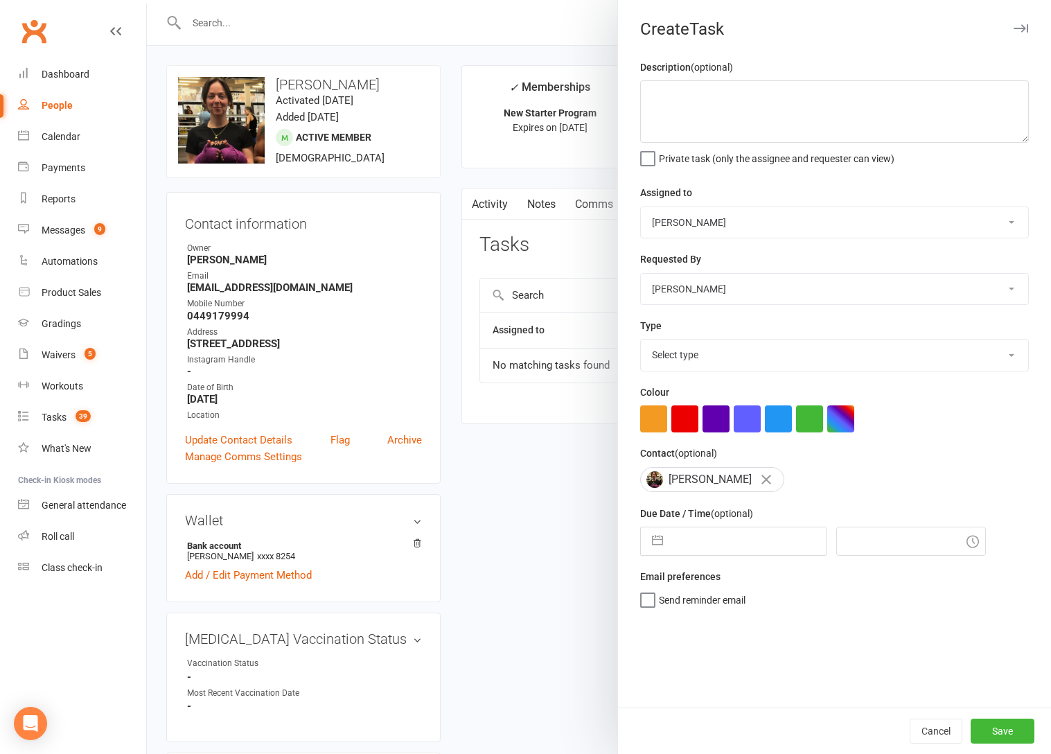
click at [673, 357] on select "Select type 90 day plan (member) 90 day plan (new starter - premium) Attendance…" at bounding box center [834, 354] width 387 height 30
select select "35381"
click at [641, 341] on select "Select type 90 day plan (member) 90 day plan (new starter - premium) Attendance…" at bounding box center [834, 354] width 387 height 30
click at [687, 549] on input "text" at bounding box center [748, 541] width 156 height 28
select select "8"
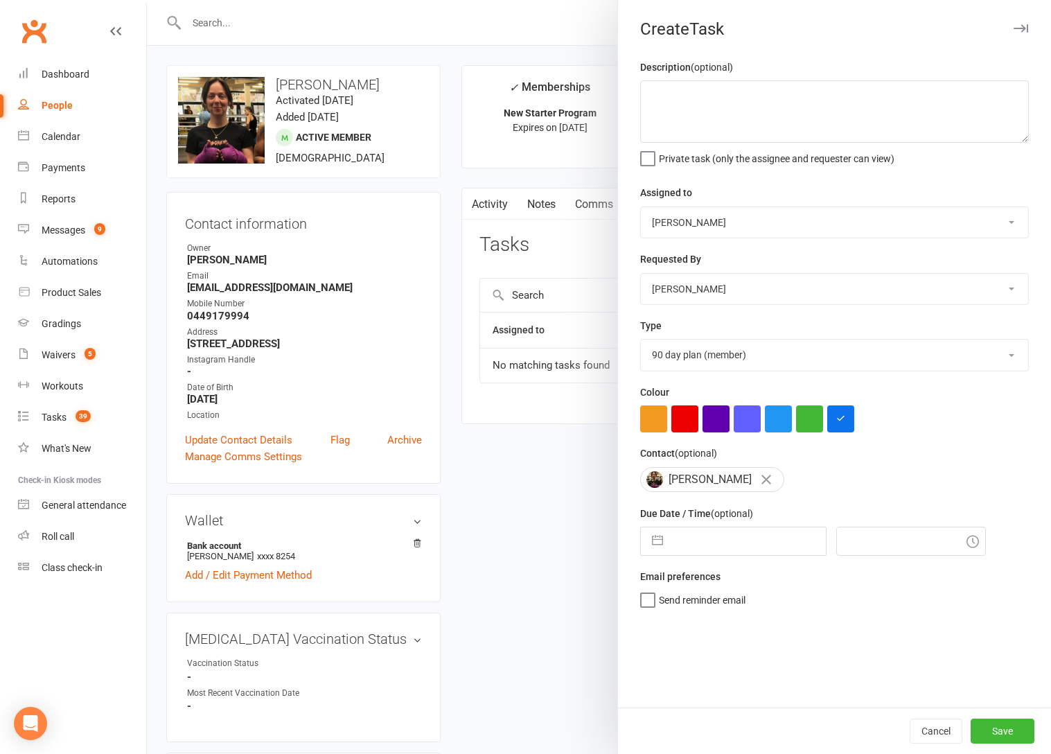
select select "2025"
select select "9"
select select "2025"
select select "10"
select select "2025"
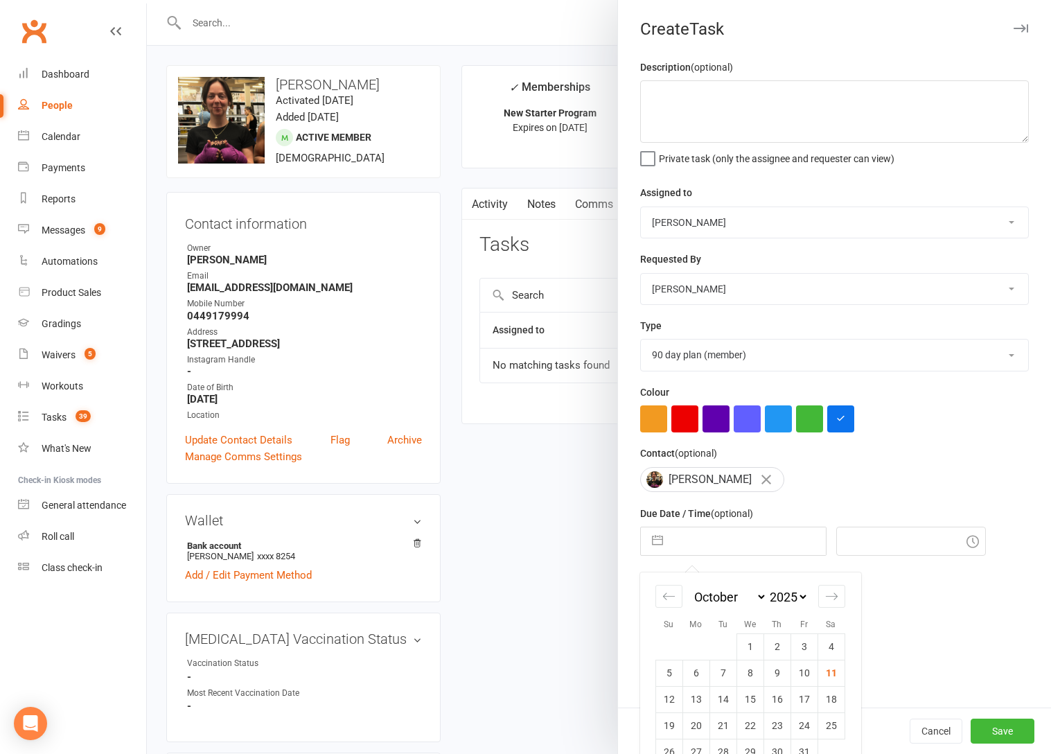
scroll to position [30, 0]
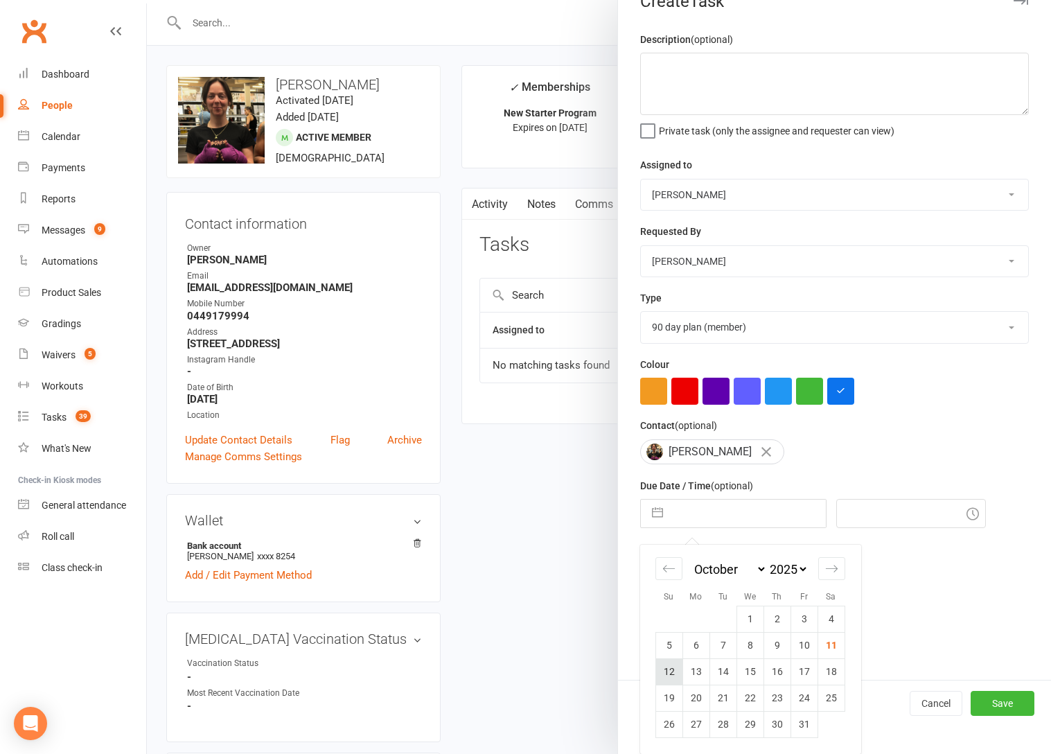
click at [673, 673] on td "12" at bounding box center [668, 671] width 27 height 26
type input "[DATE]"
type input "6:00pm"
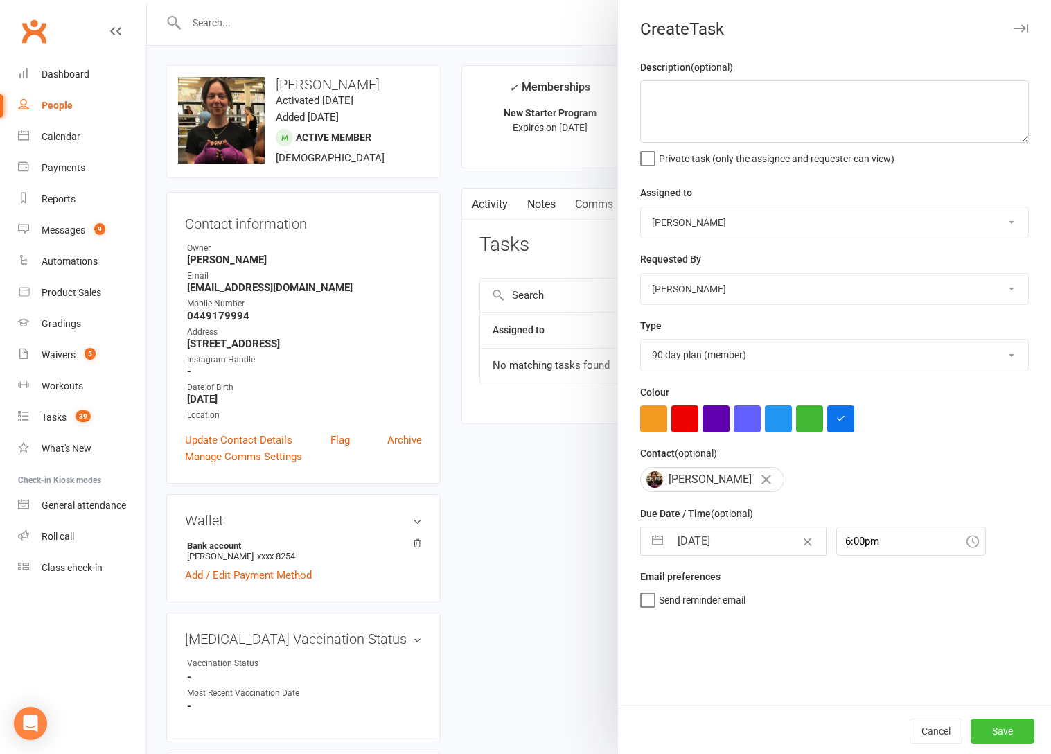
click at [995, 729] on button "Save" at bounding box center [1002, 730] width 64 height 25
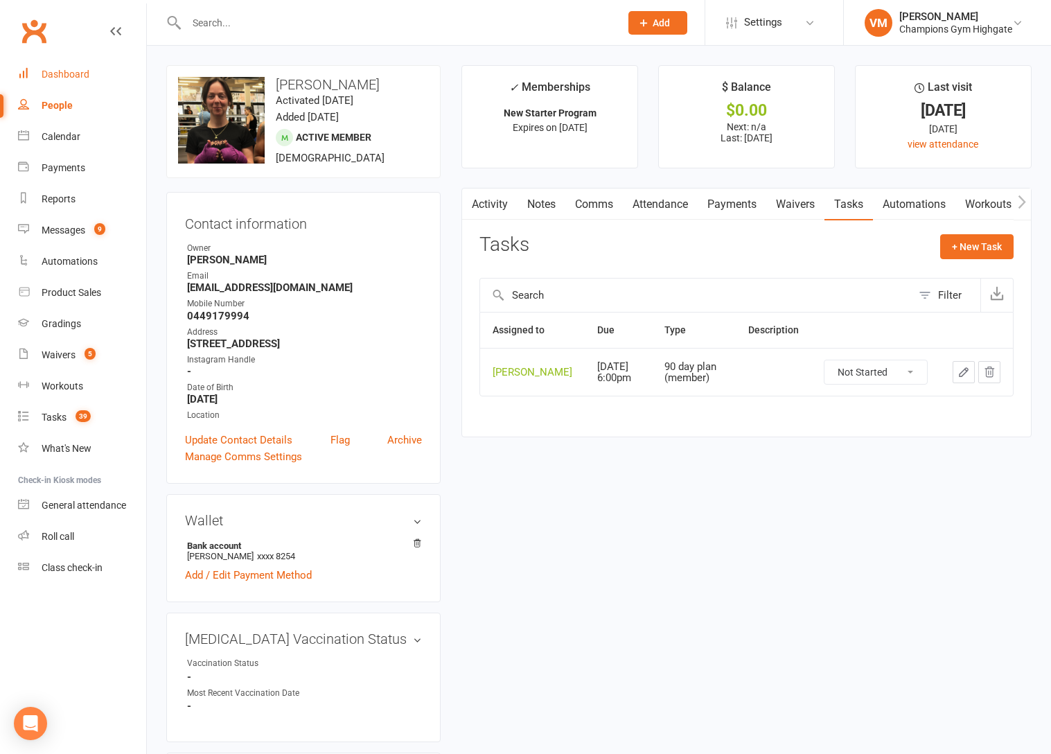
click at [66, 69] on div "Dashboard" at bounding box center [66, 74] width 48 height 11
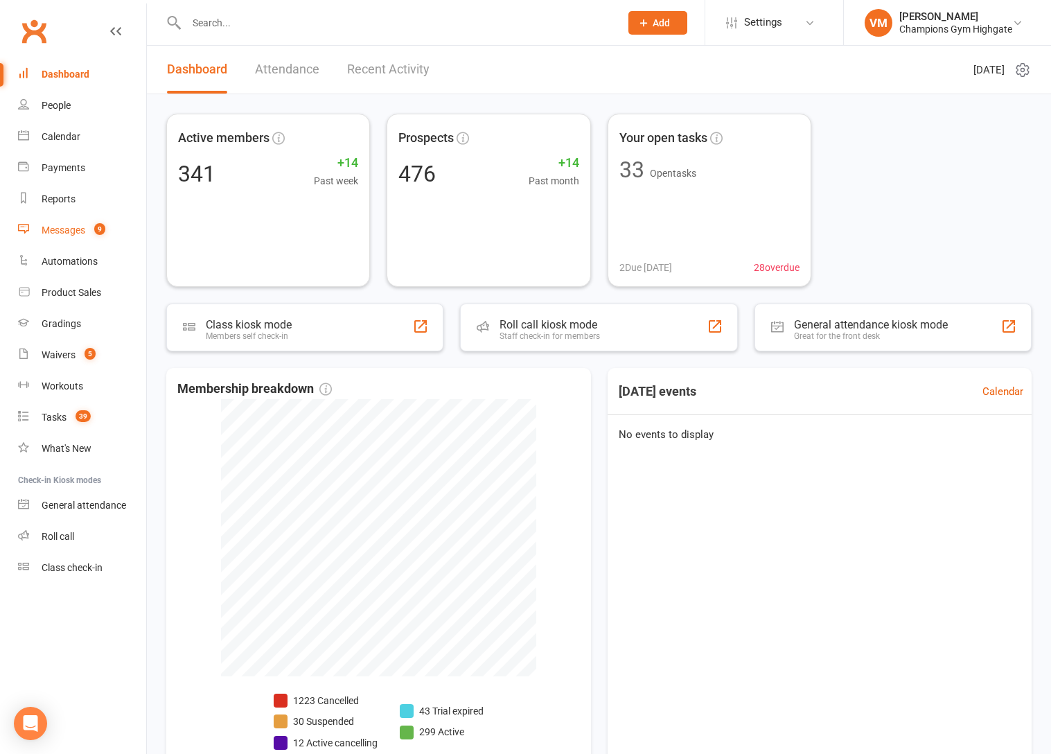
click at [57, 223] on link "Messages 9" at bounding box center [82, 230] width 128 height 31
